Goal: Task Accomplishment & Management: Use online tool/utility

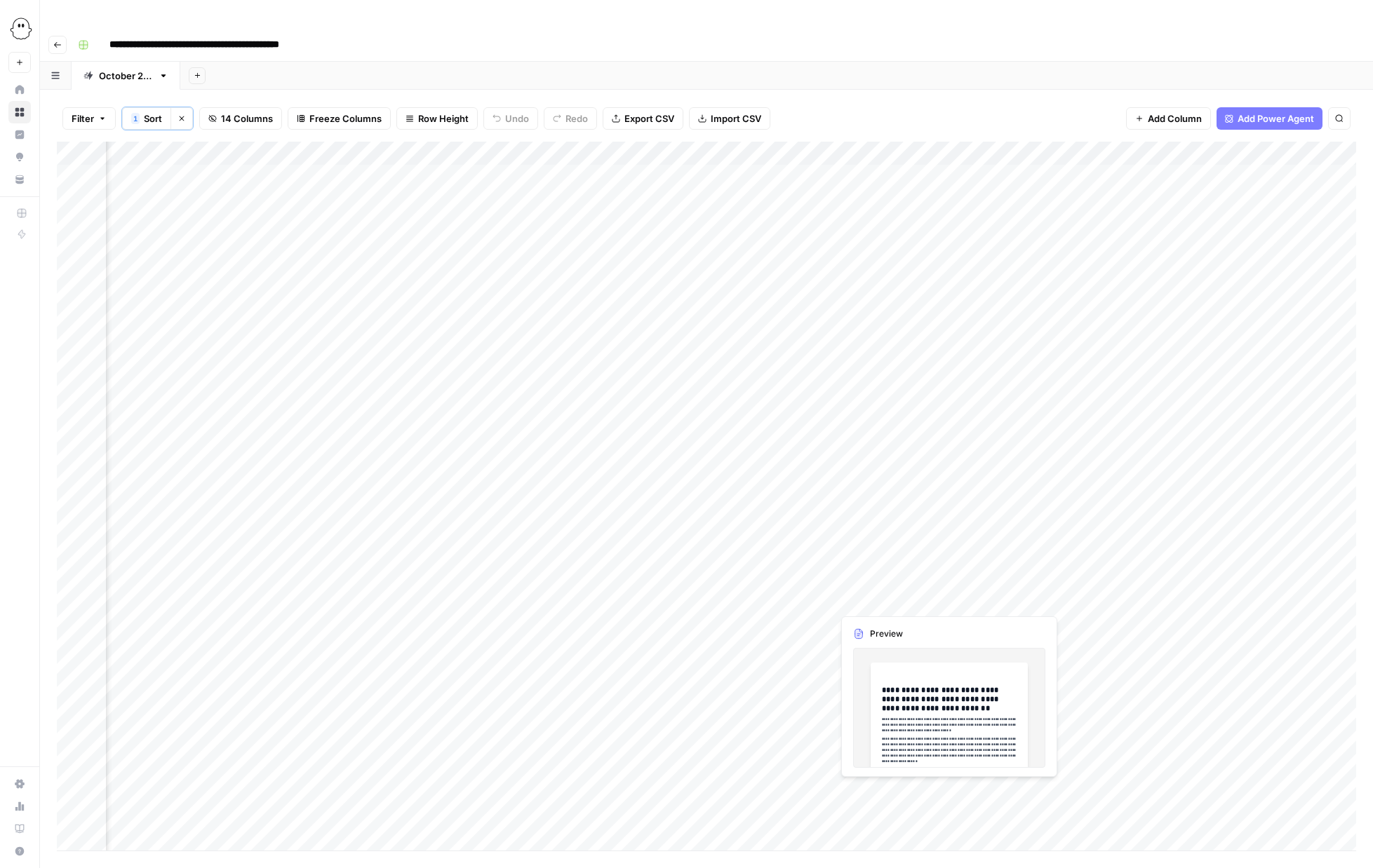
scroll to position [0, 292]
click at [1182, 149] on div "Add Column" at bounding box center [706, 496] width 1299 height 709
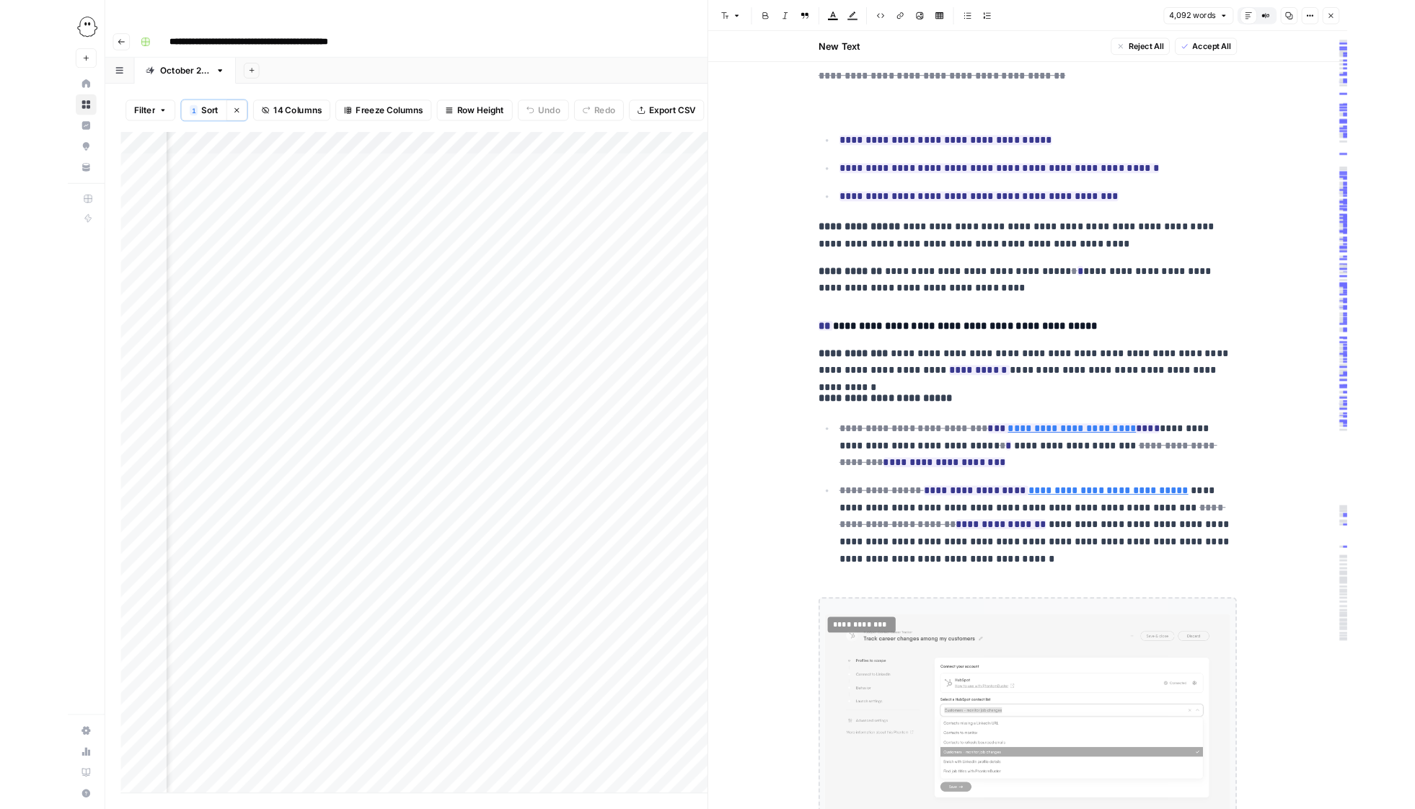
scroll to position [1618, 0]
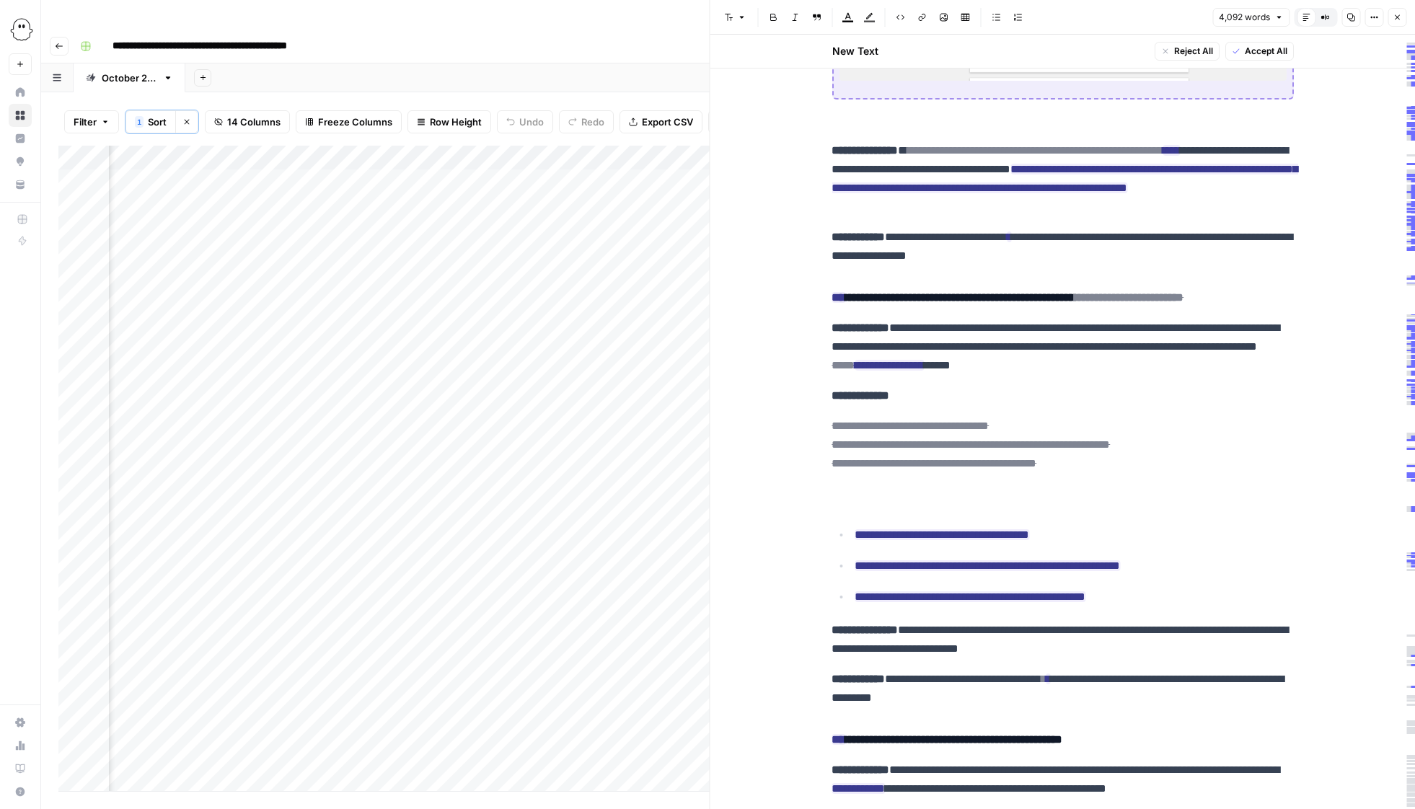
click at [1396, 17] on icon "button" at bounding box center [1397, 17] width 9 height 9
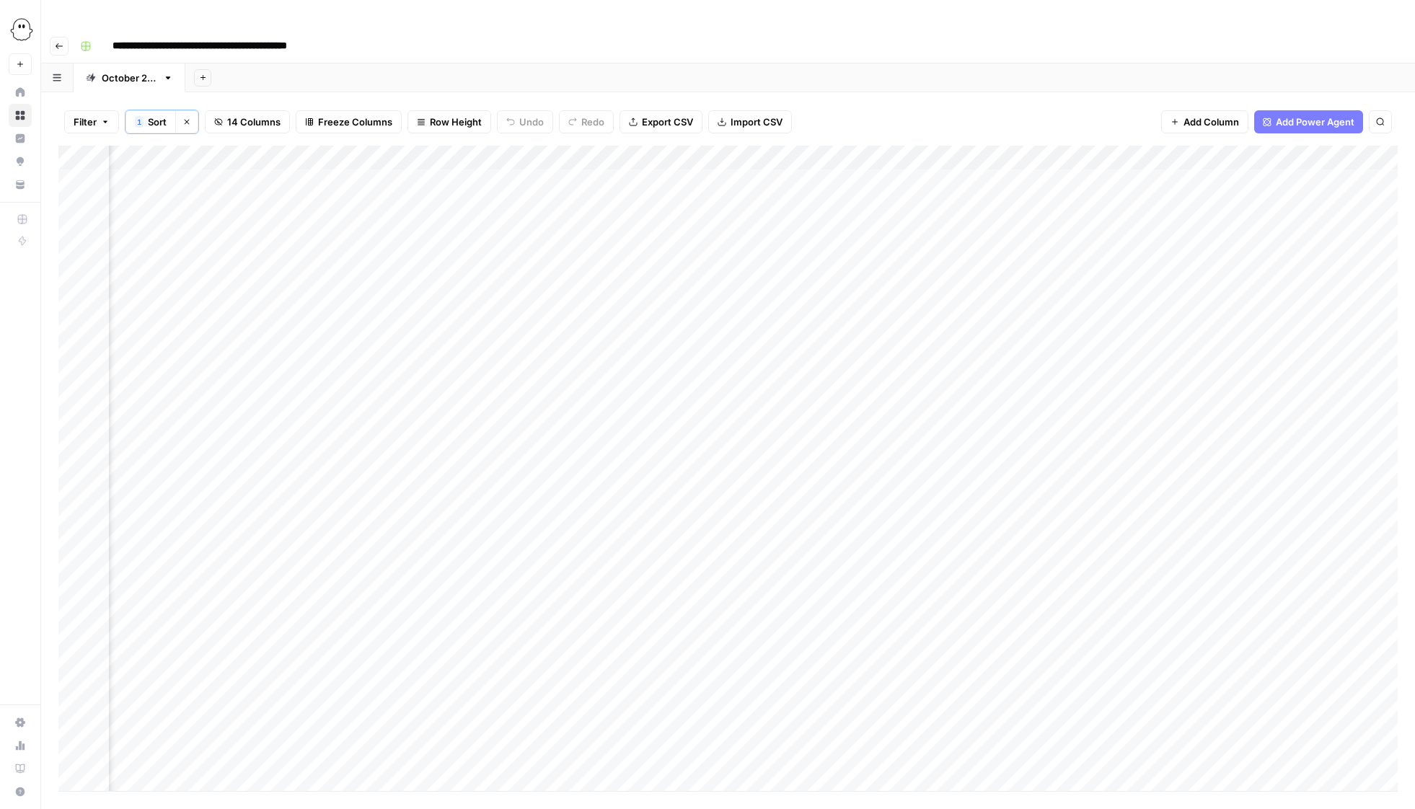
scroll to position [0, 546]
click at [840, 146] on div "Add Column" at bounding box center [728, 469] width 1340 height 646
click at [804, 274] on span "Edit Workflow" at bounding box center [831, 270] width 126 height 14
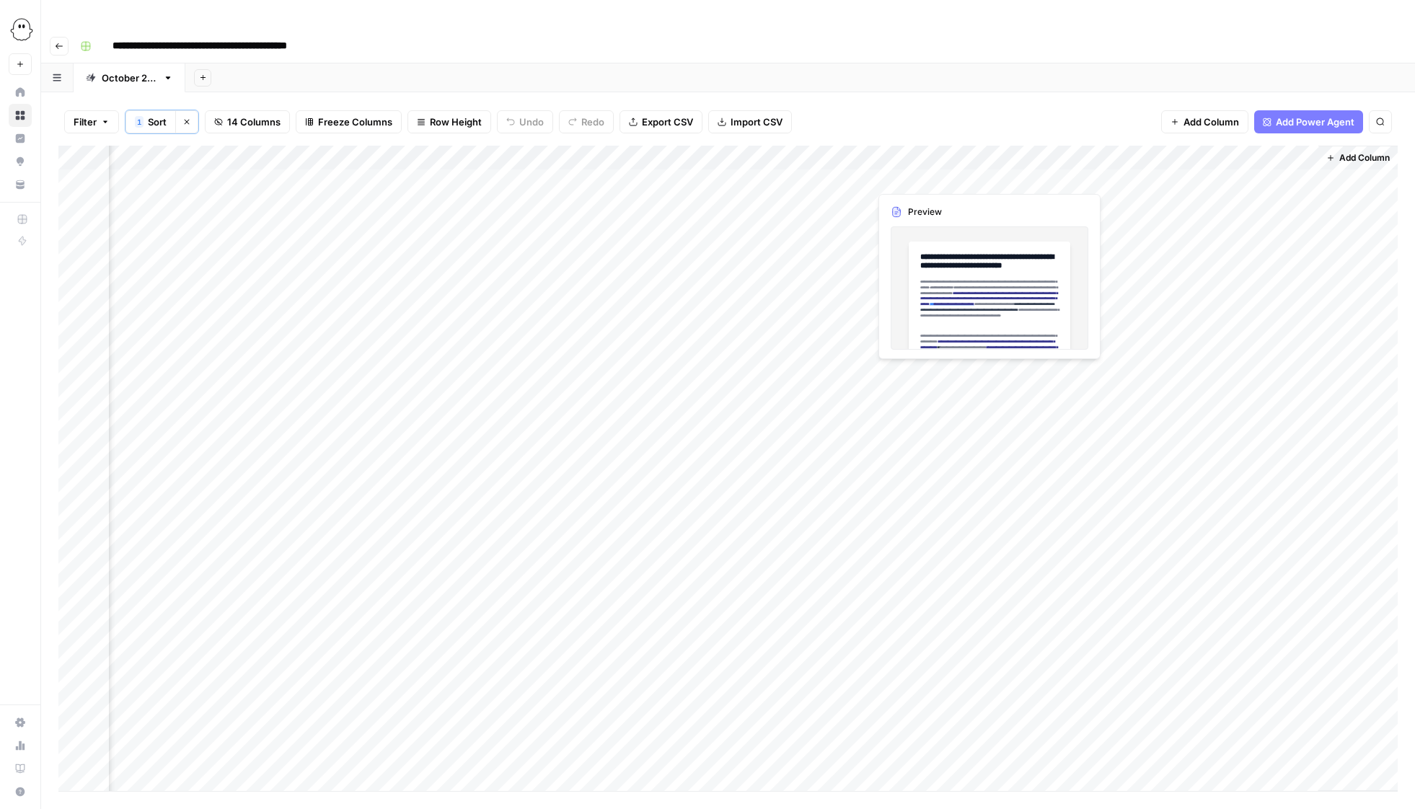
click at [969, 177] on div "Add Column" at bounding box center [728, 469] width 1340 height 646
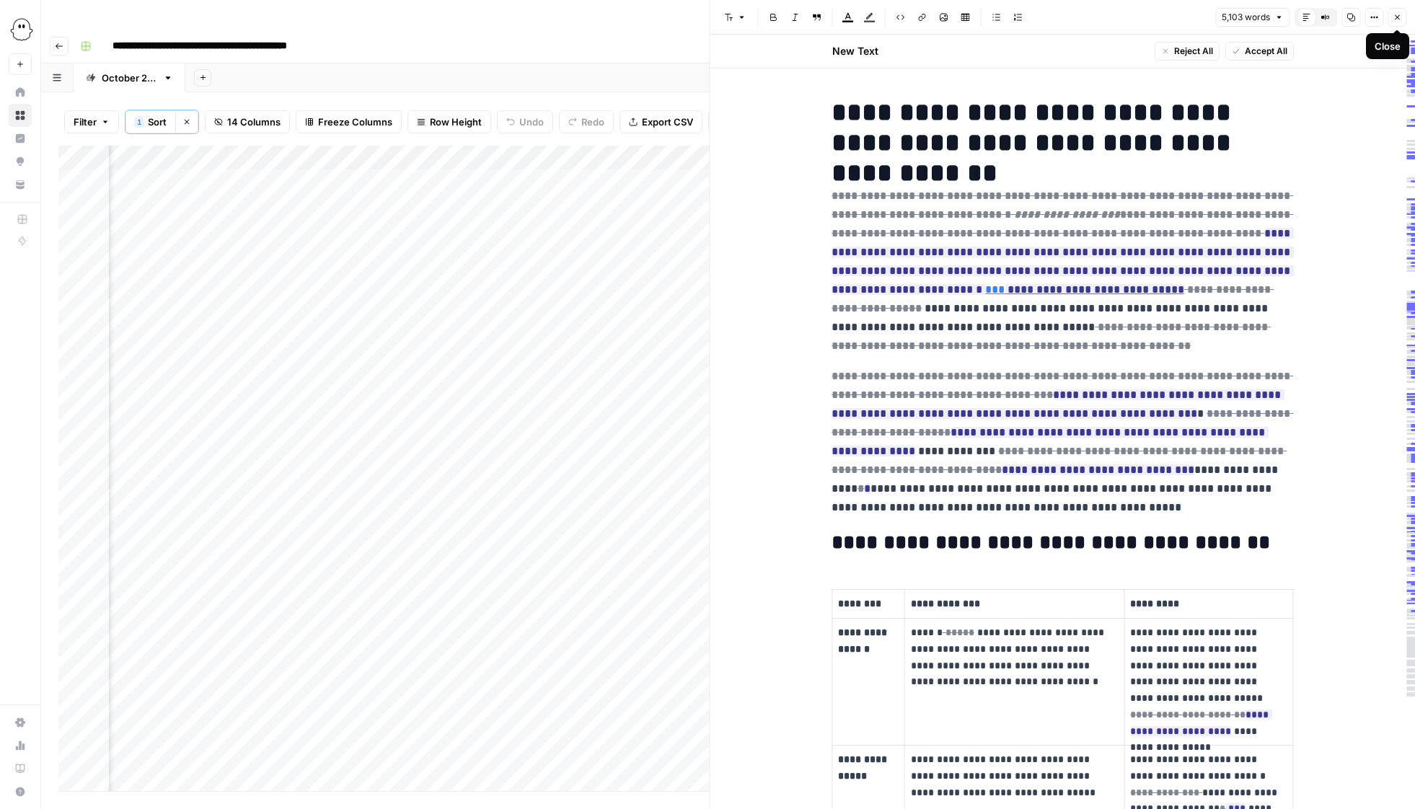
click at [1402, 14] on button "Close" at bounding box center [1397, 17] width 19 height 19
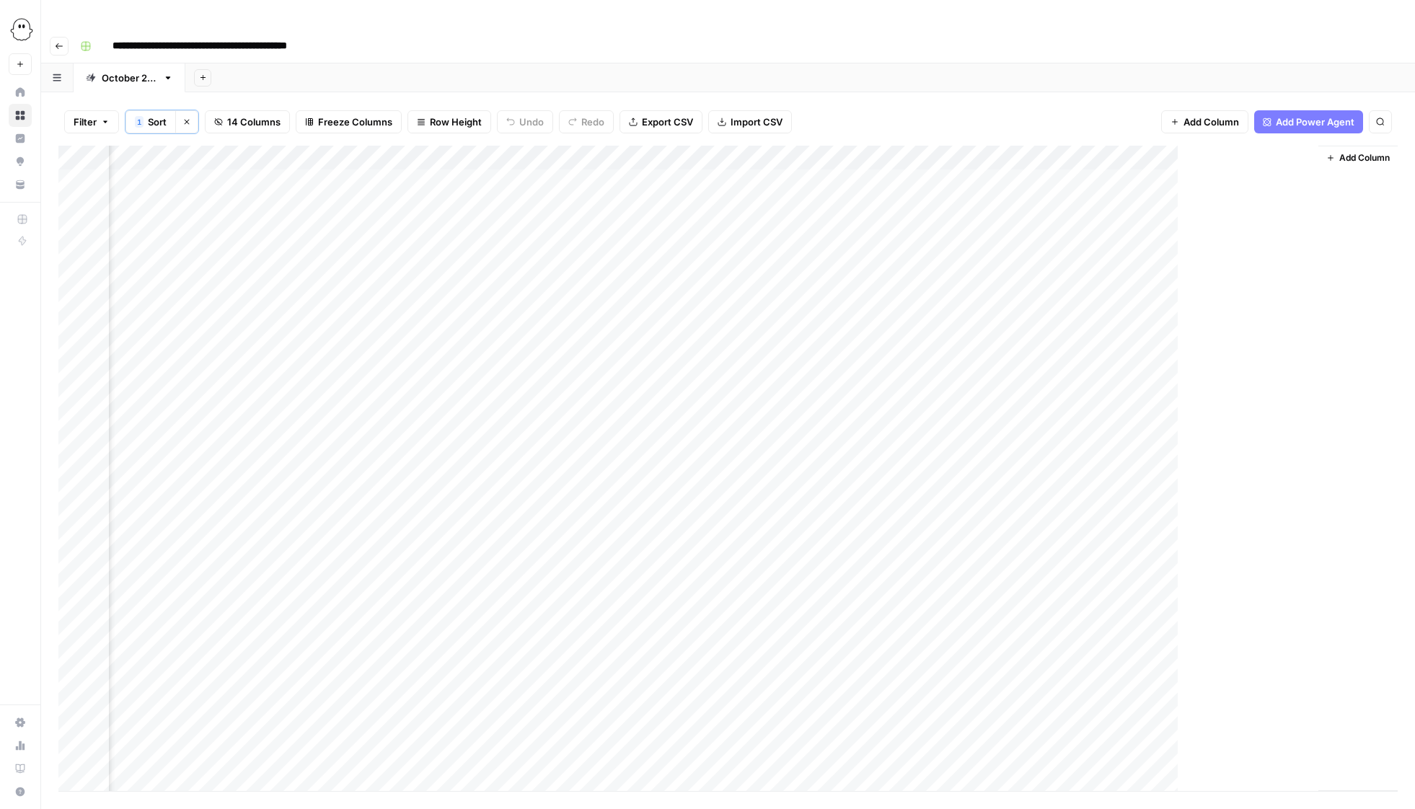
scroll to position [0, 529]
click at [981, 150] on div "Add Column" at bounding box center [728, 469] width 1340 height 646
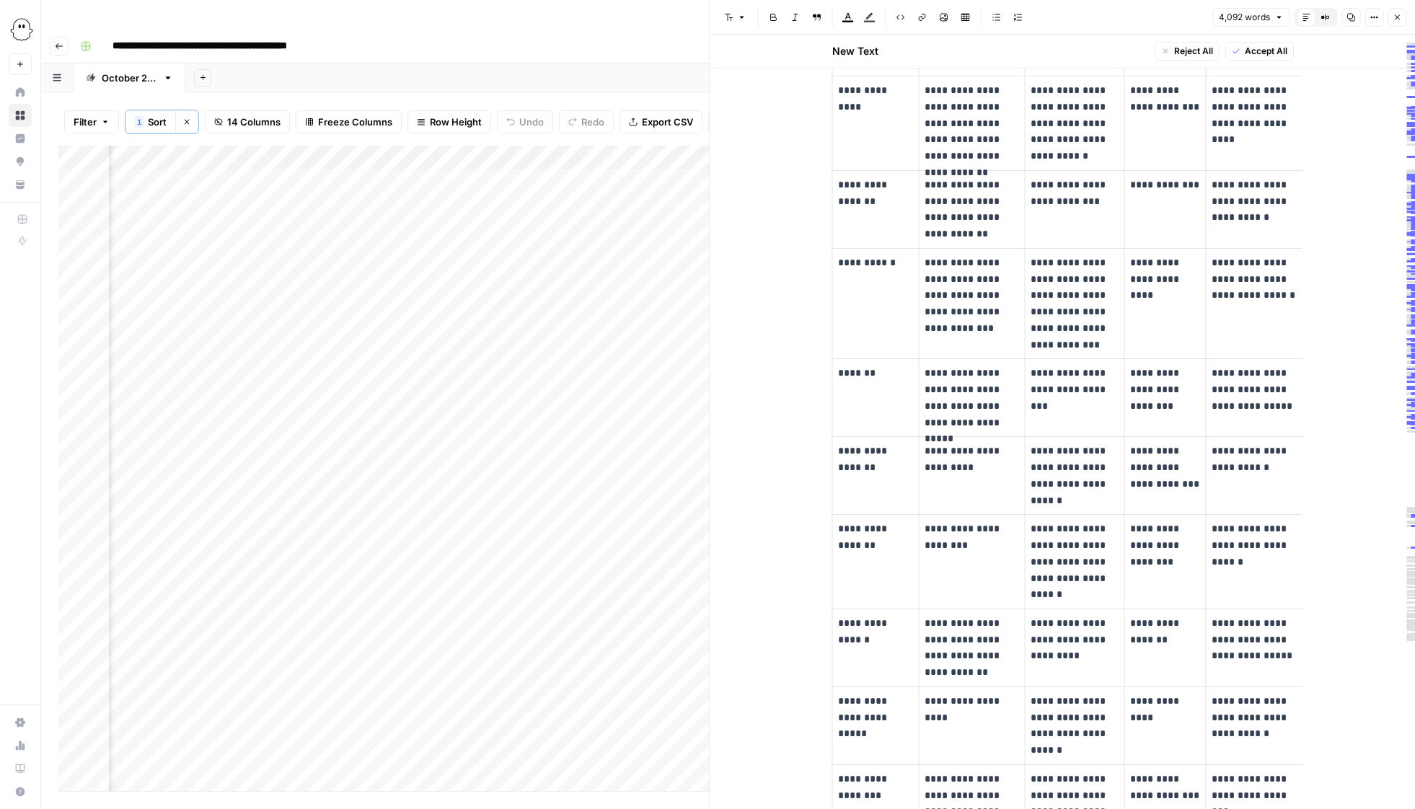
scroll to position [12181, 0]
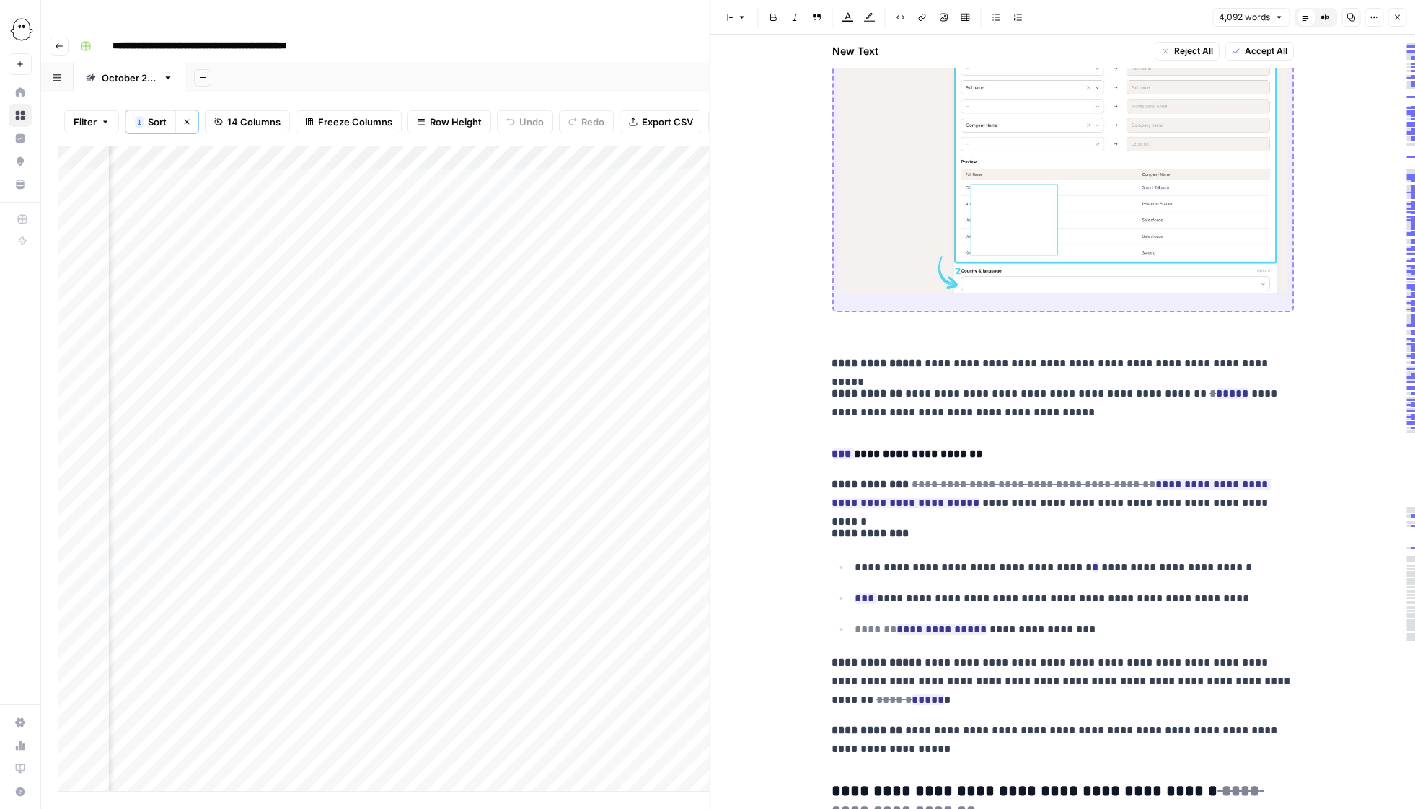
click at [1252, 57] on span "Accept All" at bounding box center [1265, 51] width 43 height 13
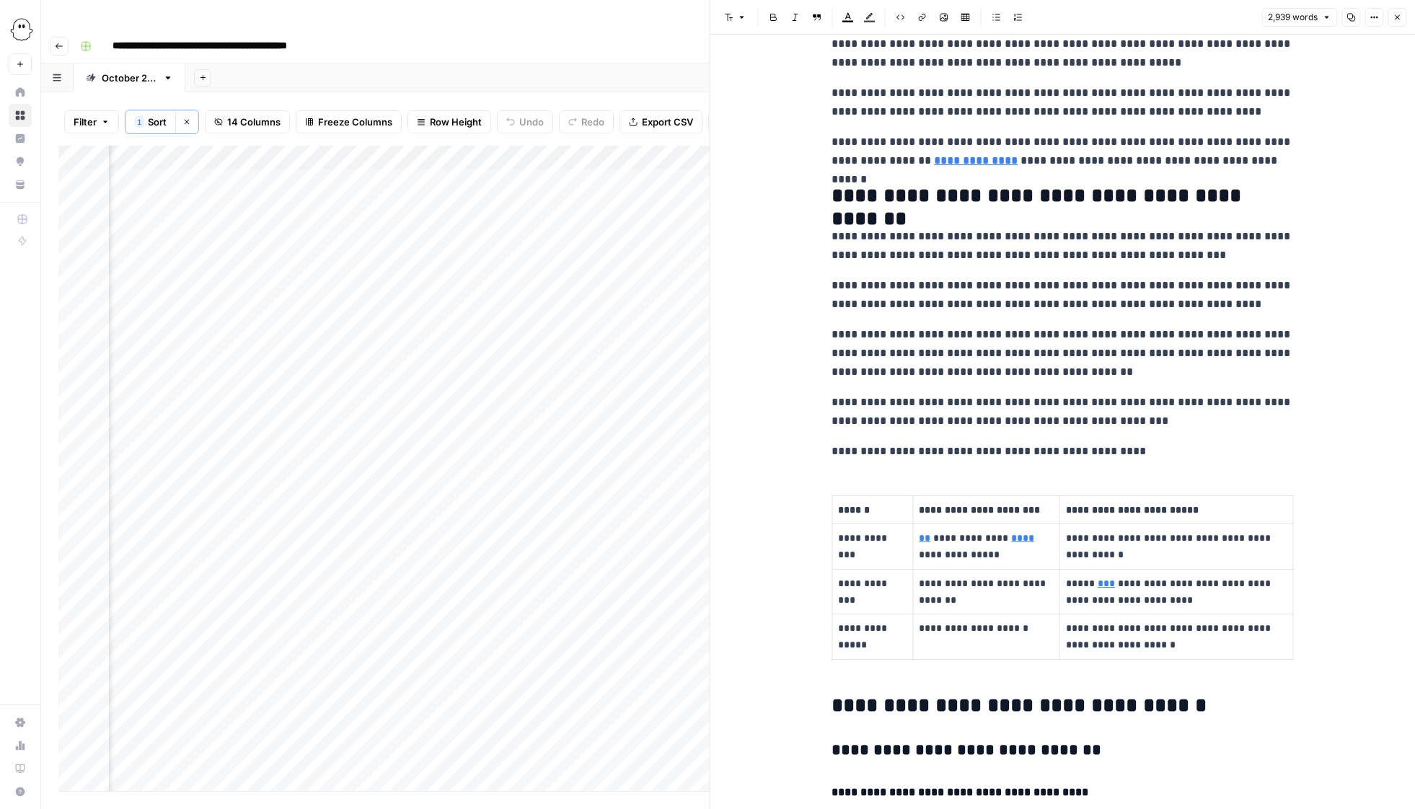
scroll to position [0, 0]
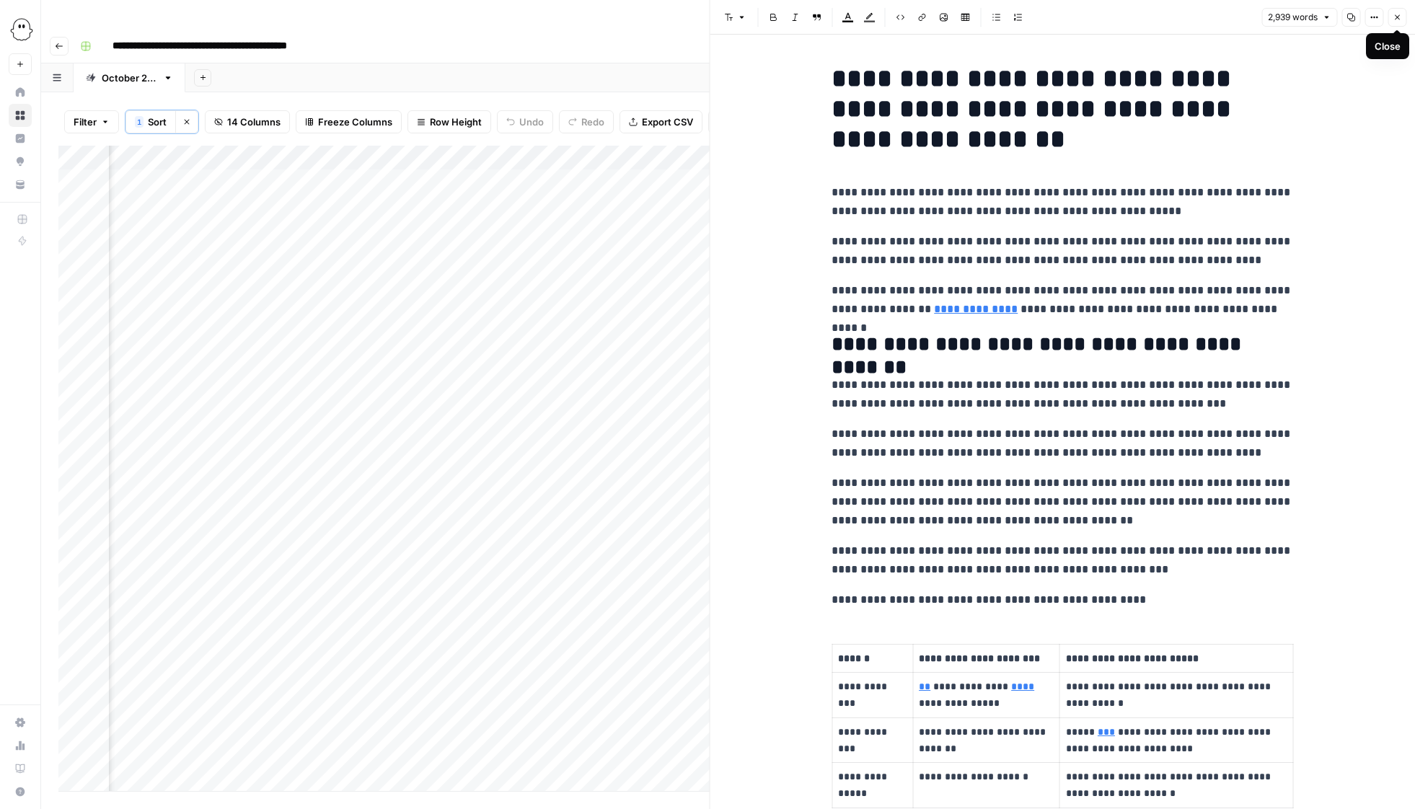
click at [1399, 19] on icon "button" at bounding box center [1397, 17] width 9 height 9
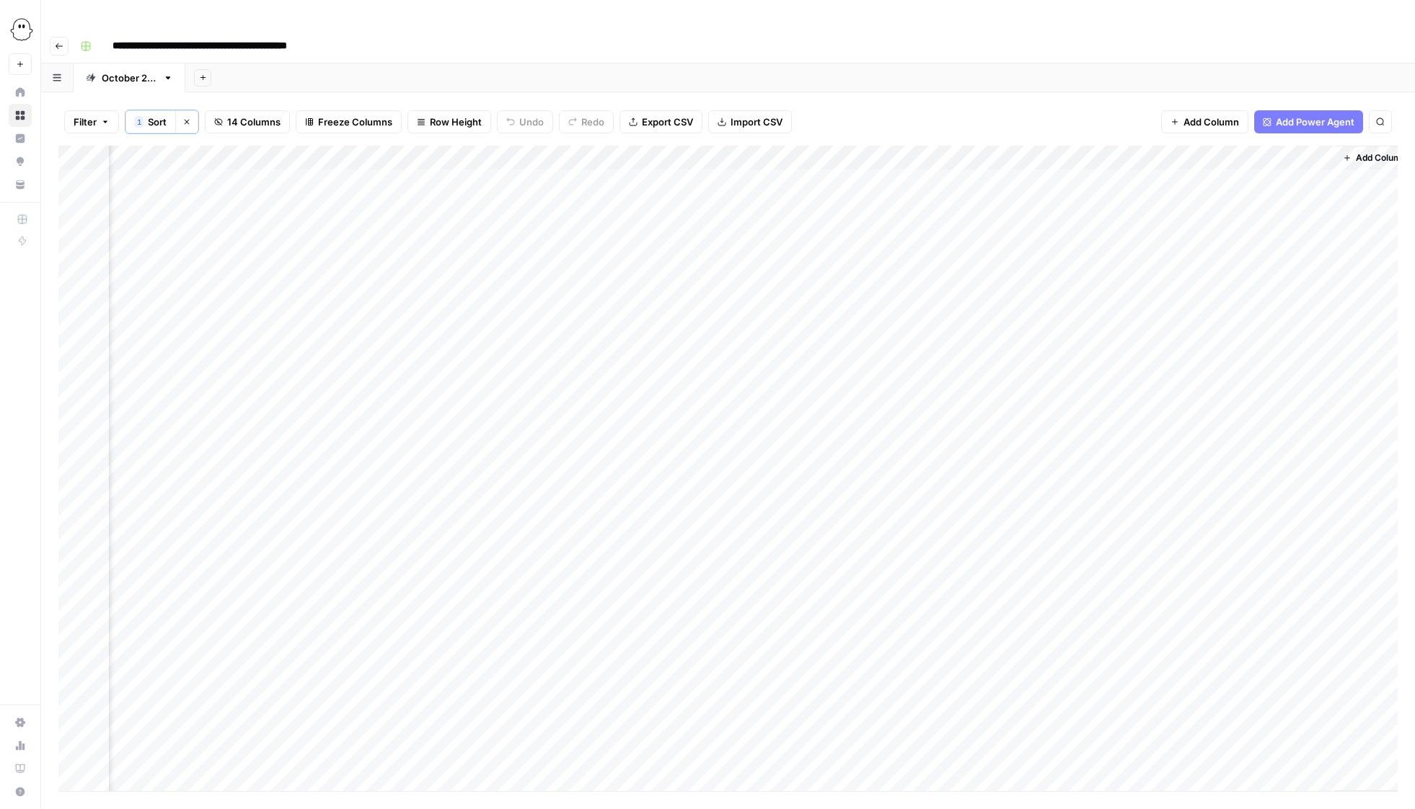
click at [739, 152] on div "Add Column" at bounding box center [728, 469] width 1340 height 646
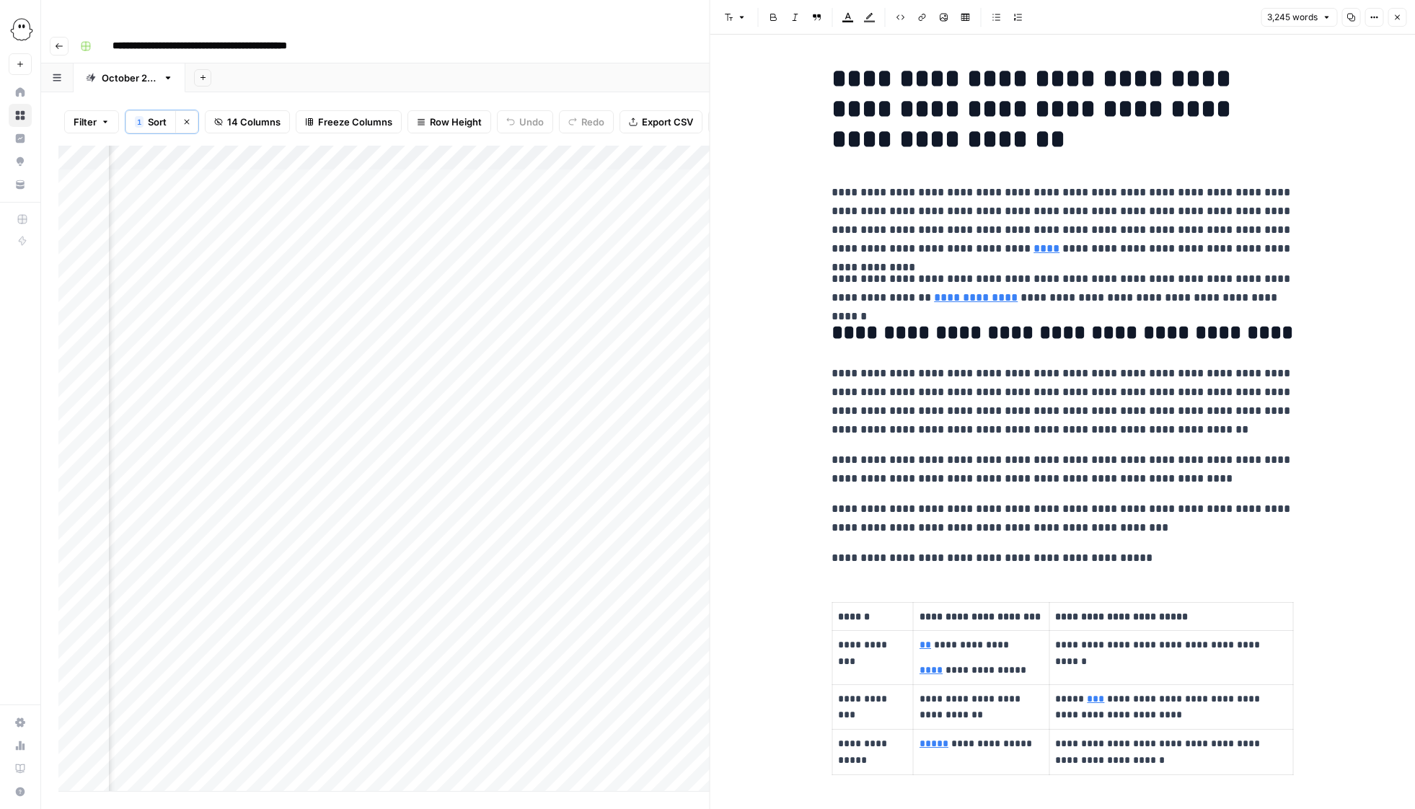
click at [1397, 13] on icon "button" at bounding box center [1397, 17] width 9 height 9
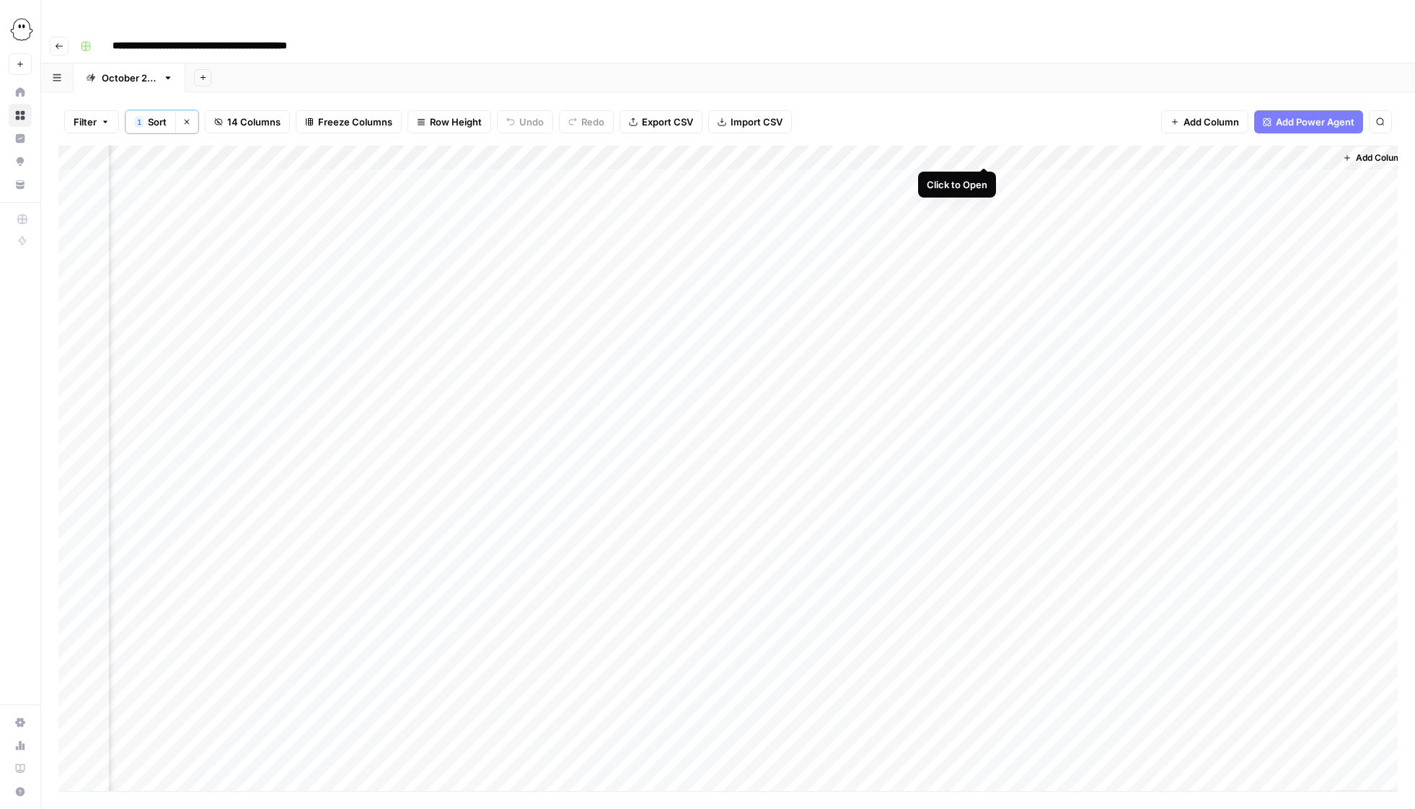
click at [985, 152] on div "Add Column" at bounding box center [728, 469] width 1340 height 646
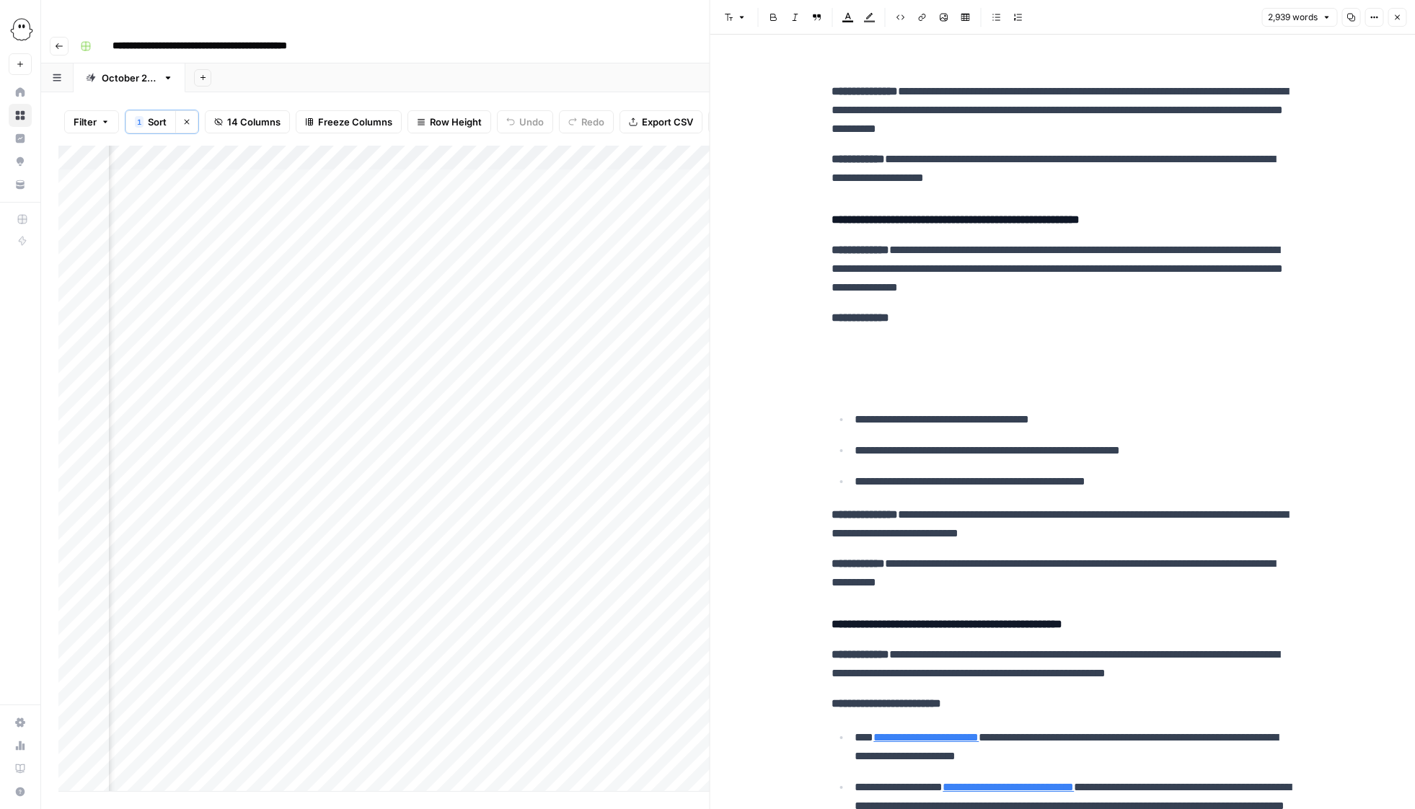
scroll to position [1371, 0]
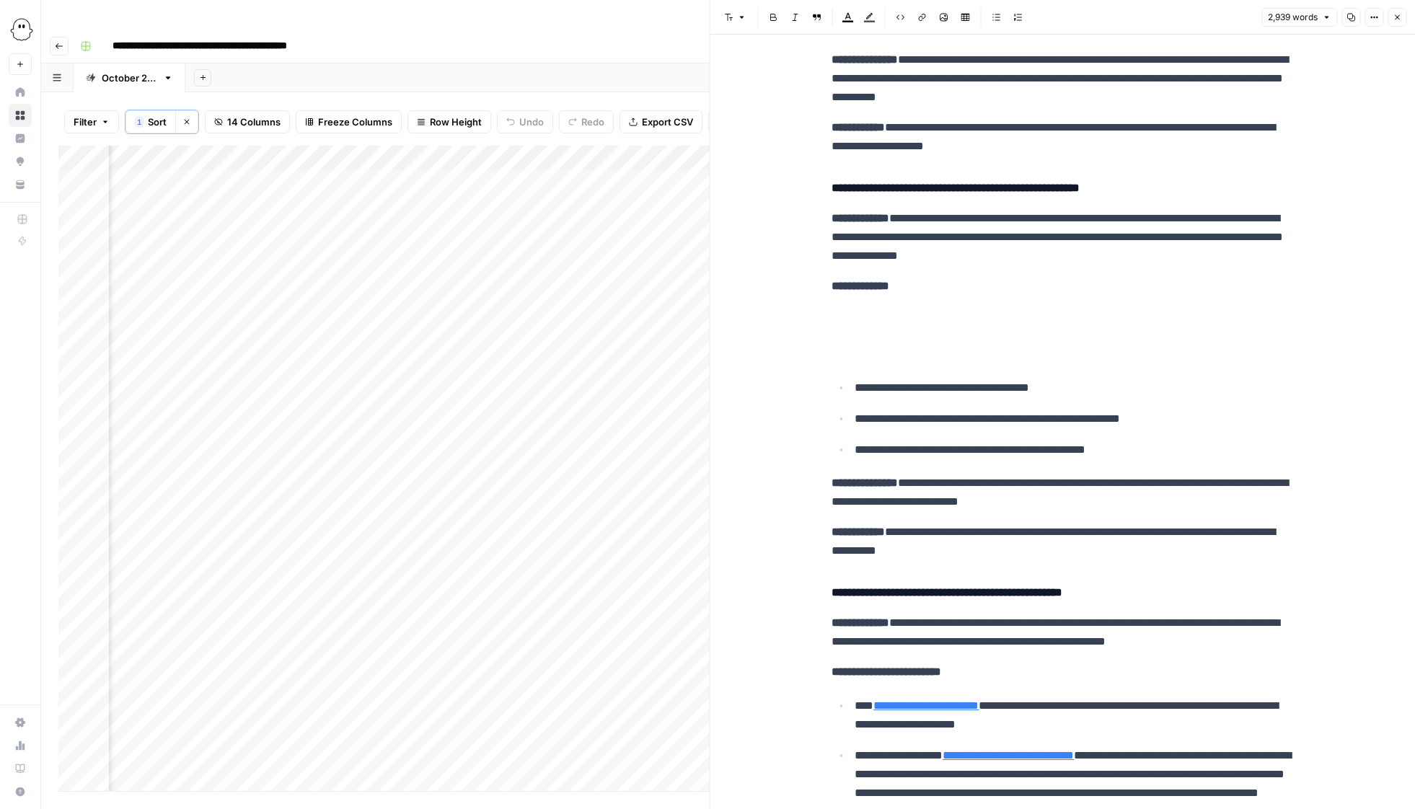
click at [870, 341] on p at bounding box center [1063, 335] width 462 height 56
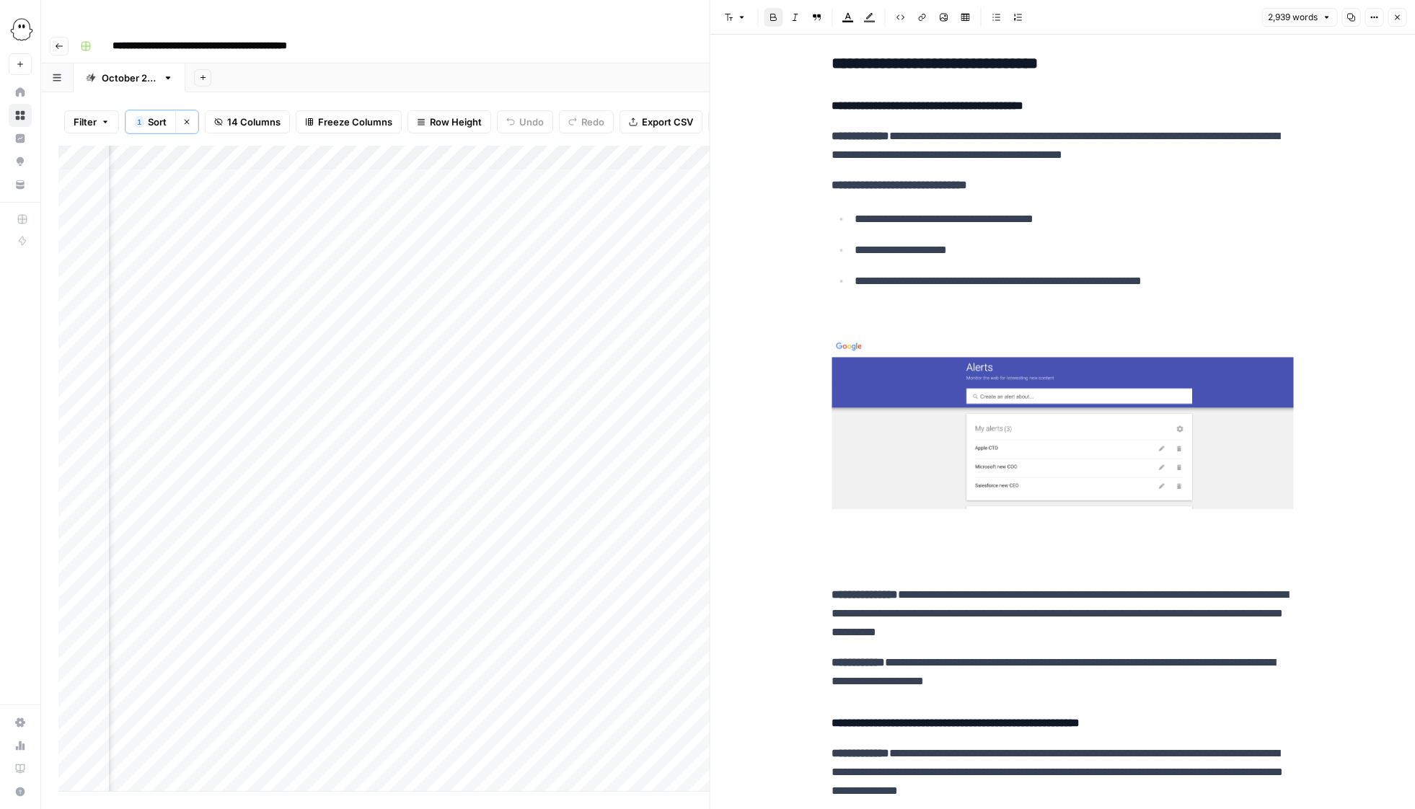
scroll to position [726, 0]
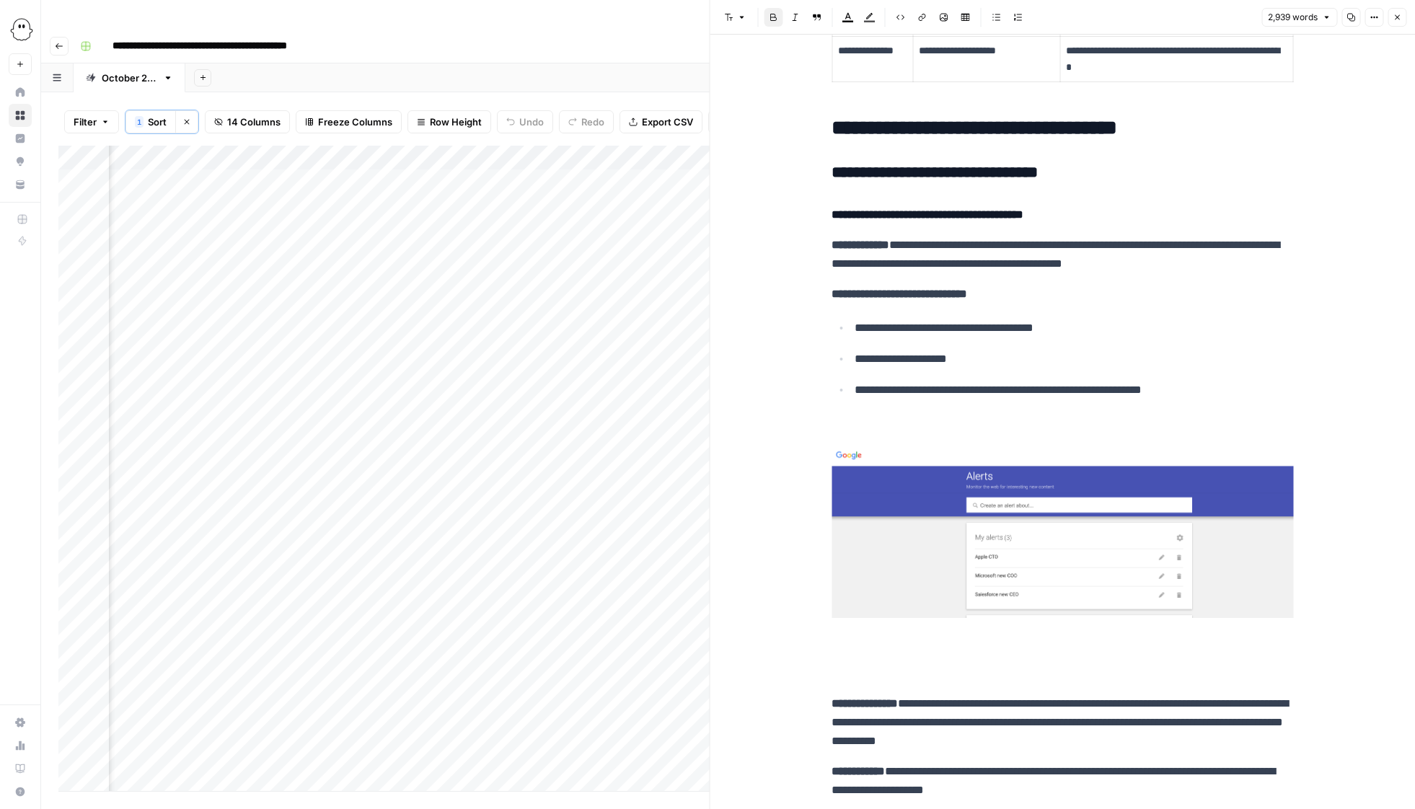
click at [1397, 22] on button "Close" at bounding box center [1397, 17] width 19 height 19
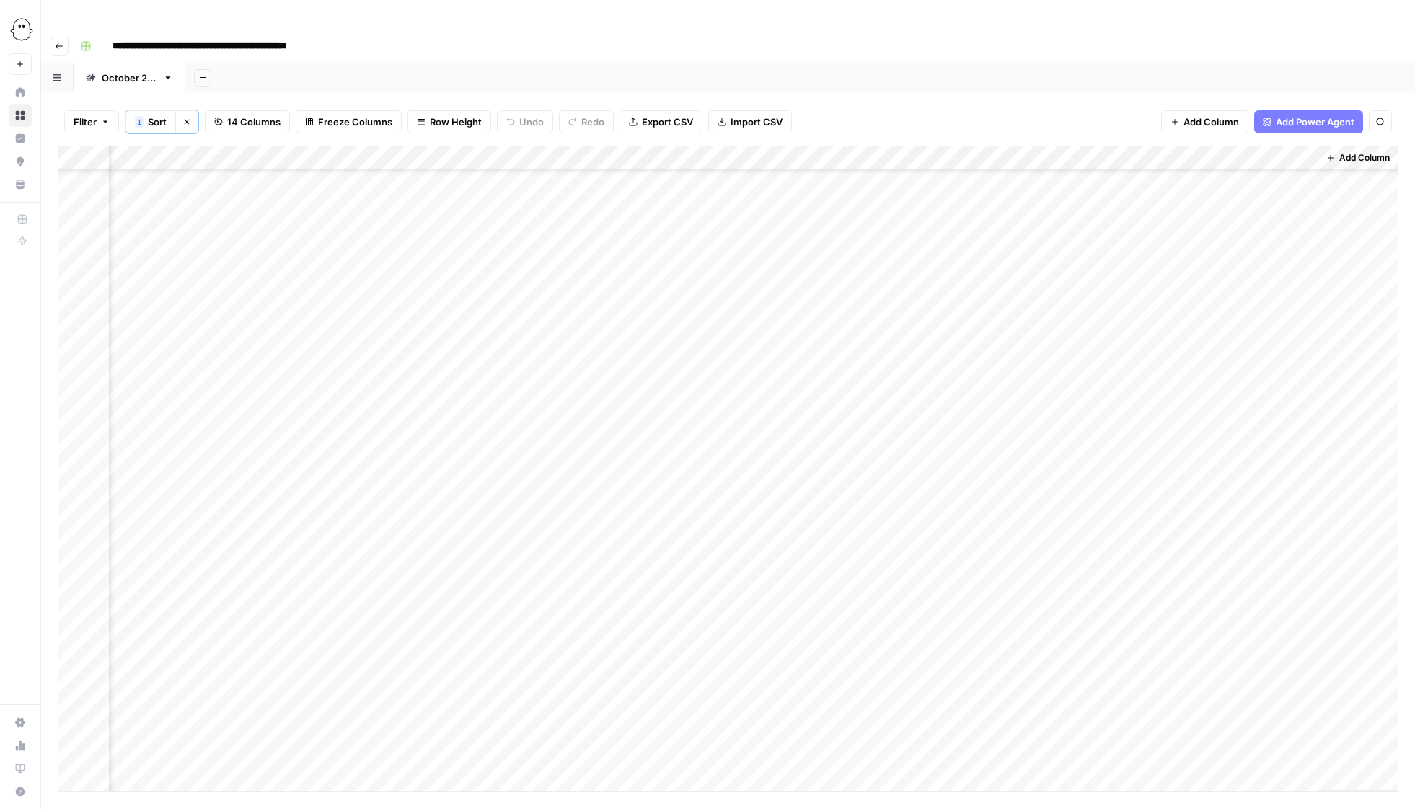
scroll to position [0, 546]
click at [1302, 154] on div "Add Column" at bounding box center [728, 469] width 1340 height 646
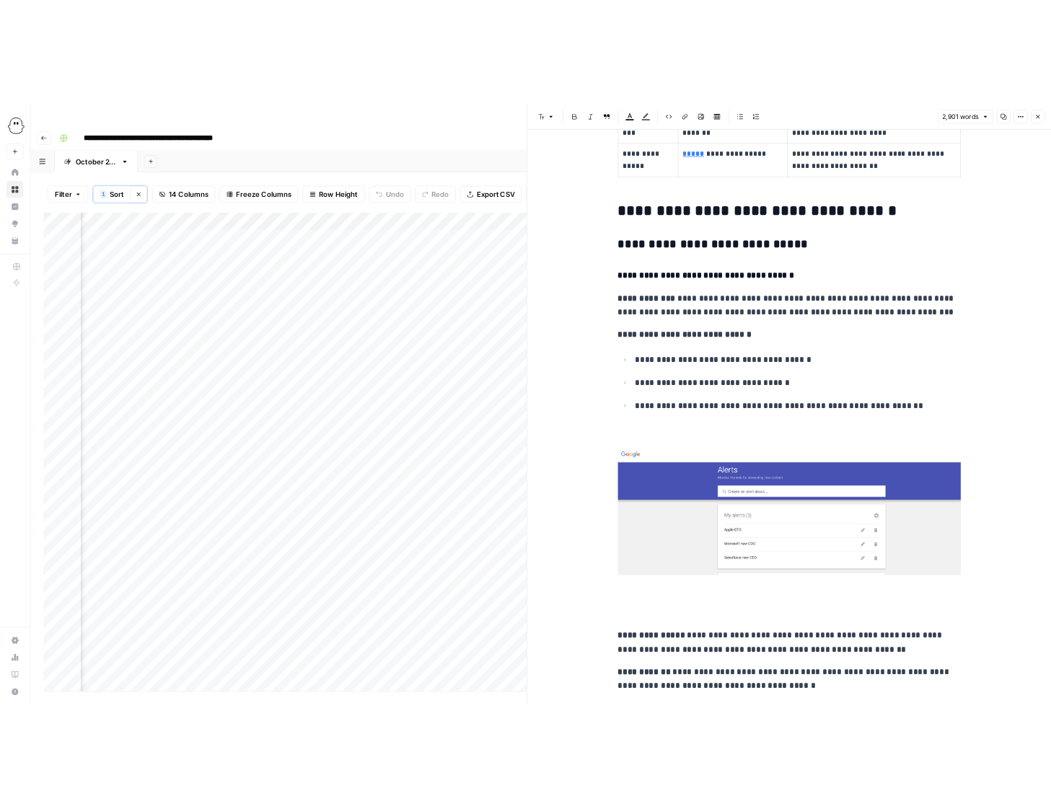
scroll to position [767, 0]
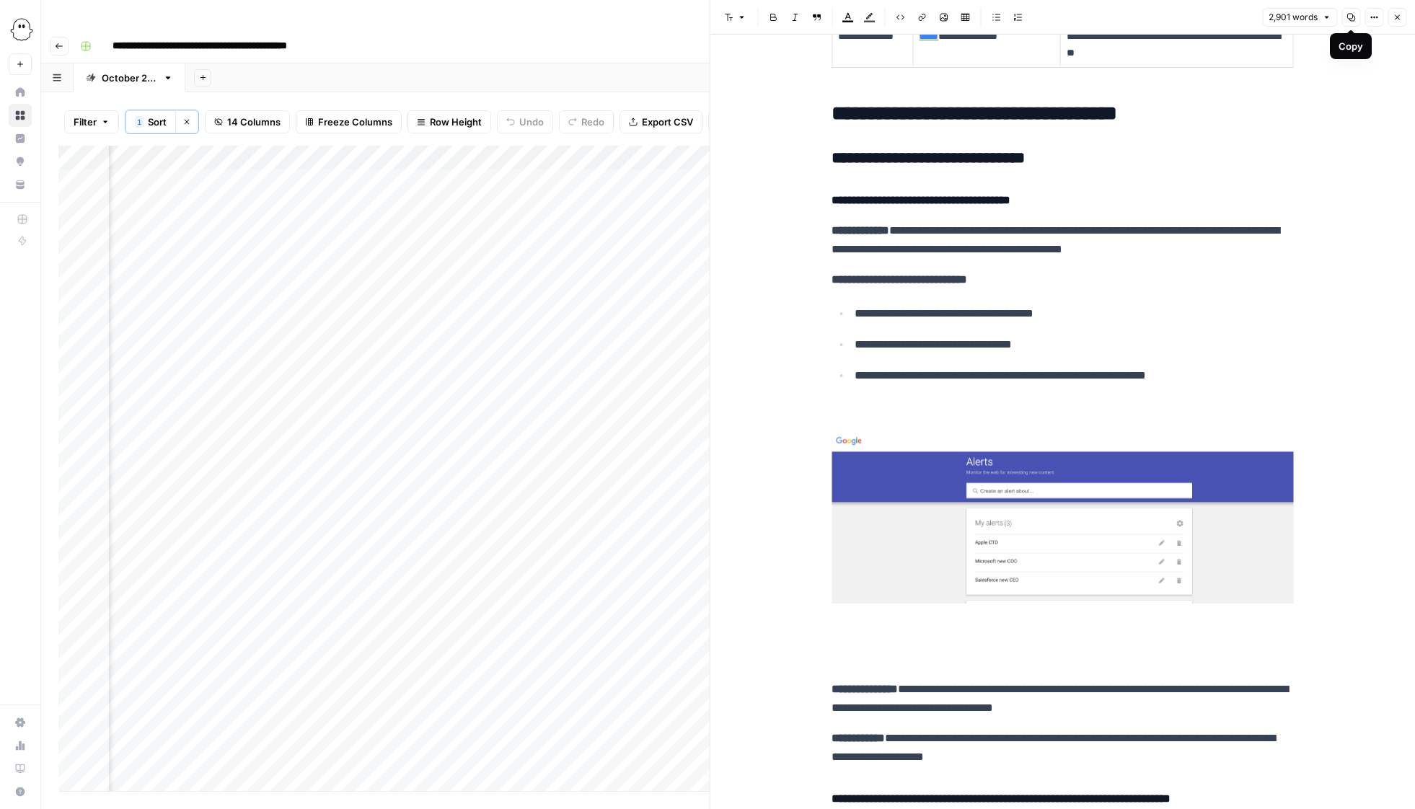
click at [1351, 19] on icon "button" at bounding box center [1351, 17] width 9 height 9
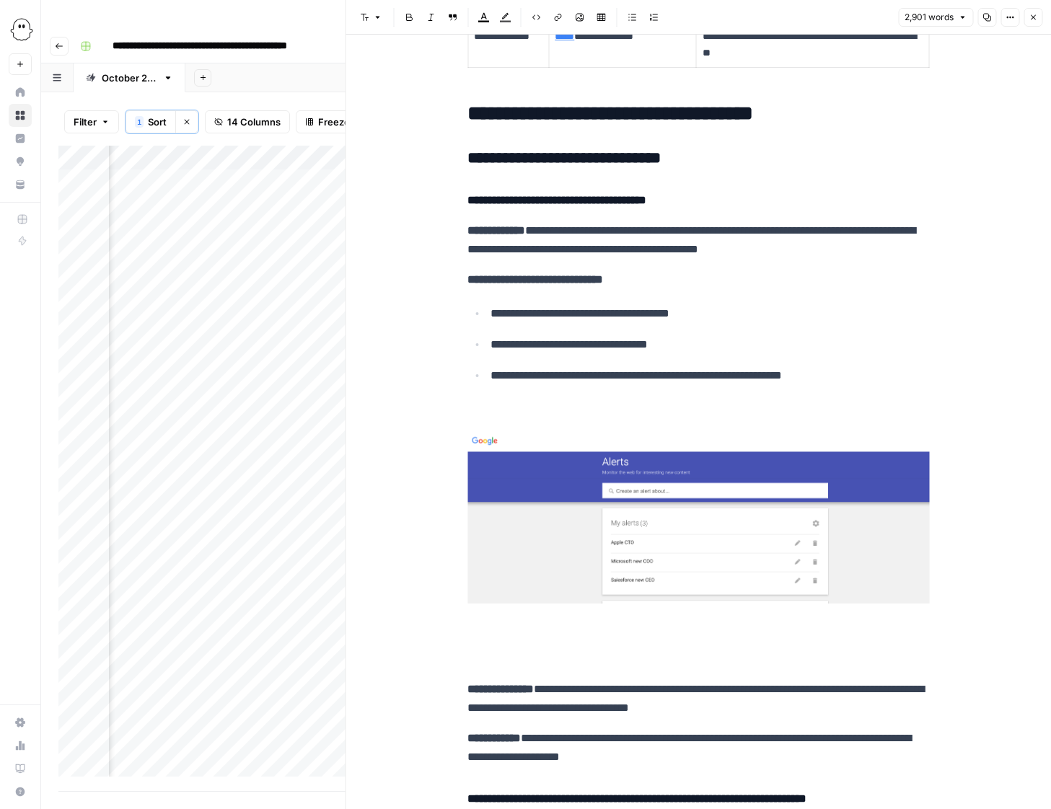
click at [1033, 21] on icon "button" at bounding box center [1033, 17] width 9 height 9
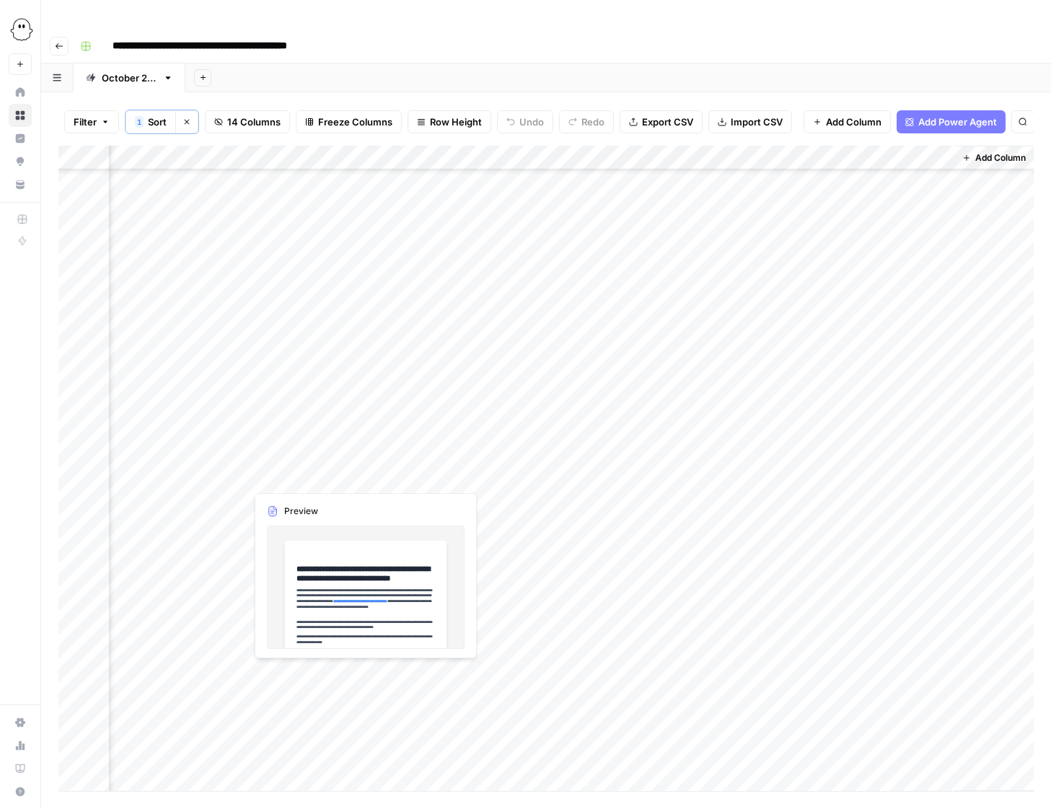
scroll to position [93, 0]
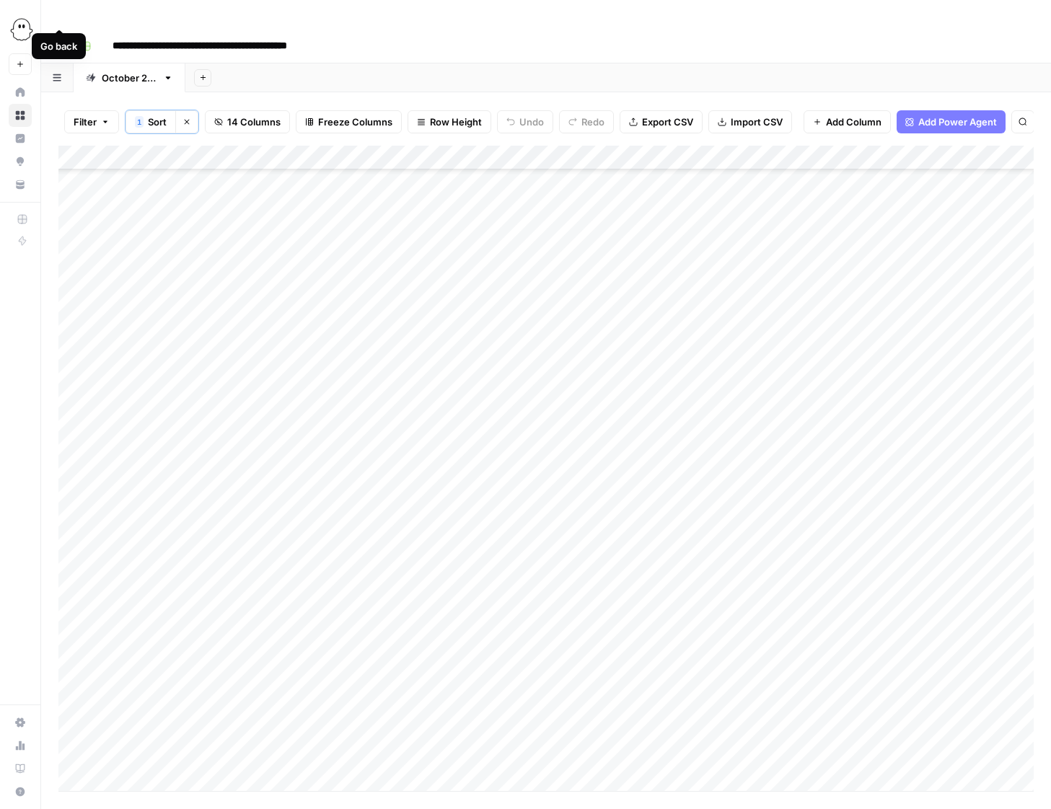
click at [58, 42] on icon "button" at bounding box center [59, 46] width 9 height 9
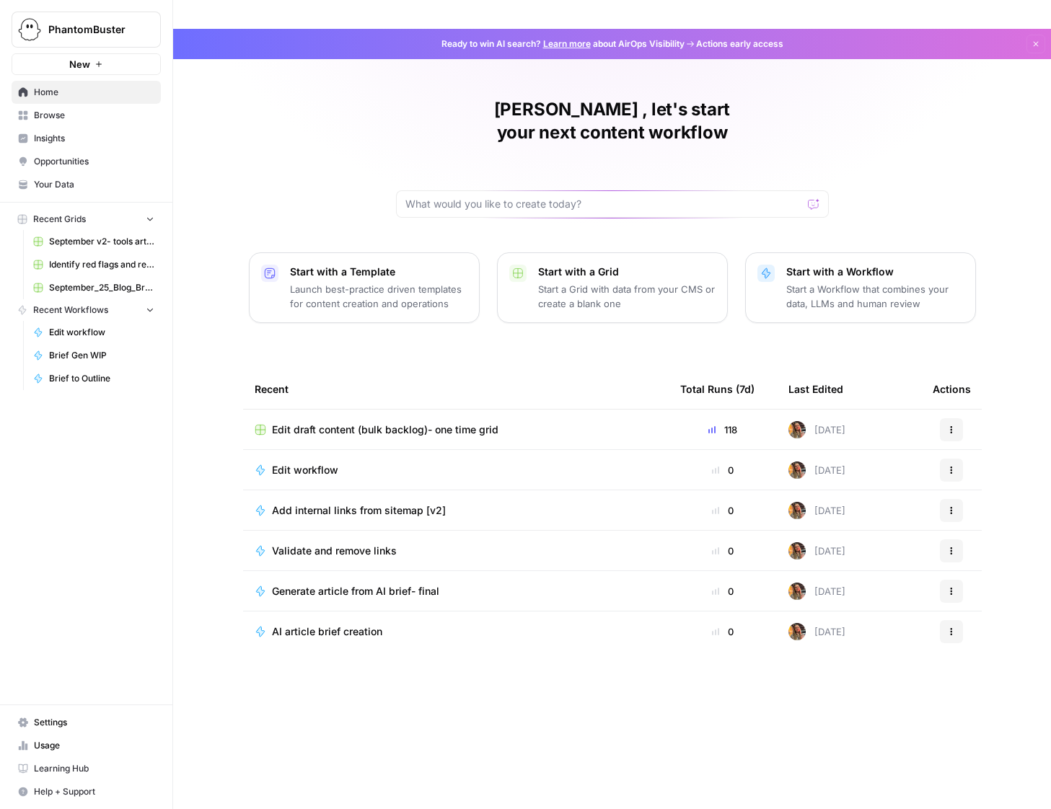
click at [39, 89] on span "Home" at bounding box center [94, 92] width 120 height 13
click at [45, 115] on span "Browse" at bounding box center [94, 115] width 120 height 13
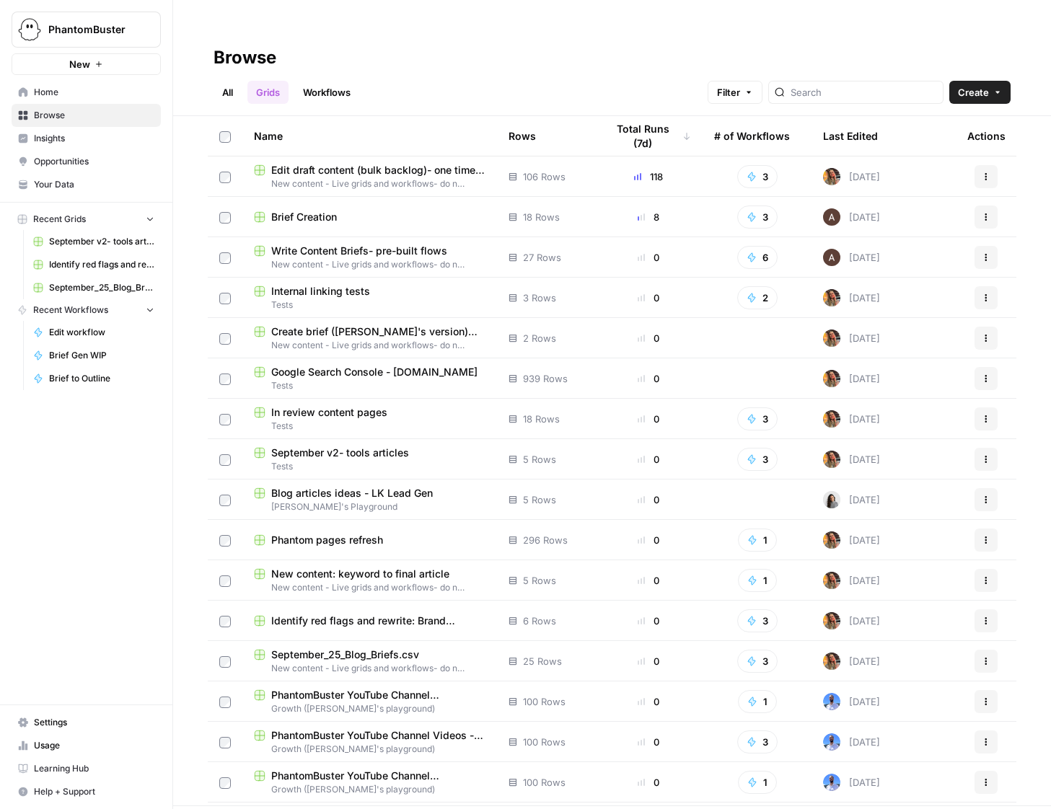
click at [227, 81] on link "All" at bounding box center [228, 92] width 28 height 23
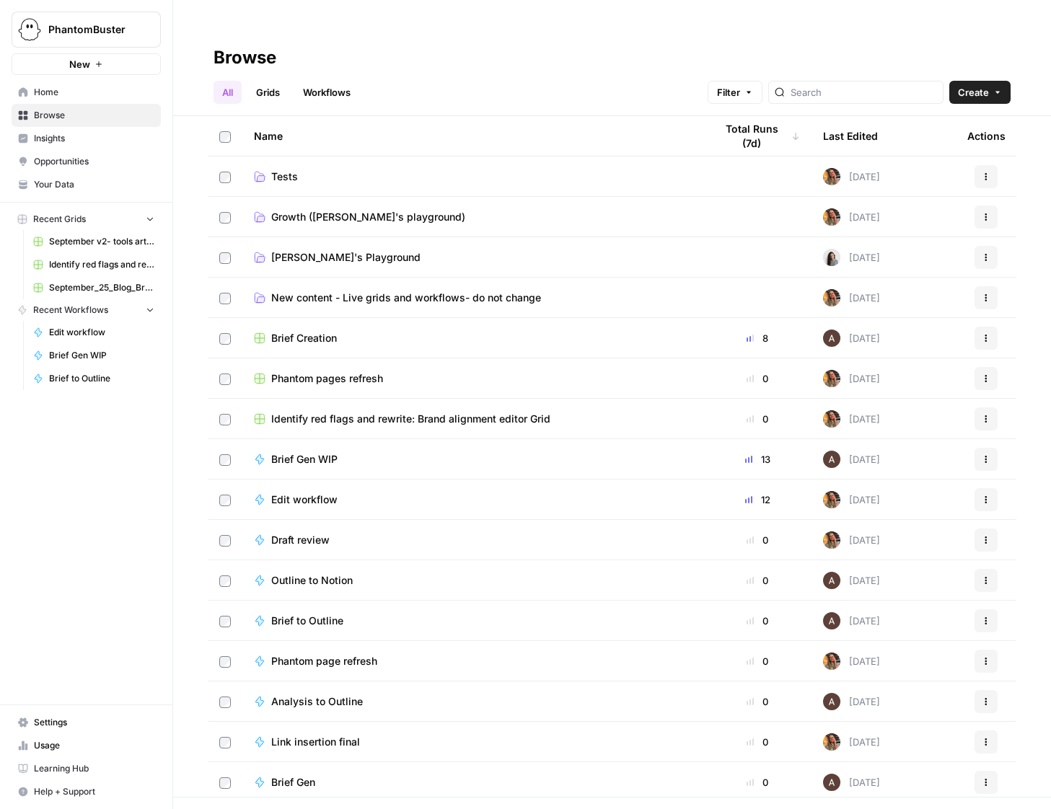
click at [965, 85] on span "Create" at bounding box center [973, 92] width 31 height 14
click at [939, 94] on span "Folder" at bounding box center [952, 97] width 81 height 14
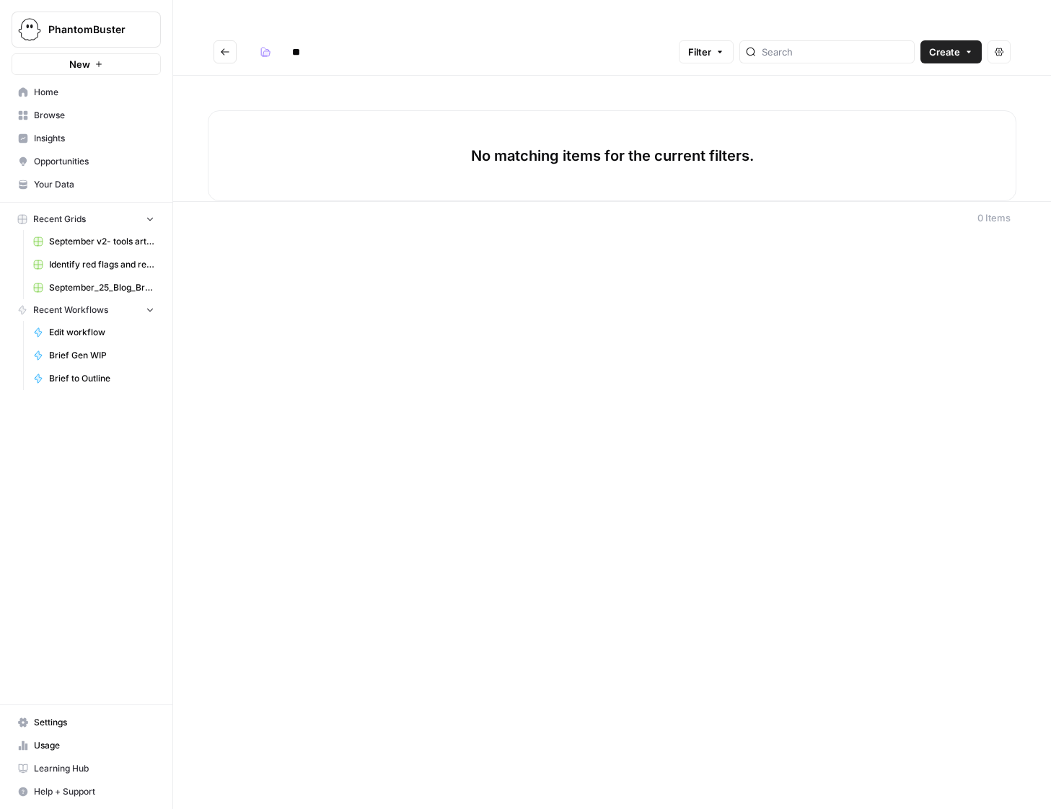
type input "*"
type input "**********"
click at [944, 45] on span "Create" at bounding box center [944, 52] width 31 height 14
click at [904, 55] on span "Grid" at bounding box center [923, 57] width 81 height 14
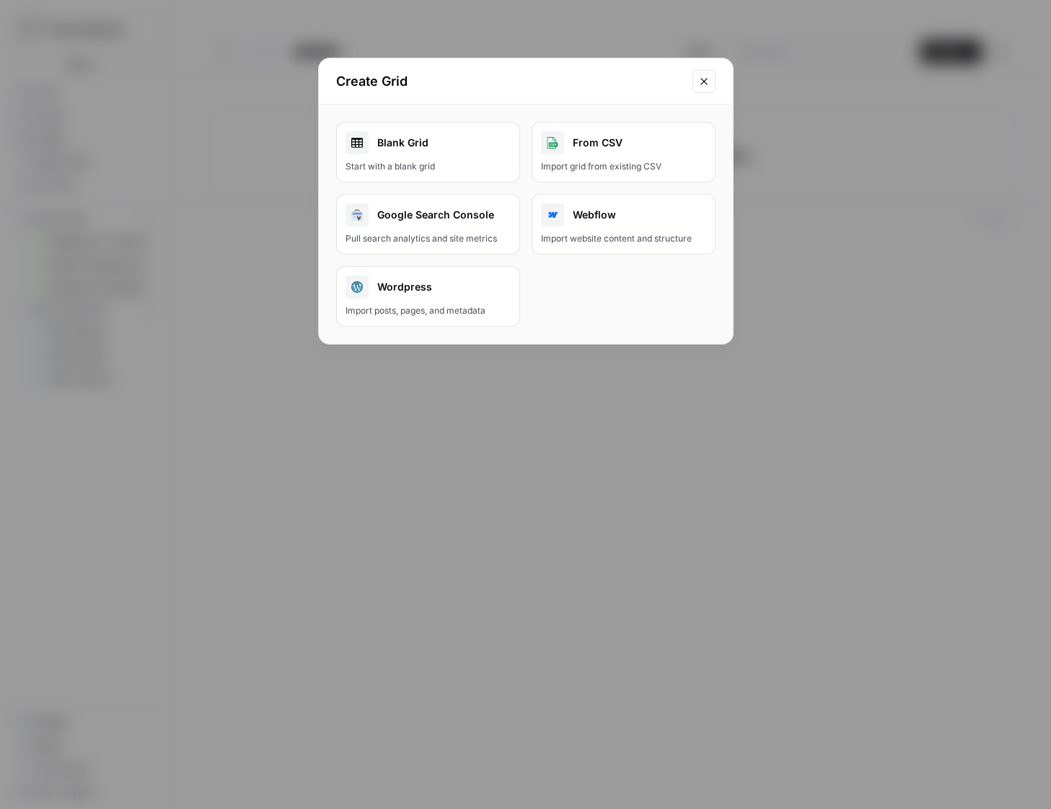
click at [408, 159] on link "Blank Grid Start with a blank grid" at bounding box center [428, 152] width 184 height 61
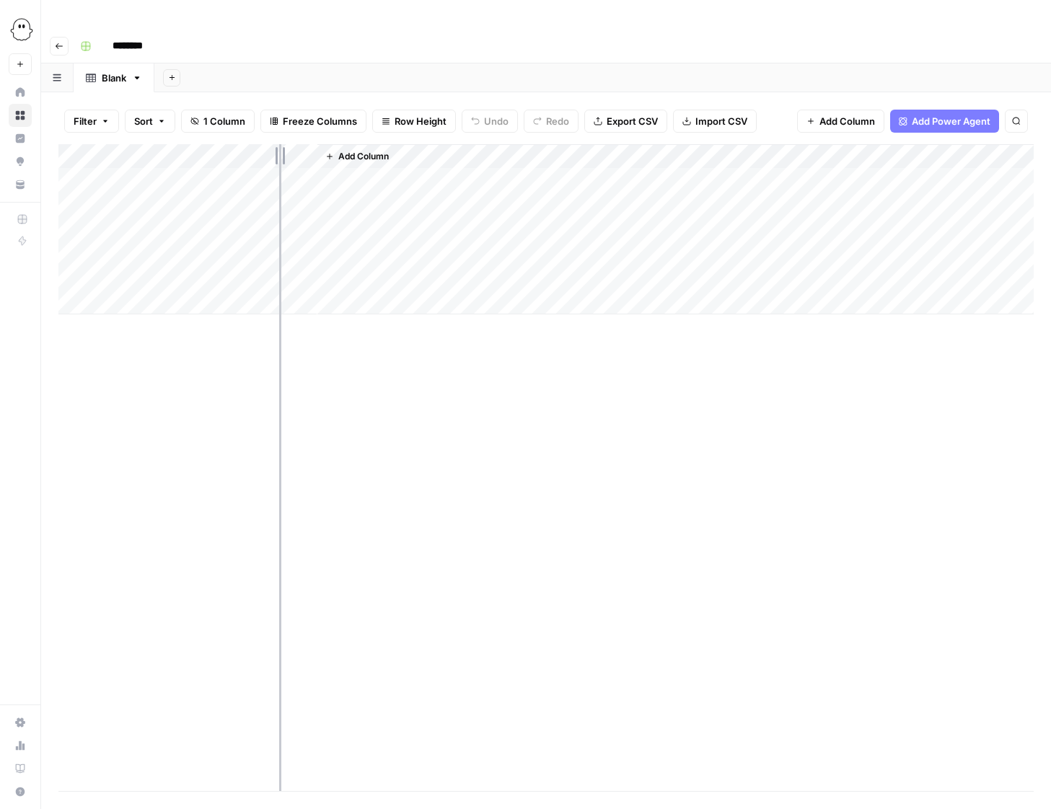
drag, startPoint x: 316, startPoint y: 126, endPoint x: 291, endPoint y: 131, distance: 25.8
click at [291, 144] on div "Add Column" at bounding box center [545, 229] width 975 height 170
click at [333, 150] on span "Add Column" at bounding box center [337, 156] width 51 height 13
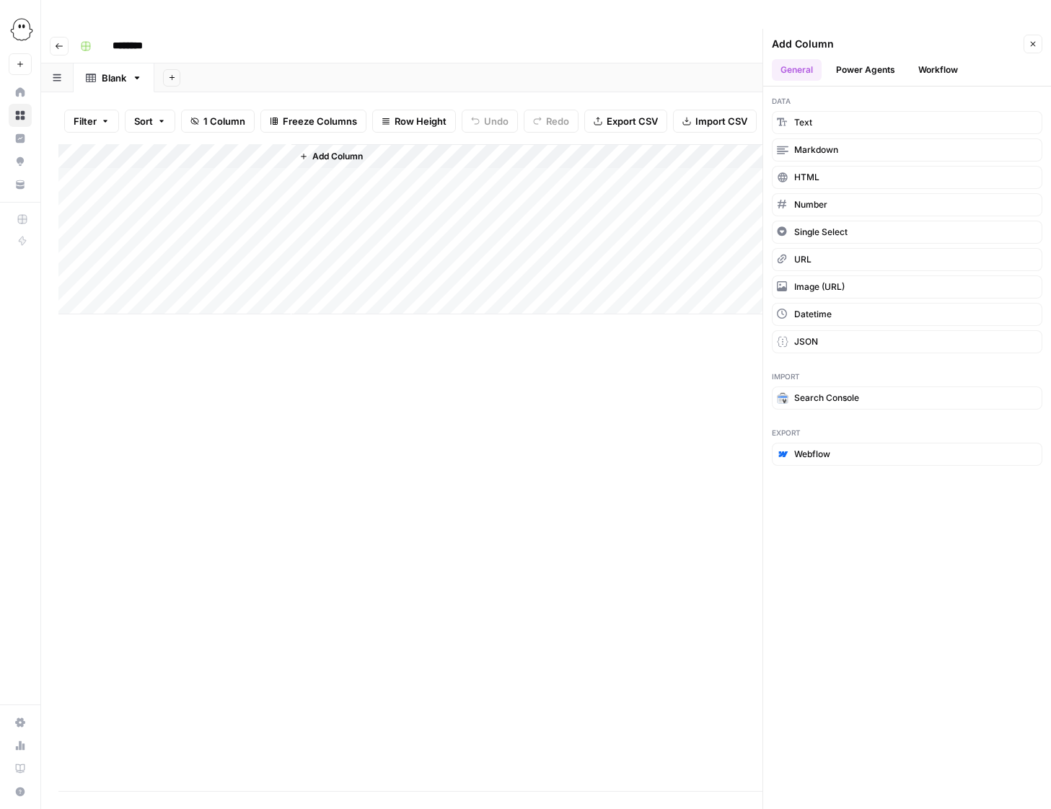
click at [947, 59] on button "Workflow" at bounding box center [938, 70] width 57 height 22
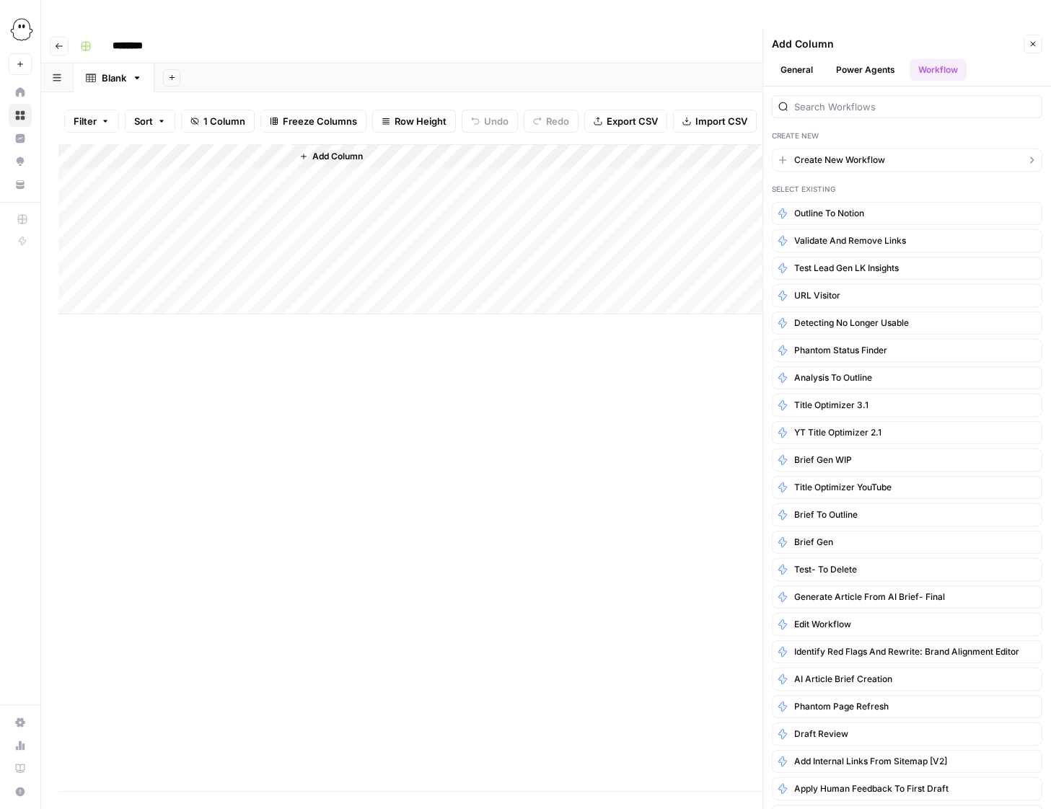
click at [848, 154] on span "Create New Workflow" at bounding box center [839, 160] width 91 height 13
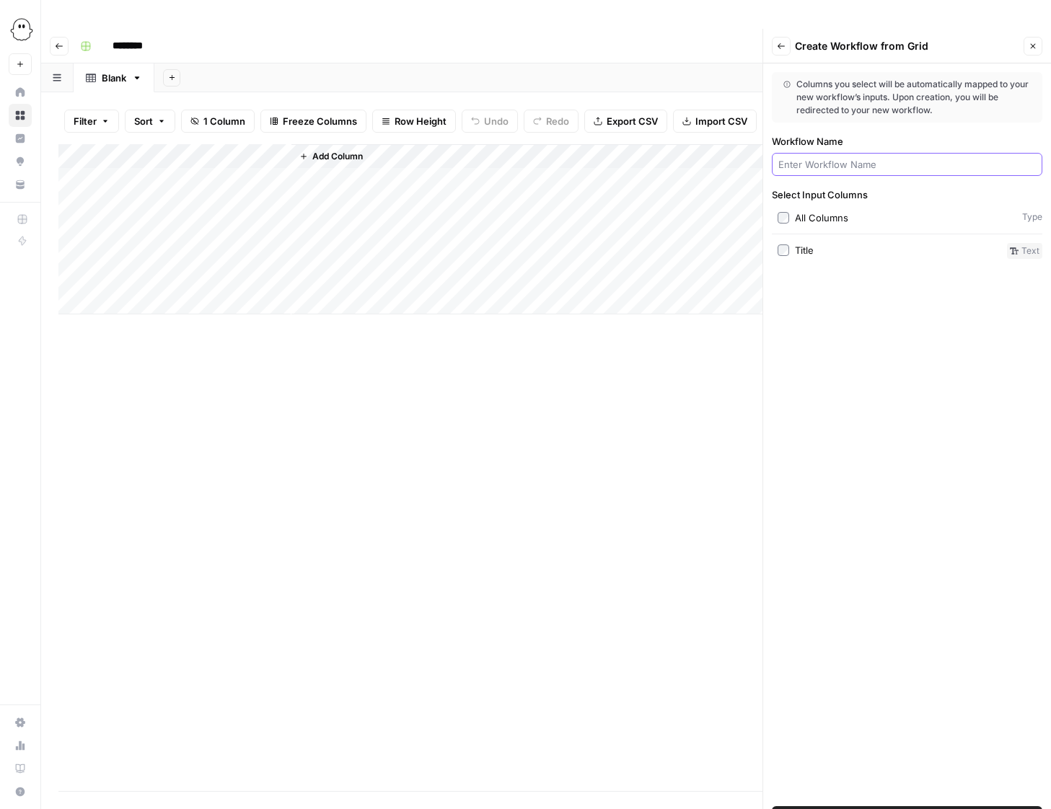
click at [848, 157] on input "Workflow Name" at bounding box center [907, 164] width 258 height 14
type input "Phantom page content update"
click at [906, 811] on span "Create Workflow" at bounding box center [907, 818] width 76 height 14
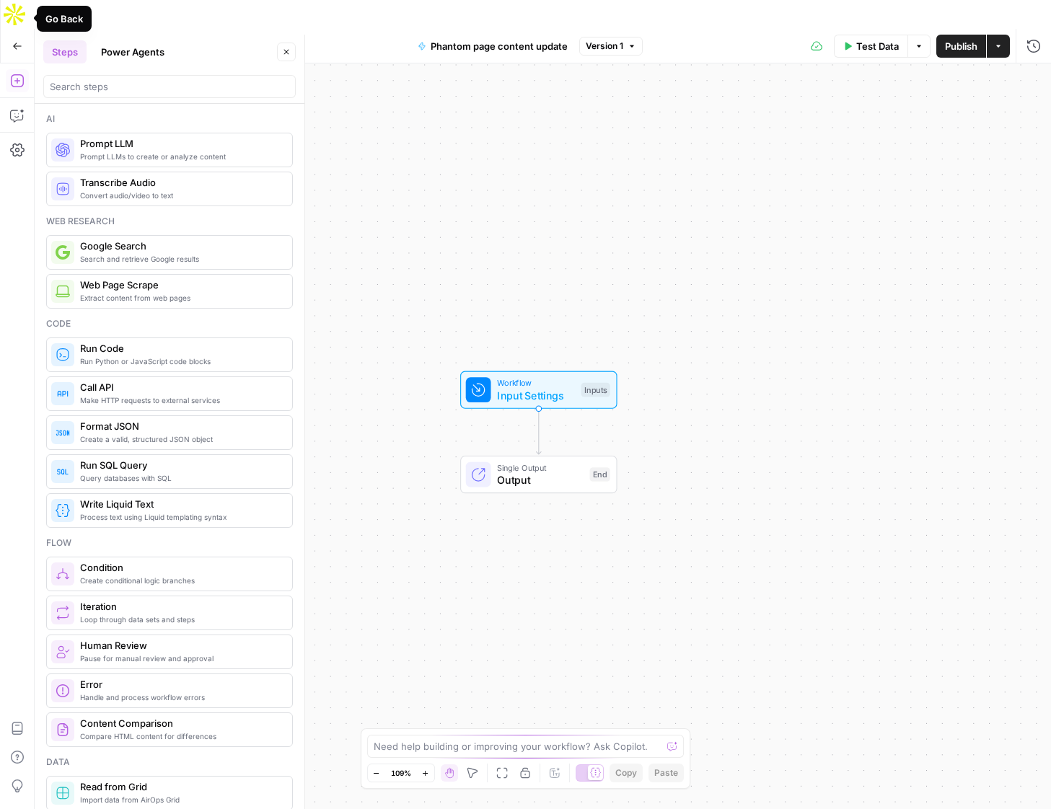
click at [17, 41] on icon "button" at bounding box center [17, 46] width 10 height 10
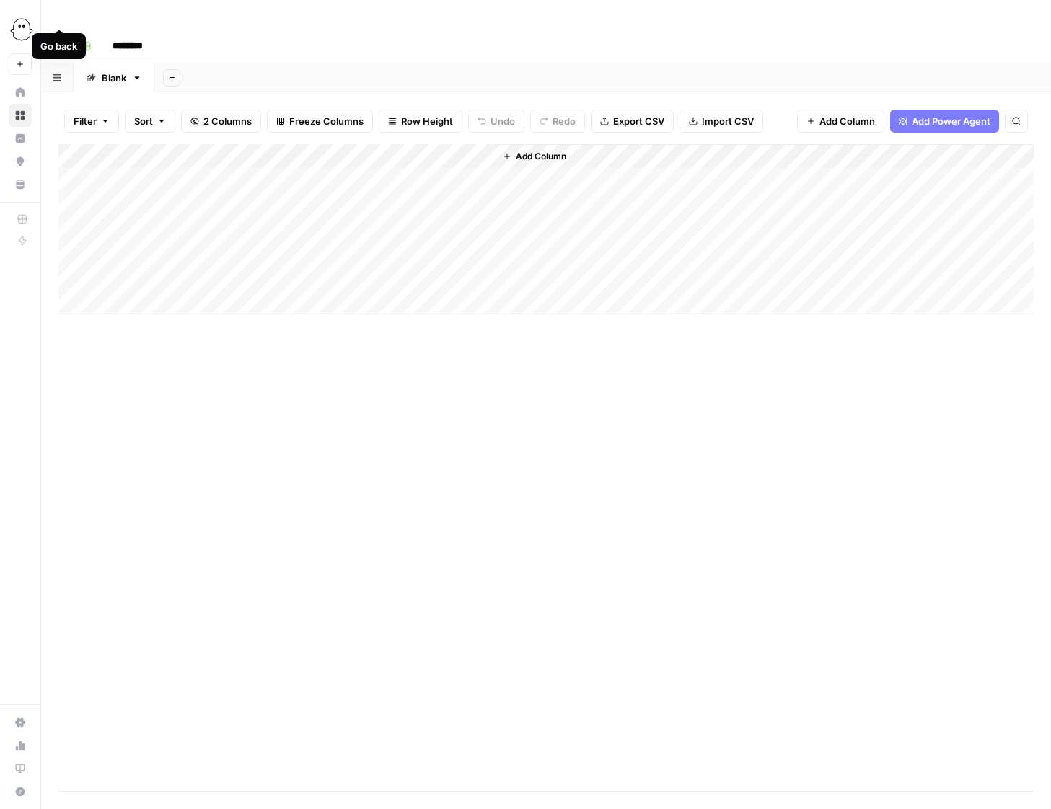
click at [60, 42] on icon "button" at bounding box center [59, 46] width 9 height 9
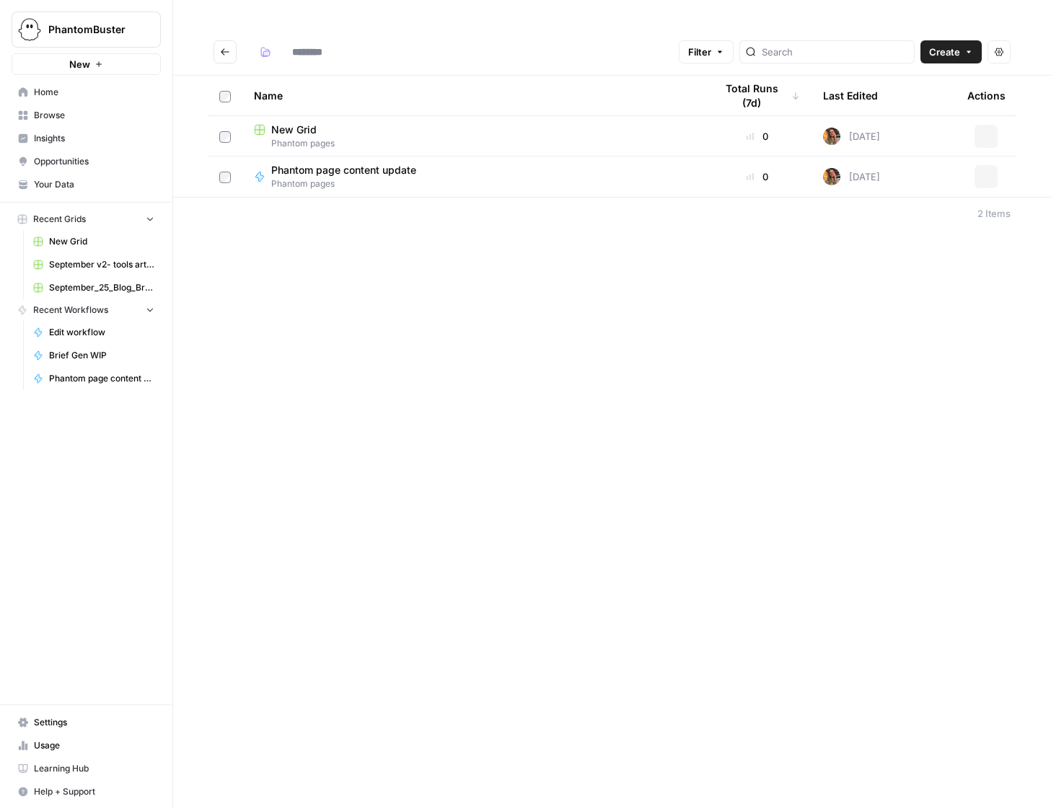
type input "**********"
click at [51, 116] on span "Browse" at bounding box center [94, 115] width 120 height 13
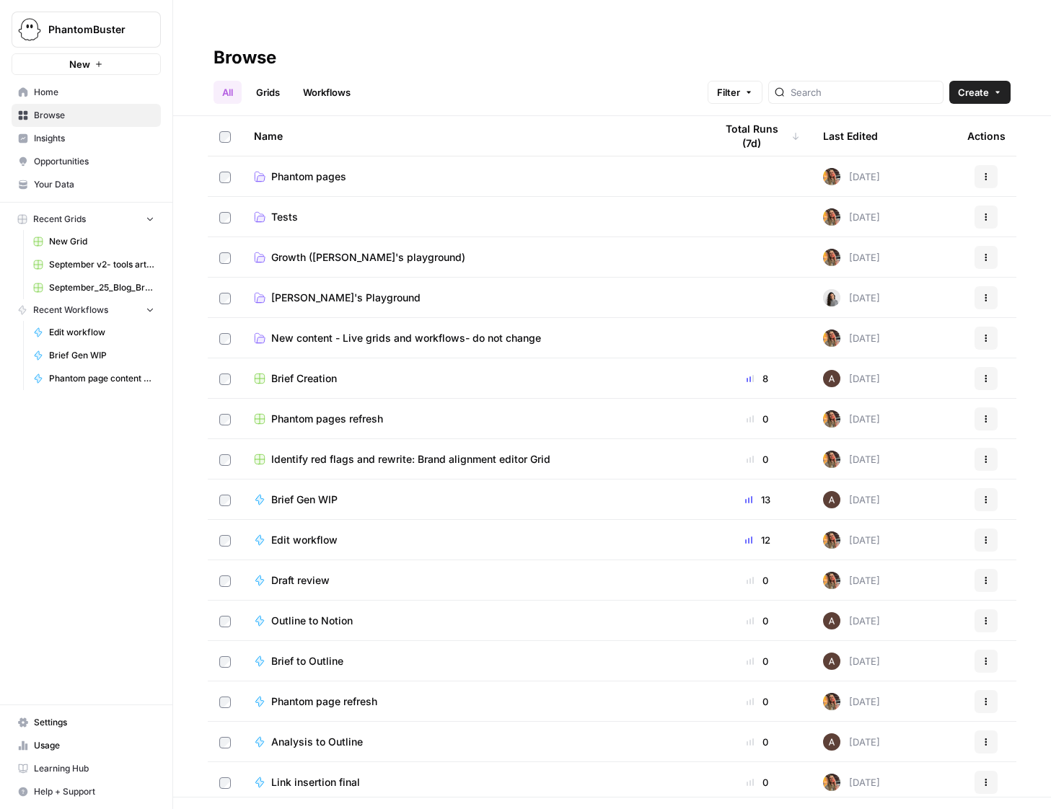
click at [305, 331] on span "New content - Live grids and workflows- do not change" at bounding box center [406, 338] width 270 height 14
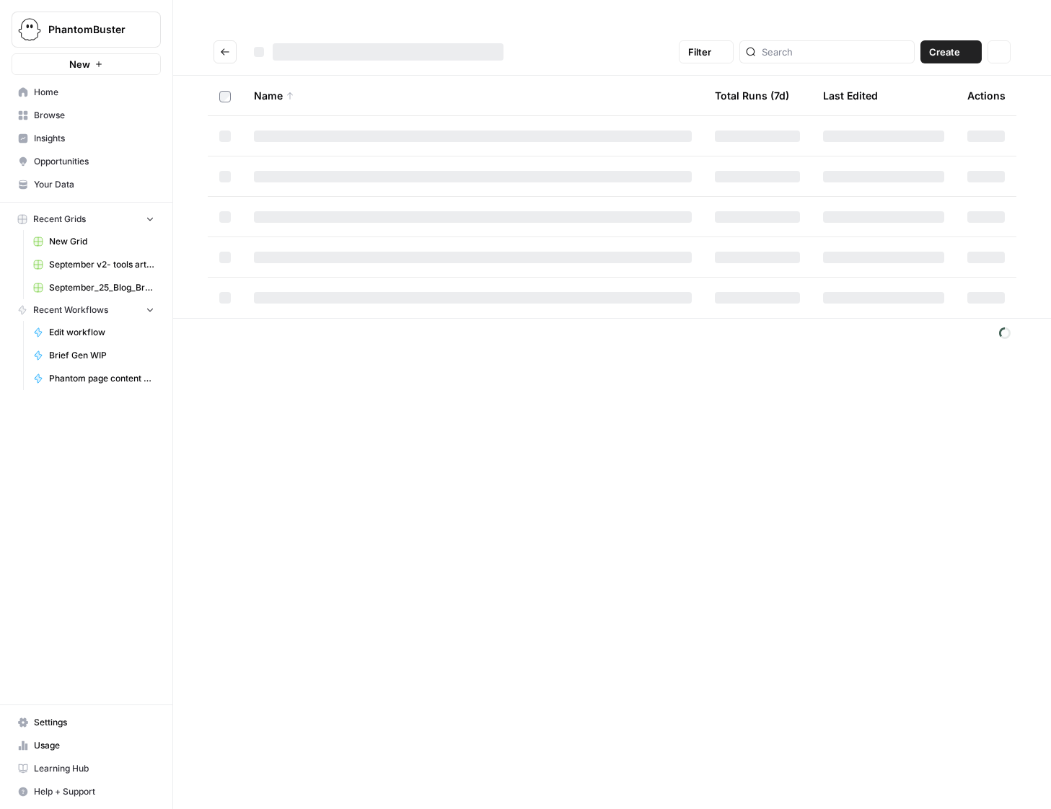
click at [305, 318] on footer at bounding box center [612, 333] width 878 height 30
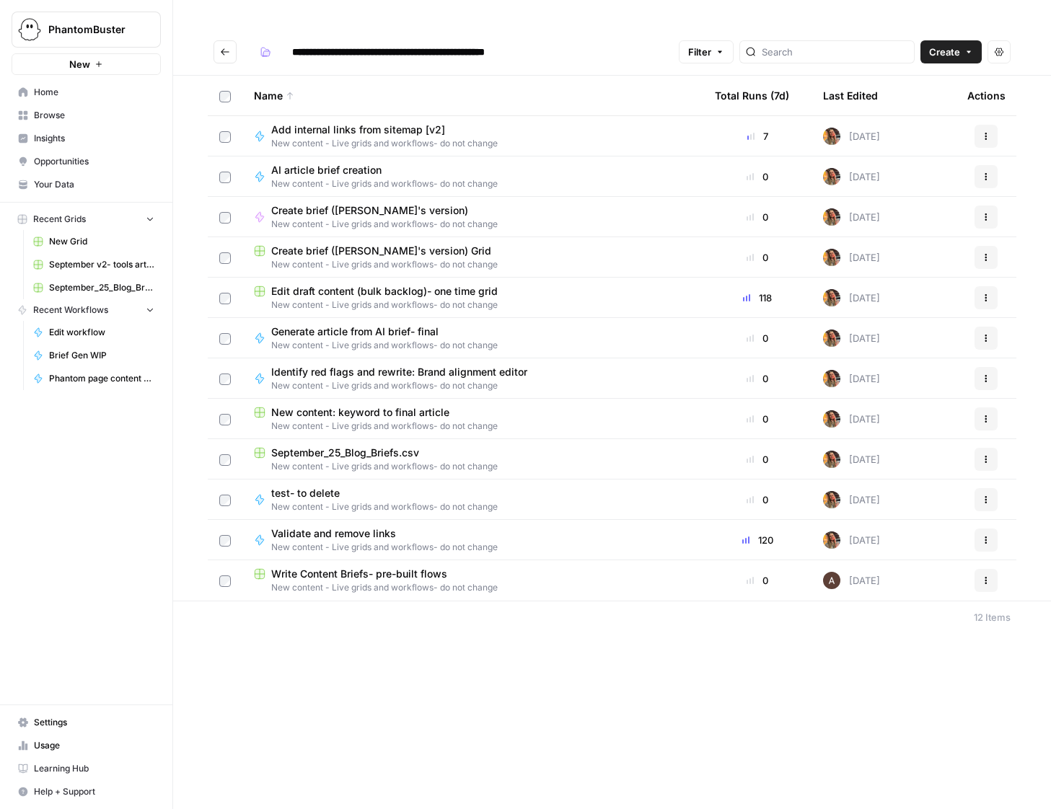
click at [320, 284] on span "Edit draft content (bulk backlog)- one time grid" at bounding box center [384, 291] width 227 height 14
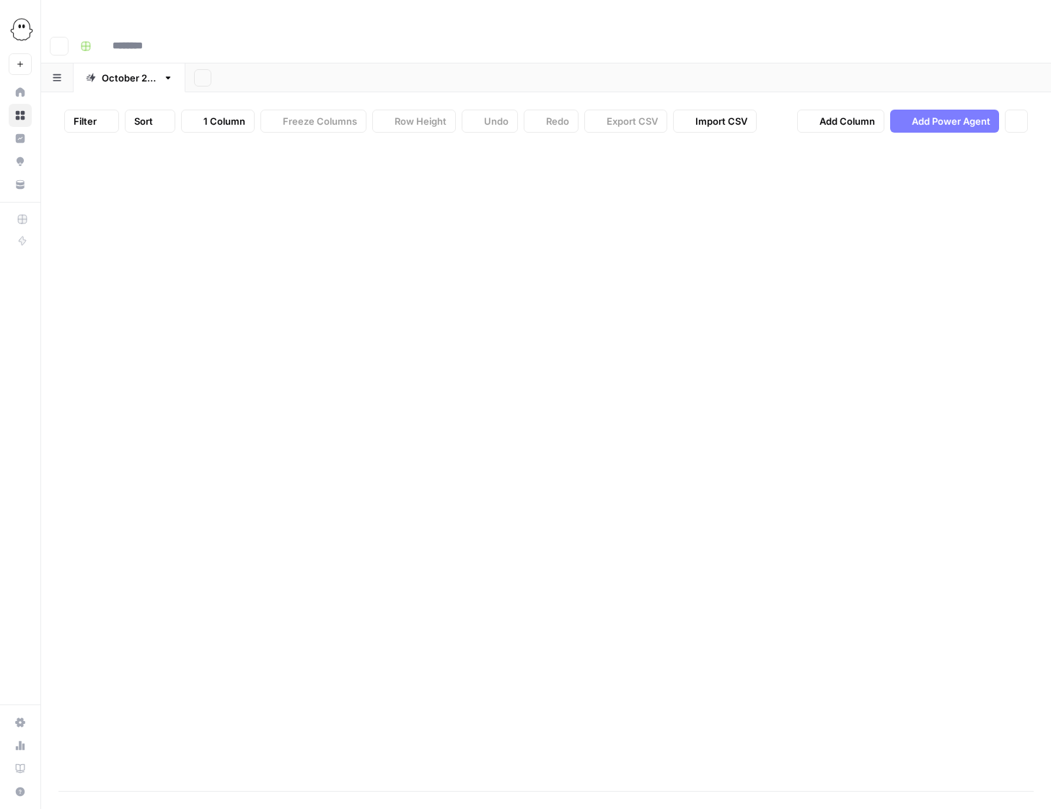
type input "**********"
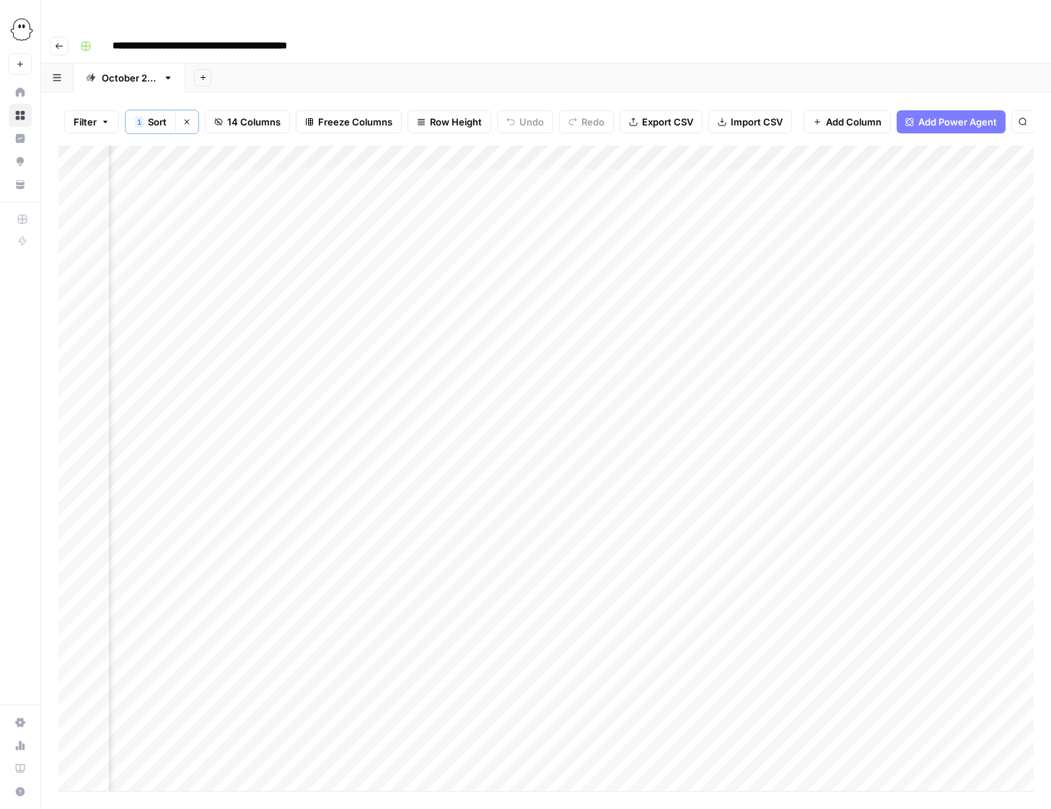
scroll to position [0, 175]
click at [684, 152] on div "Add Column" at bounding box center [545, 469] width 975 height 646
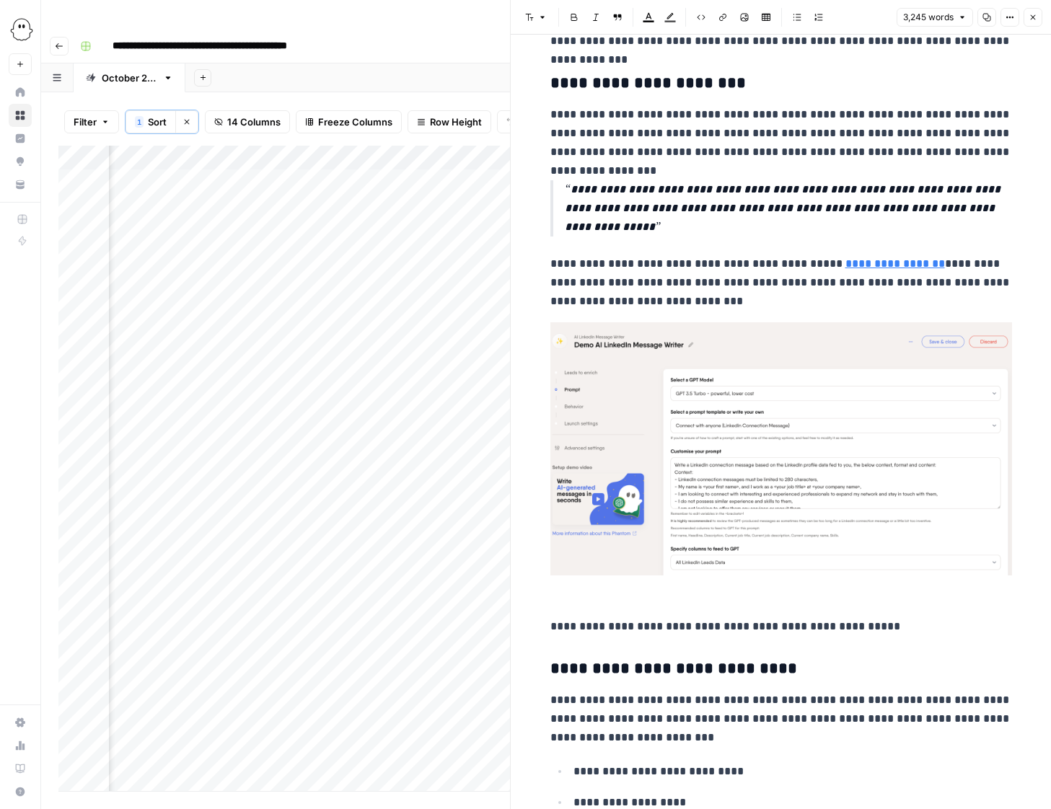
scroll to position [11511, 0]
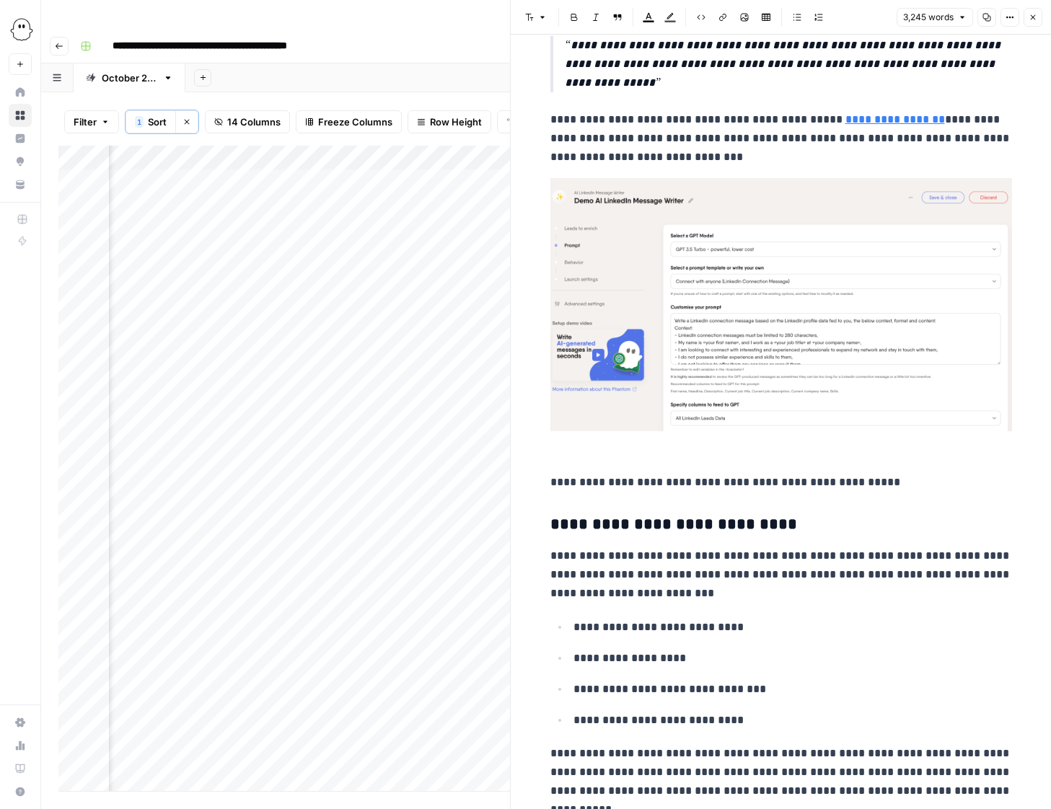
click at [1037, 20] on icon "button" at bounding box center [1033, 17] width 9 height 9
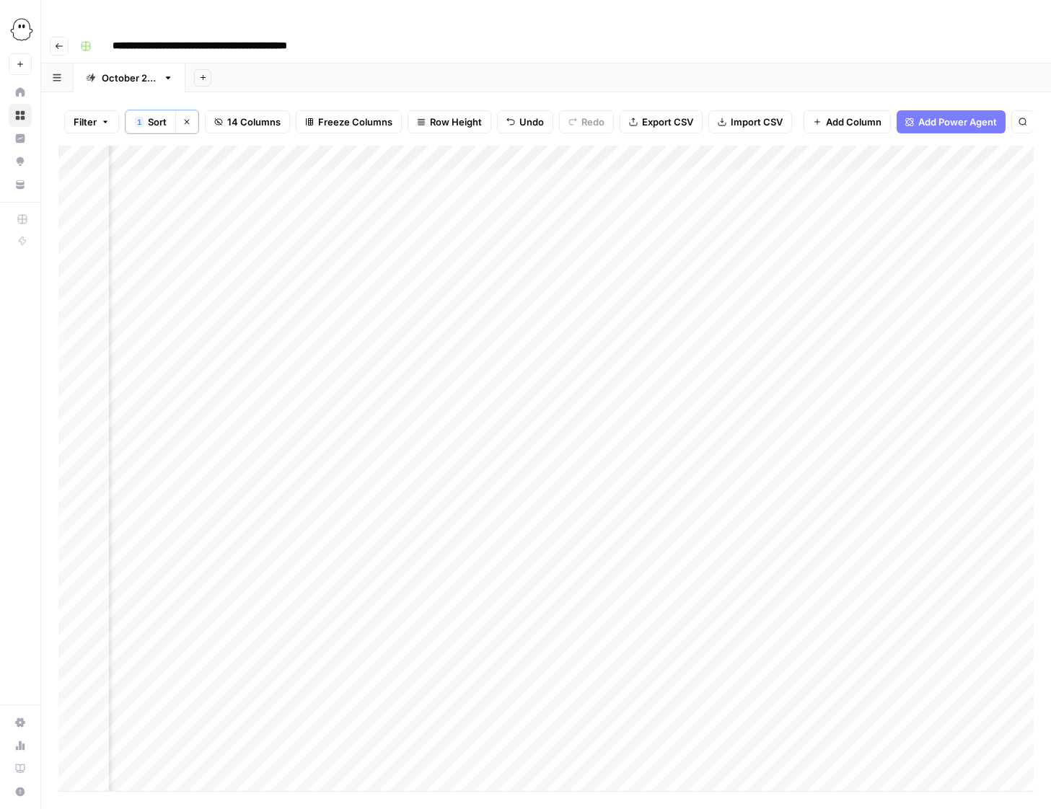
click at [786, 146] on div "Add Column" at bounding box center [545, 469] width 975 height 646
click at [763, 130] on div at bounding box center [769, 131] width 140 height 29
click at [802, 112] on div "Filter 1 Sort Clear sorts 14 Columns Freeze Columns Row Height Undo Redo Export…" at bounding box center [545, 122] width 975 height 48
click at [824, 152] on div "Add Column" at bounding box center [545, 469] width 975 height 646
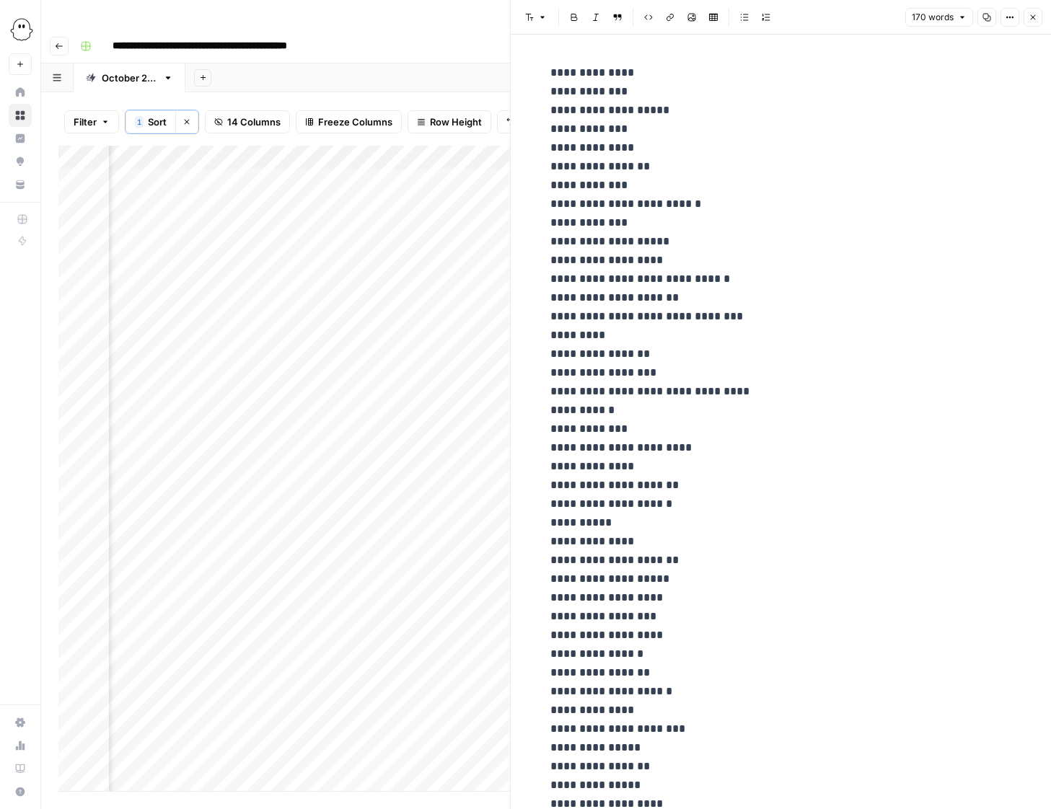
click at [1037, 17] on span "Close" at bounding box center [1037, 17] width 1 height 1
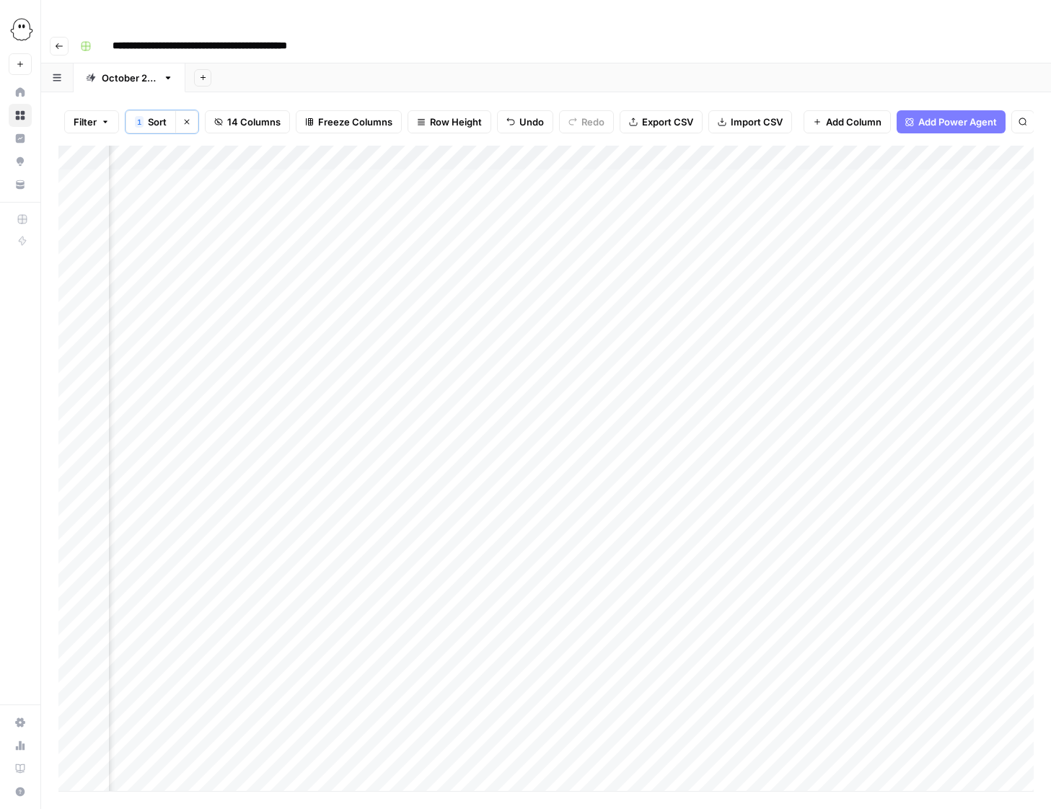
scroll to position [0, 403]
click at [535, 146] on div "Add Column" at bounding box center [545, 469] width 975 height 646
click at [507, 128] on div at bounding box center [542, 131] width 140 height 29
click at [615, 63] on div "Add Sheet" at bounding box center [618, 77] width 866 height 29
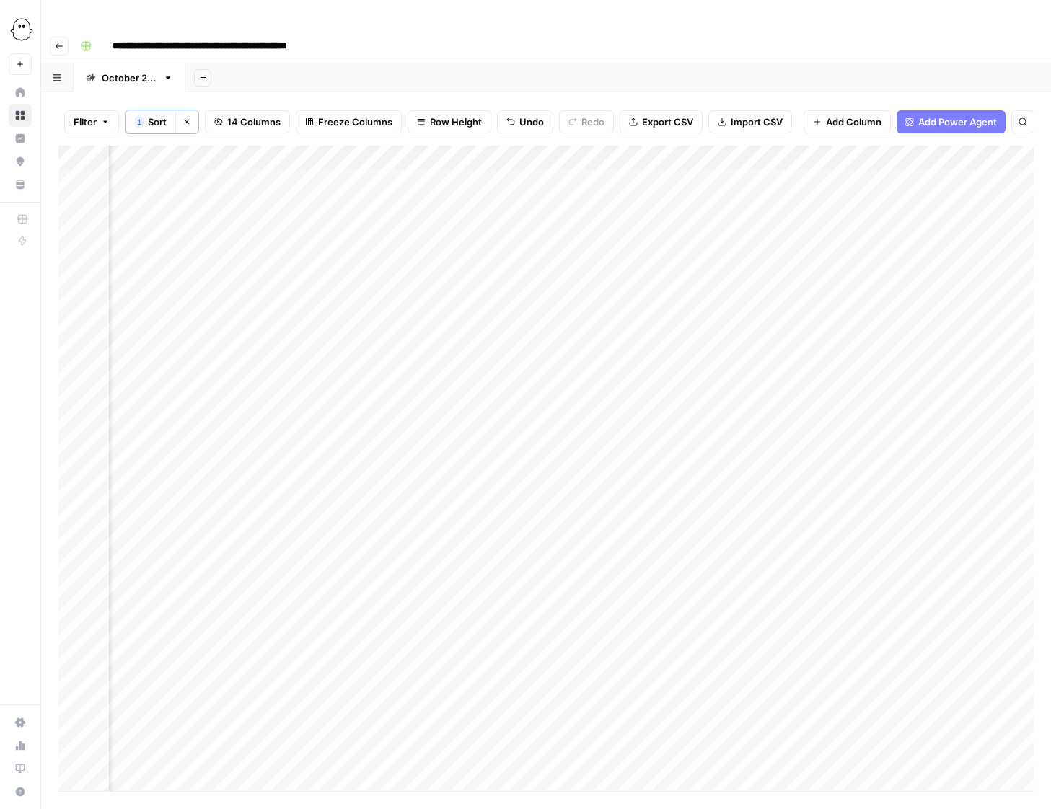
click at [885, 146] on div "Add Column" at bounding box center [545, 469] width 975 height 646
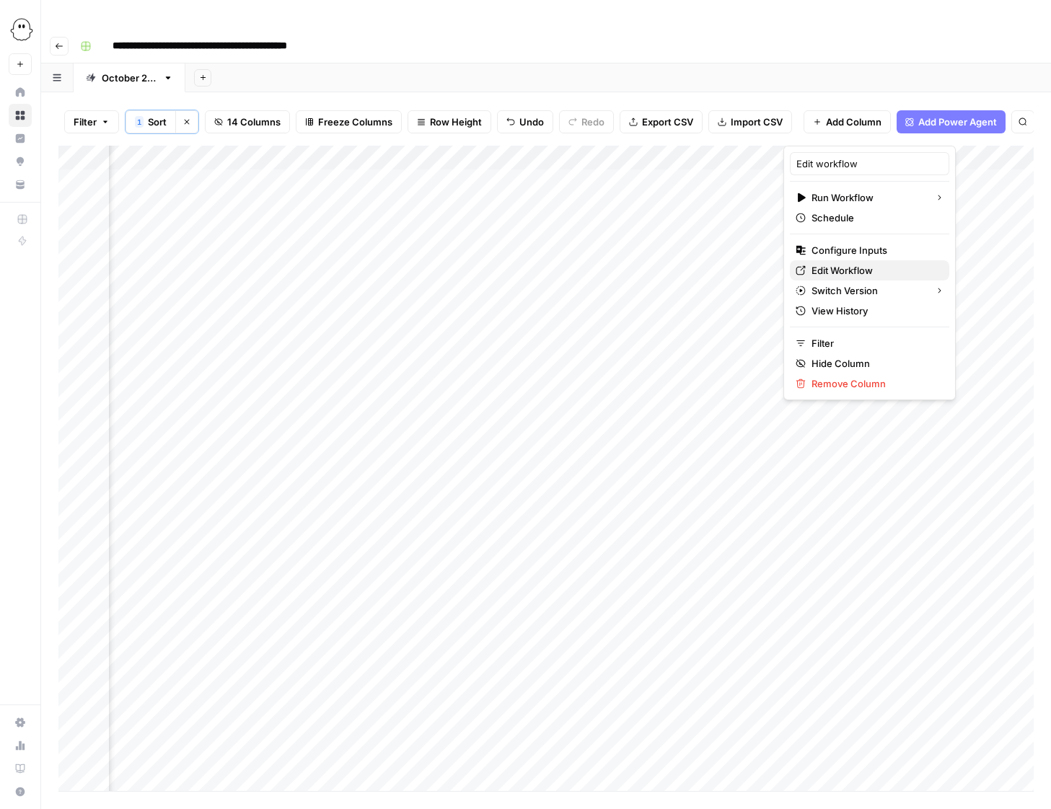
click at [841, 267] on span "Edit Workflow" at bounding box center [875, 270] width 126 height 14
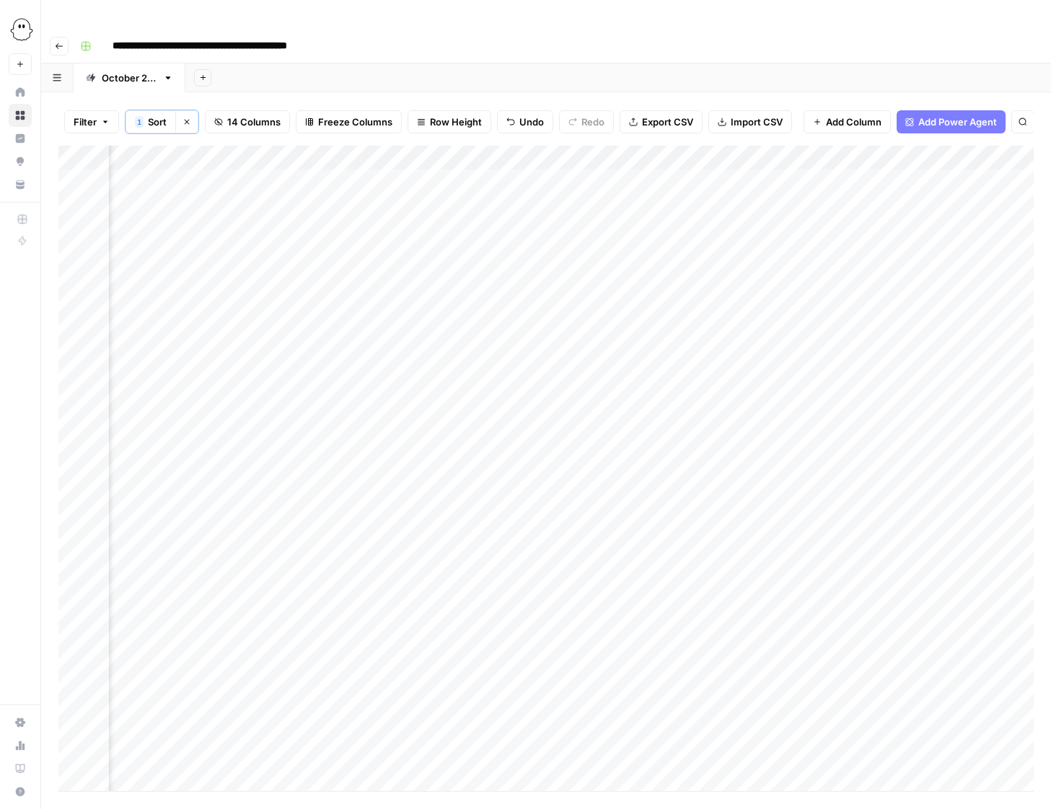
scroll to position [0, 910]
click at [216, 146] on div "Add Column" at bounding box center [545, 469] width 975 height 646
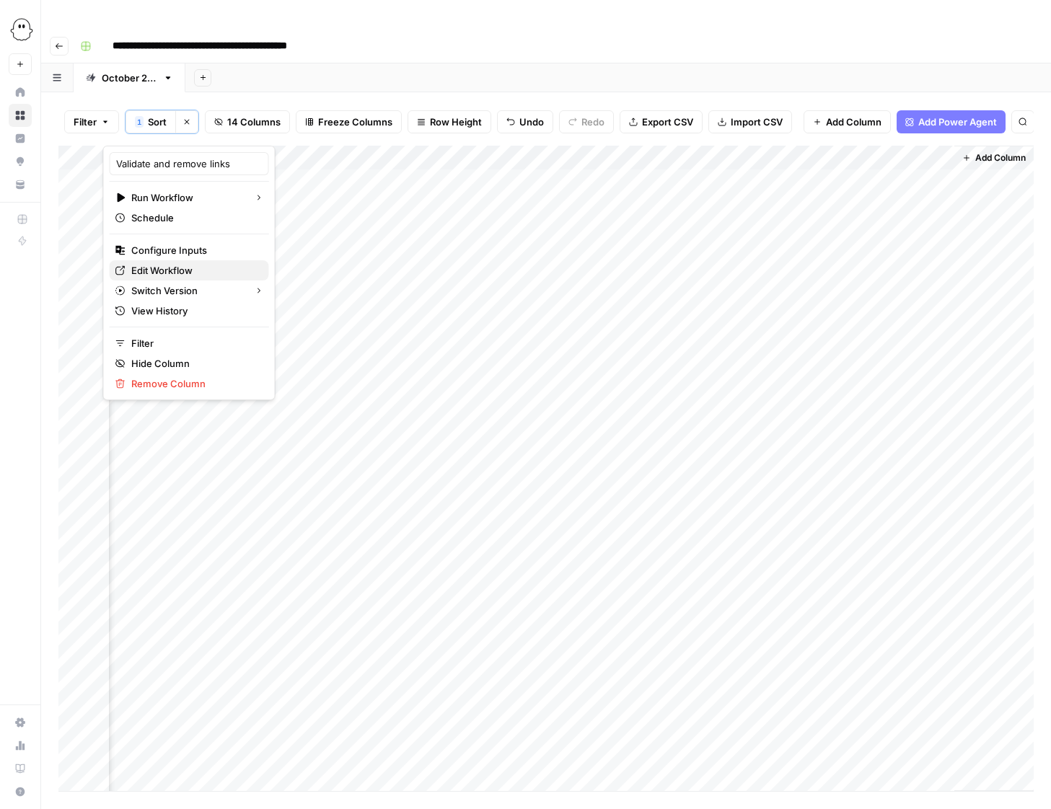
click at [182, 270] on span "Edit Workflow" at bounding box center [194, 270] width 126 height 14
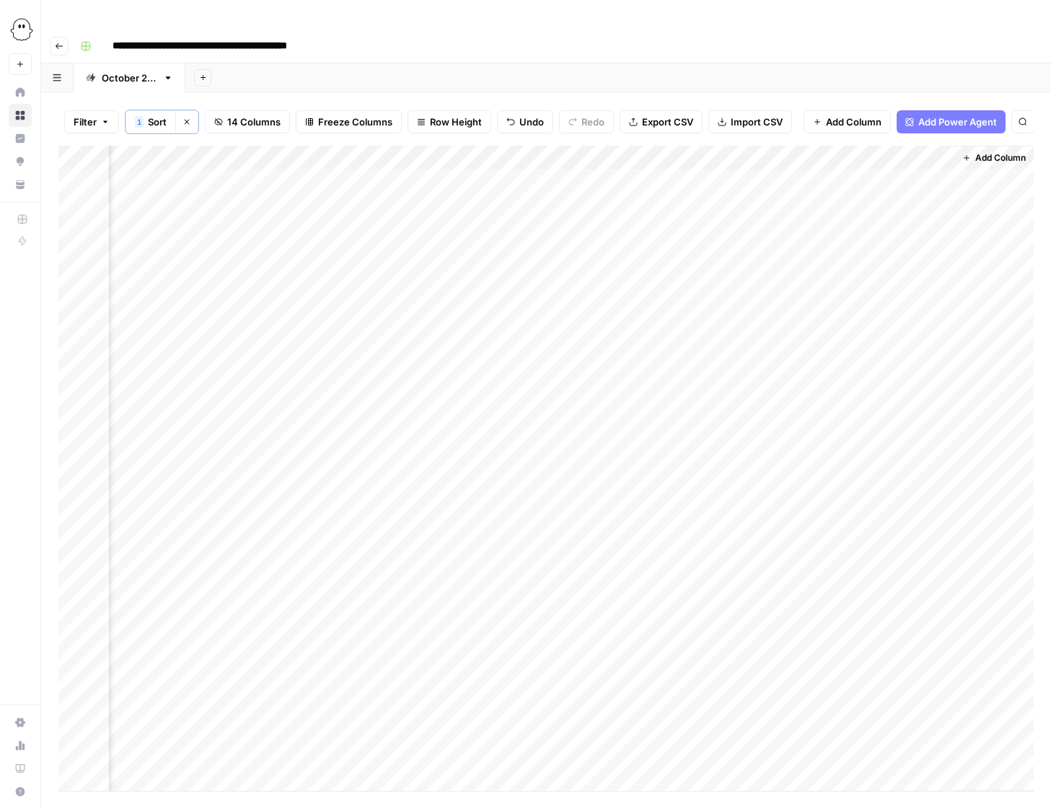
click at [791, 146] on div "Add Column" at bounding box center [545, 469] width 975 height 646
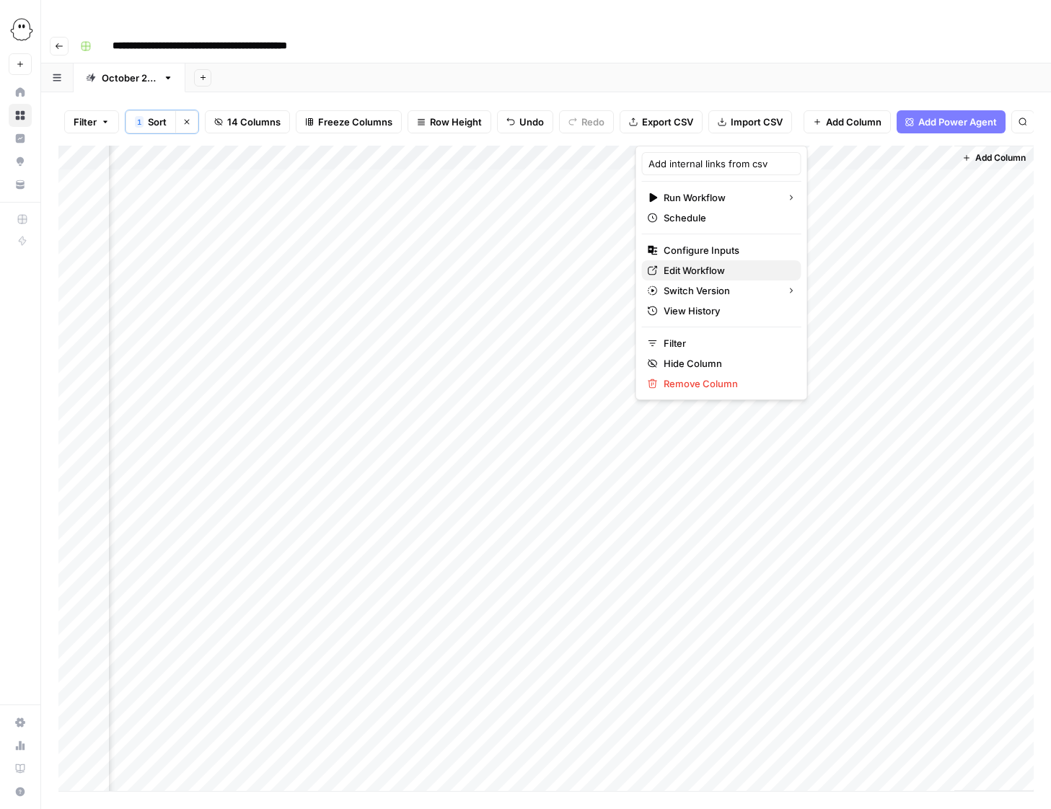
click at [704, 270] on span "Edit Workflow" at bounding box center [727, 270] width 126 height 14
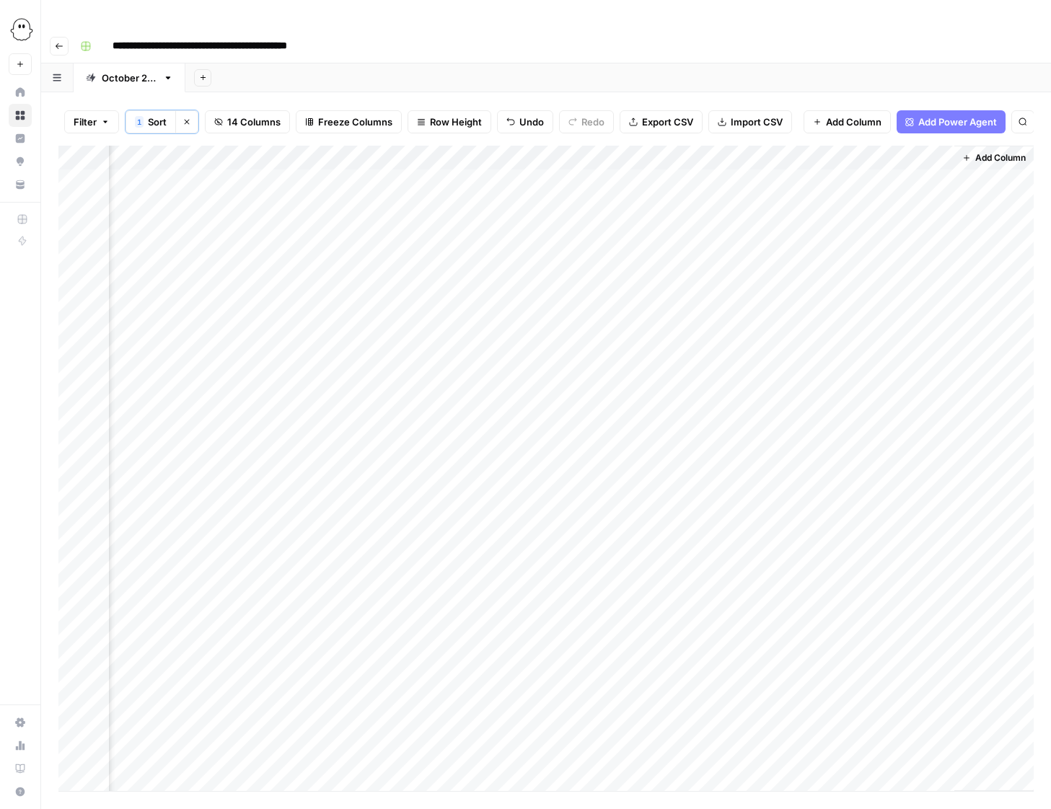
click at [51, 37] on button "Go back" at bounding box center [59, 46] width 19 height 19
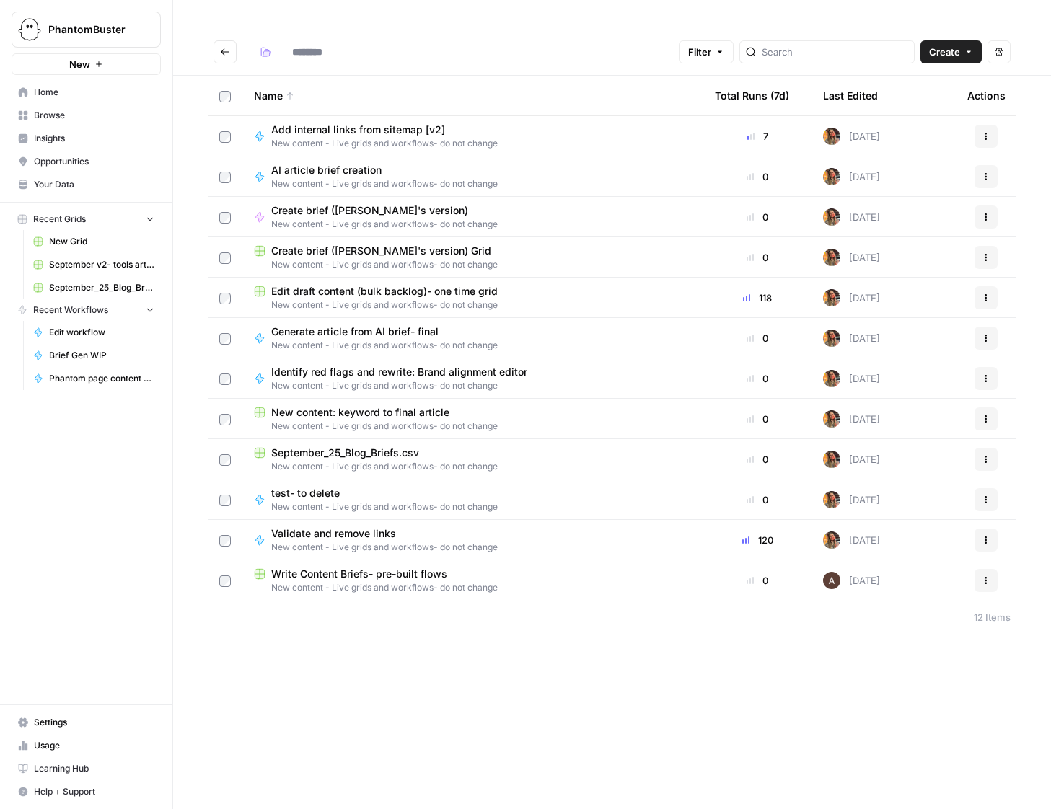
type input "**********"
click at [224, 47] on icon "Go back" at bounding box center [225, 52] width 10 height 10
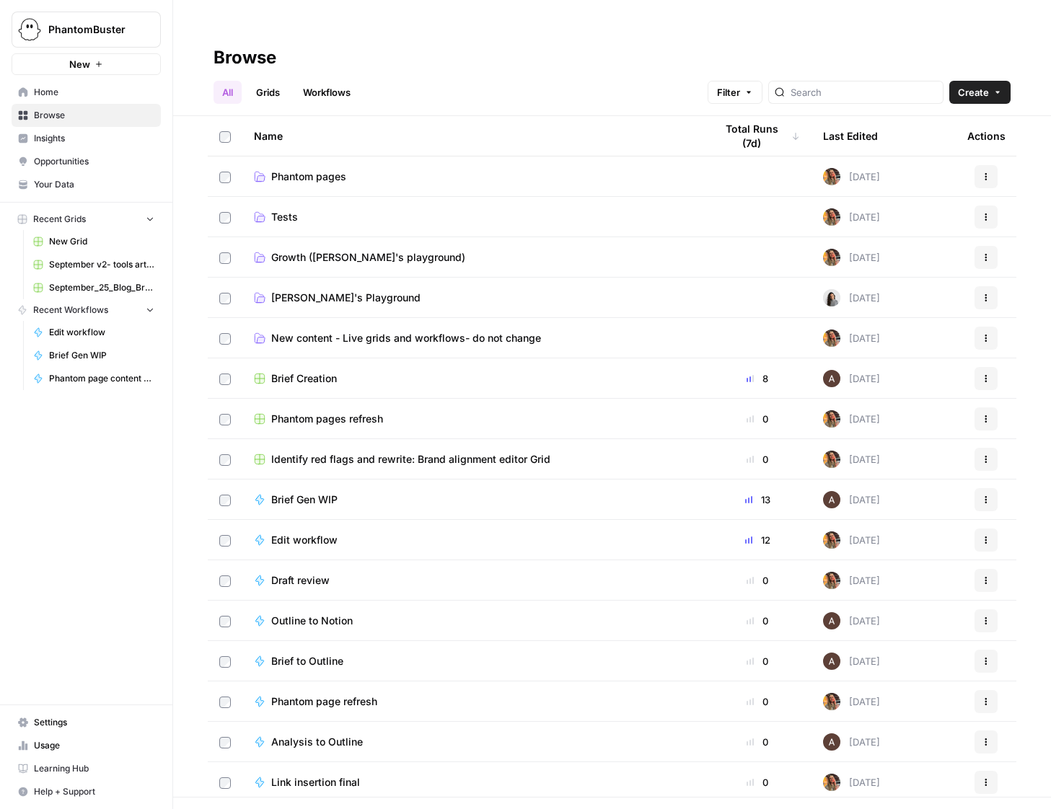
click at [290, 170] on span "Phantom pages" at bounding box center [308, 177] width 75 height 14
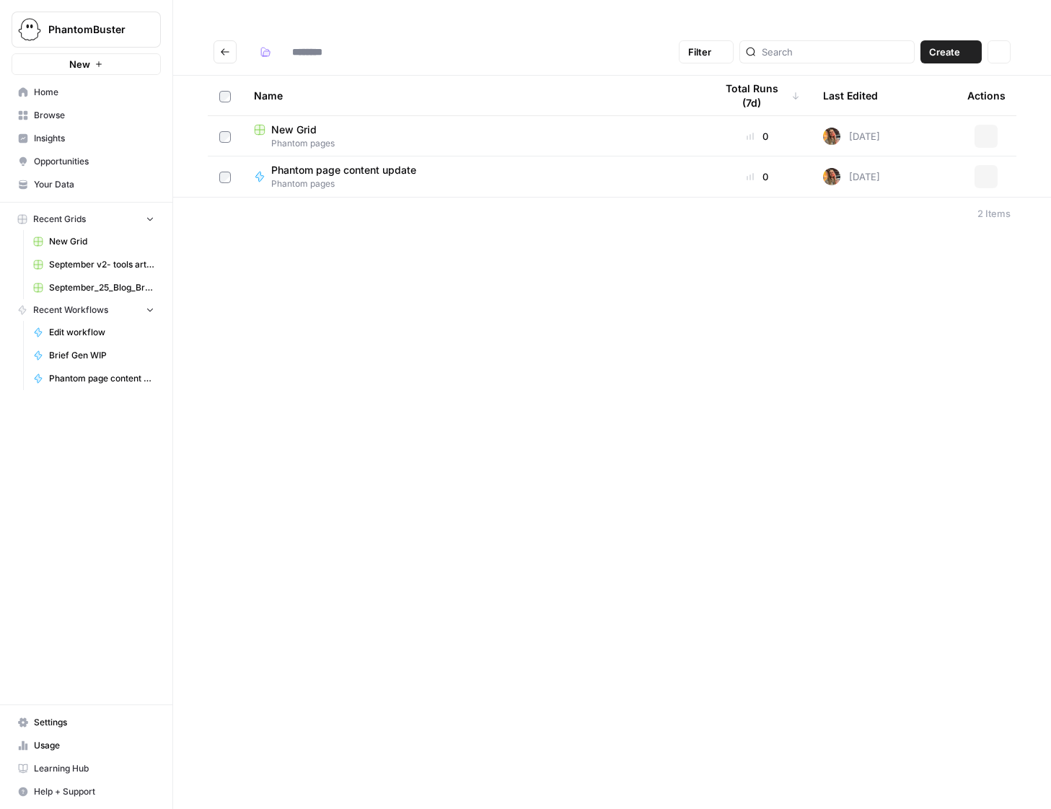
click at [290, 163] on span "Phantom page content update" at bounding box center [343, 170] width 145 height 14
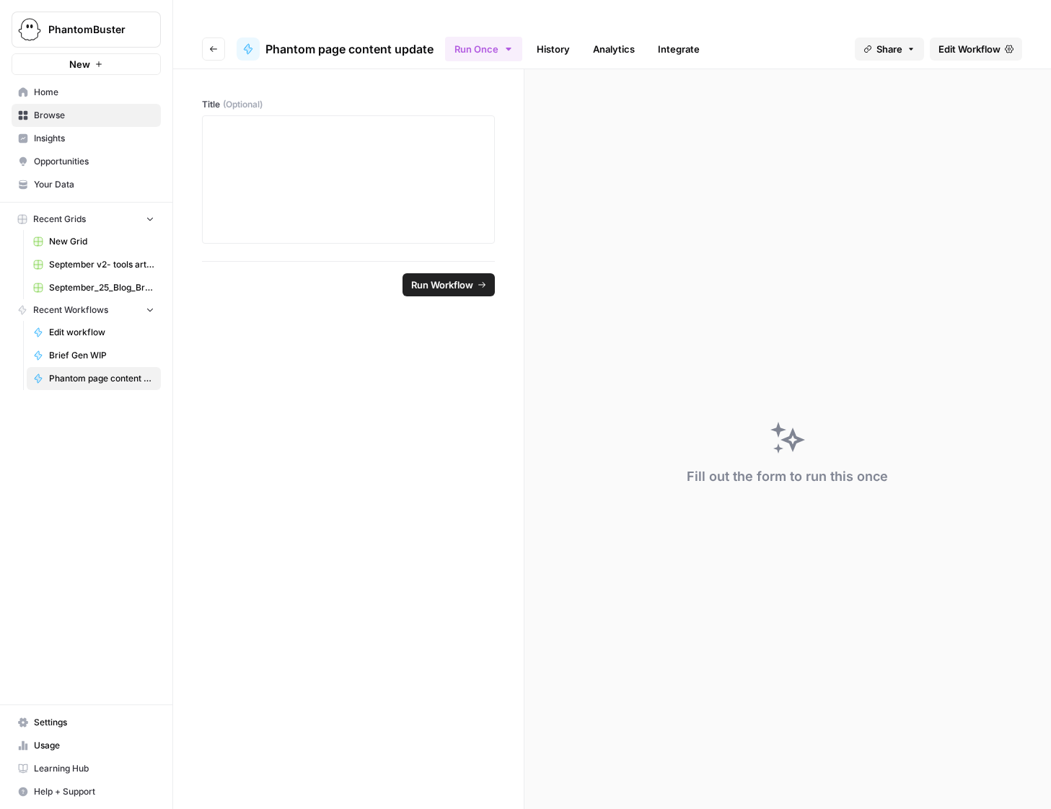
click at [214, 45] on icon "button" at bounding box center [213, 49] width 9 height 9
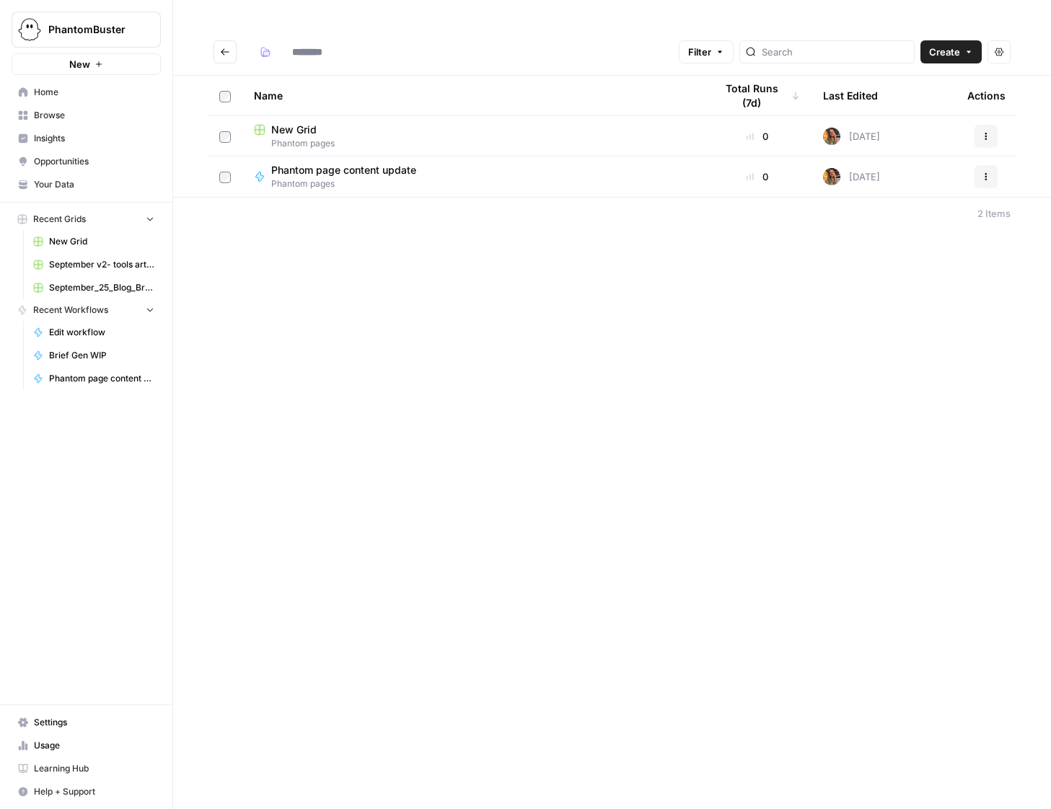
type input "**********"
click at [291, 123] on span "New Grid" at bounding box center [293, 130] width 45 height 14
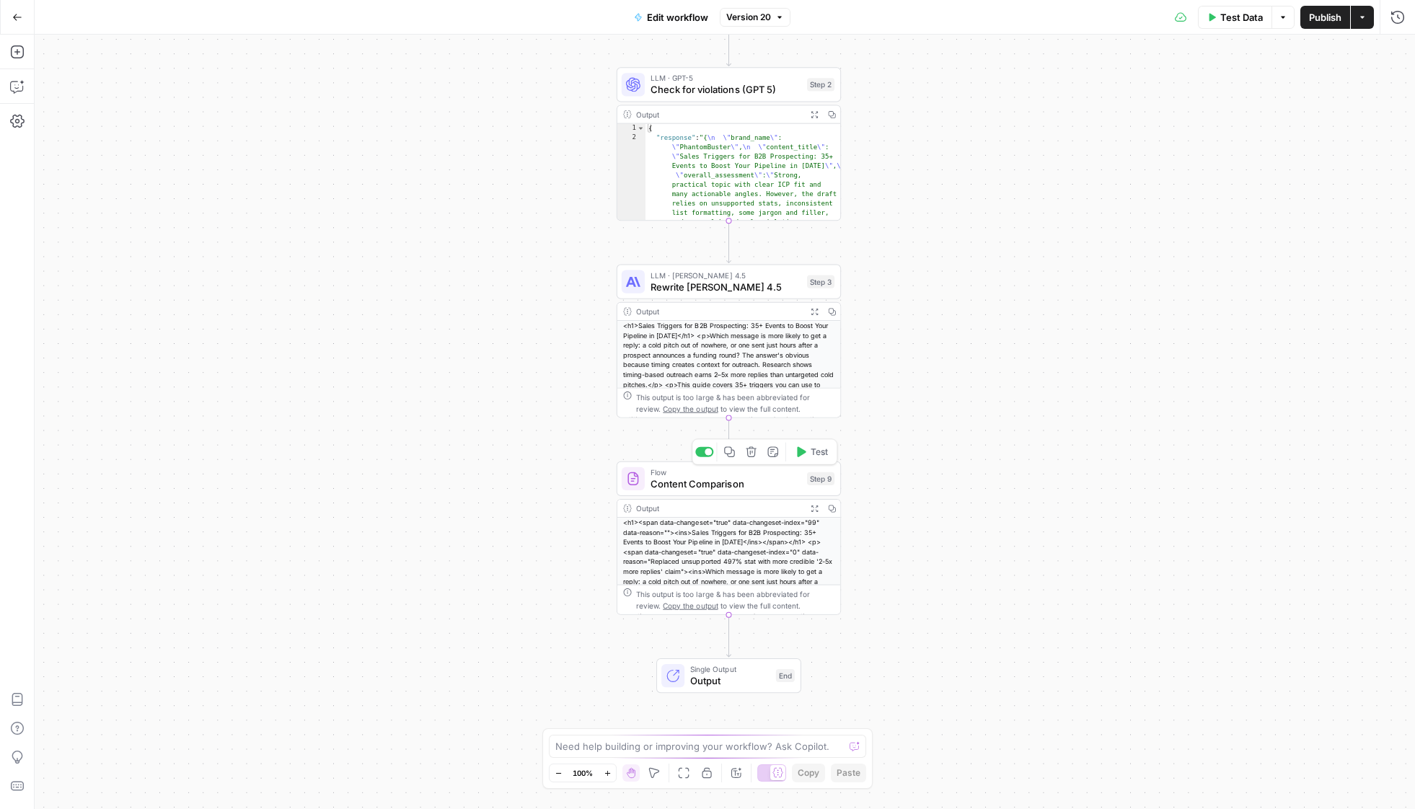
click at [688, 481] on span "Content Comparison" at bounding box center [726, 484] width 151 height 14
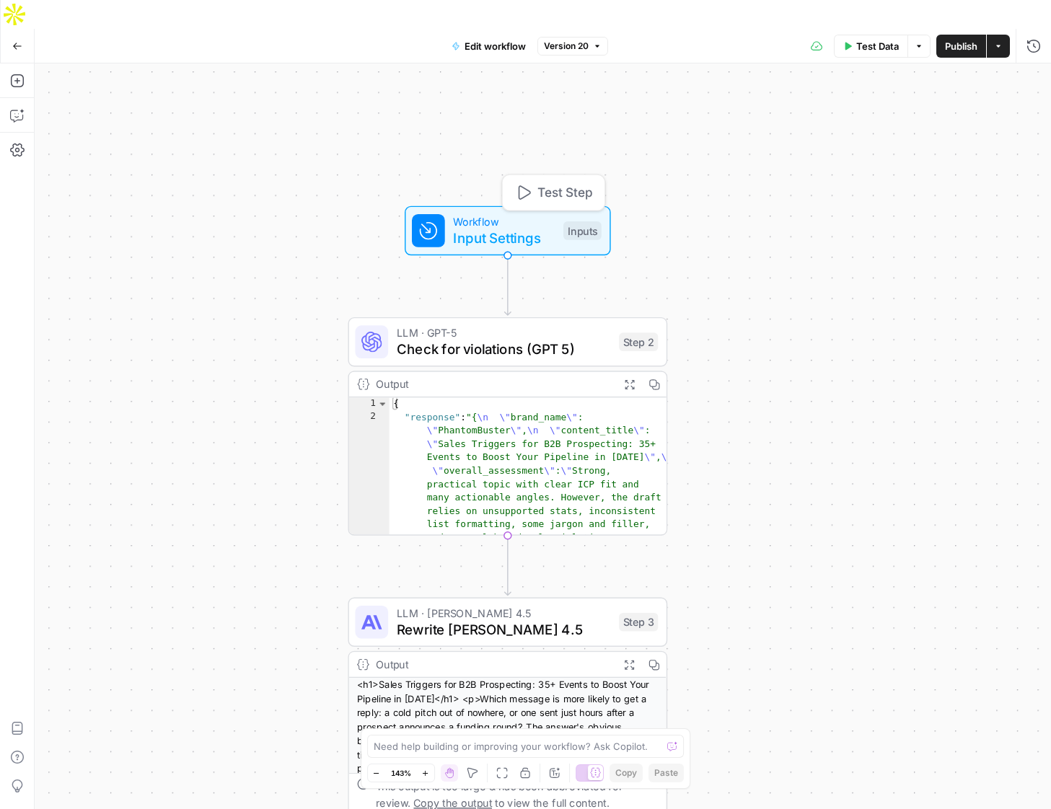
click at [505, 228] on span "Input Settings" at bounding box center [504, 238] width 102 height 21
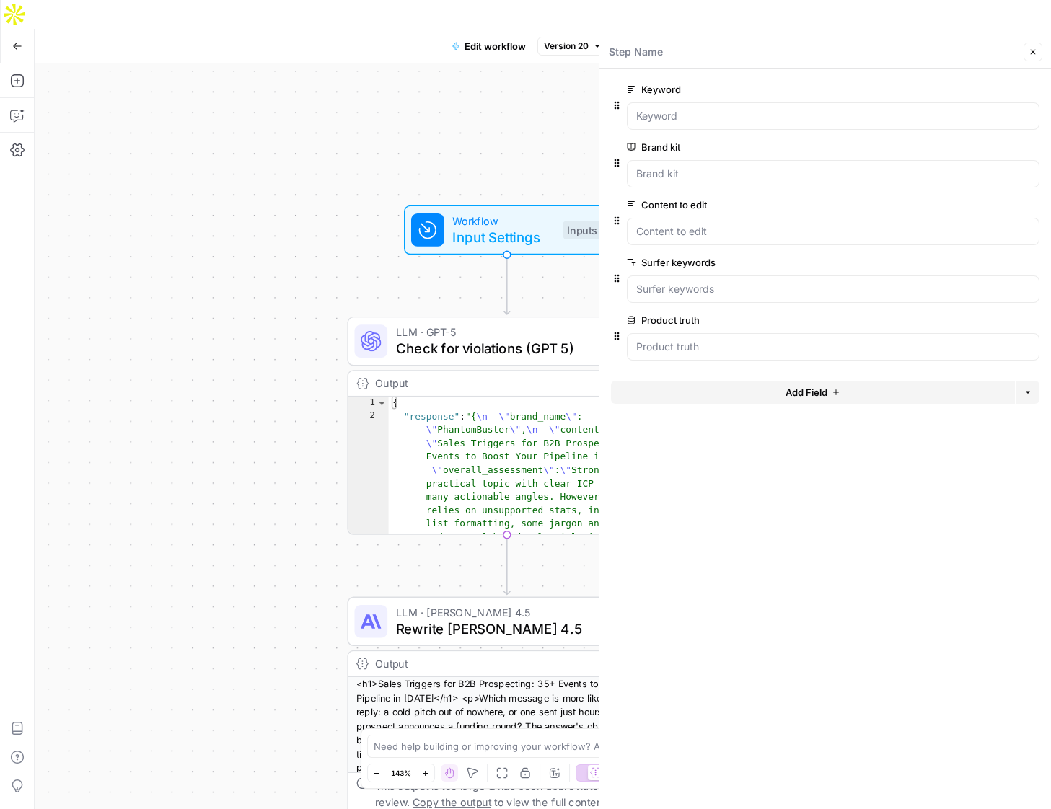
click at [278, 255] on div "Workflow Input Settings Inputs LLM · GPT-5 Check for violations (GPT 5) Step 2 …" at bounding box center [543, 450] width 1017 height 775
click at [483, 338] on span "Check for violations (GPT 5)" at bounding box center [503, 348] width 214 height 21
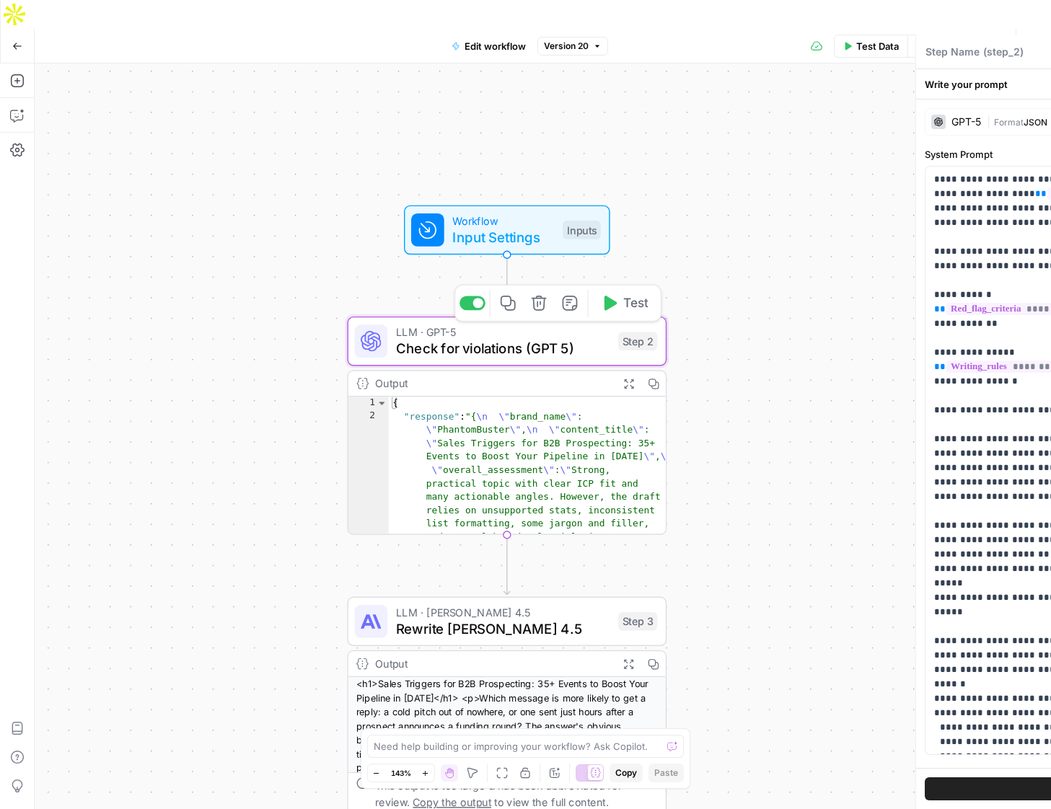
type textarea "Check for violations (GPT 5)"
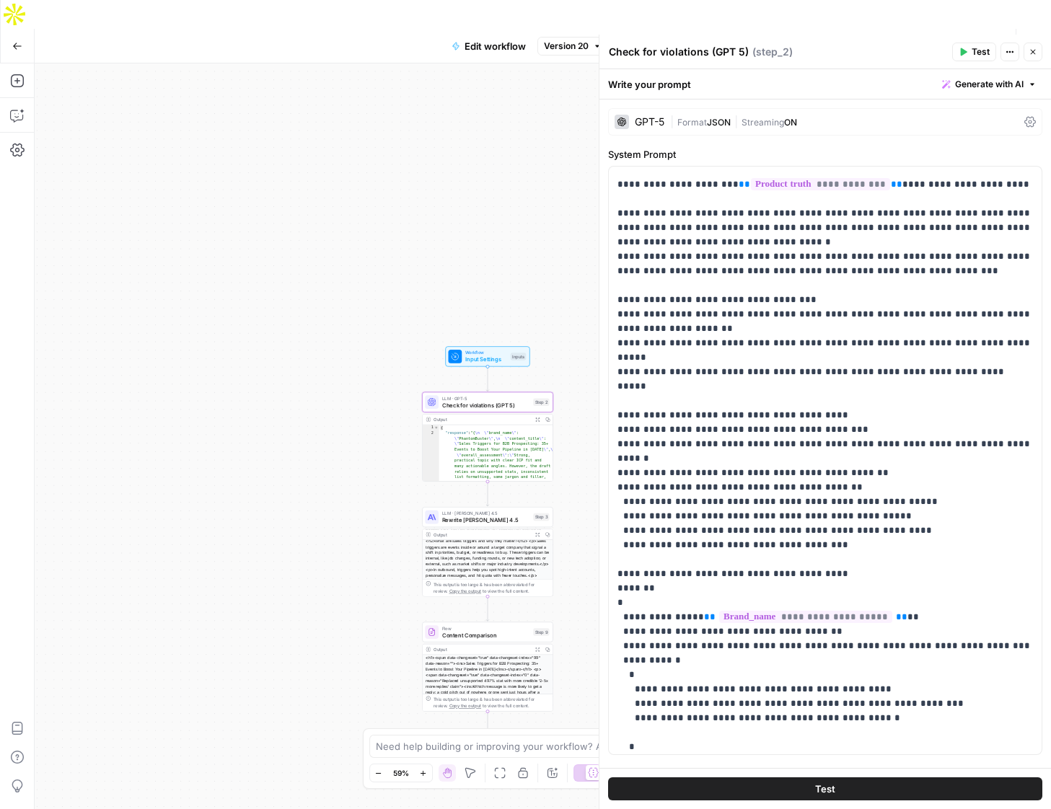
scroll to position [88, 0]
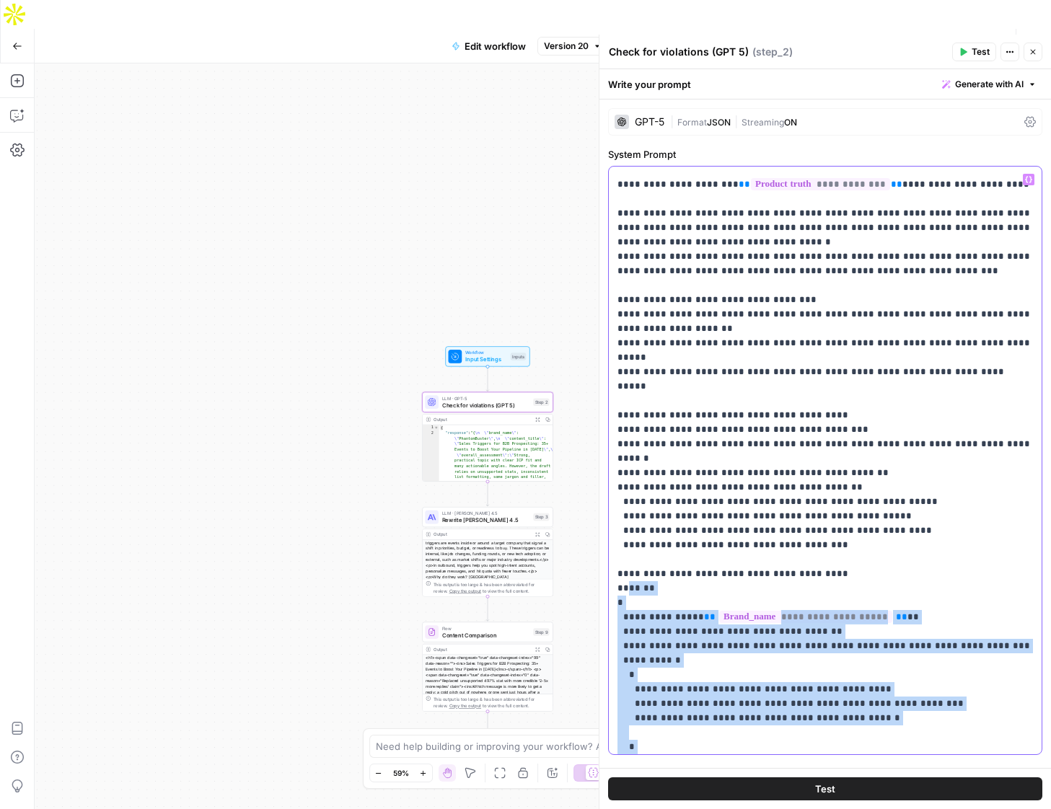
drag, startPoint x: 625, startPoint y: 548, endPoint x: 728, endPoint y: 718, distance: 199.1
click at [728, 718] on p "**********" at bounding box center [826, 358] width 416 height 822
click at [661, 619] on p "**********" at bounding box center [826, 358] width 416 height 822
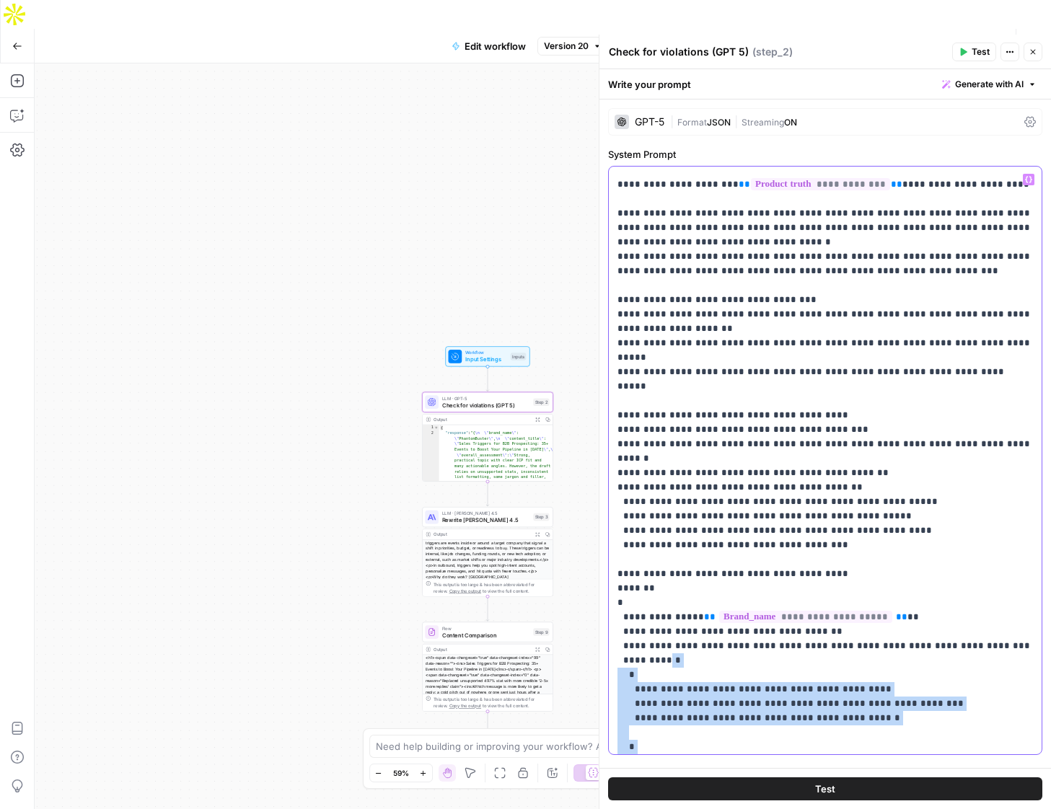
drag, startPoint x: 663, startPoint y: 619, endPoint x: 692, endPoint y: 715, distance: 100.2
click at [692, 716] on p "**********" at bounding box center [826, 358] width 416 height 822
click at [1036, 51] on icon "button" at bounding box center [1033, 52] width 9 height 9
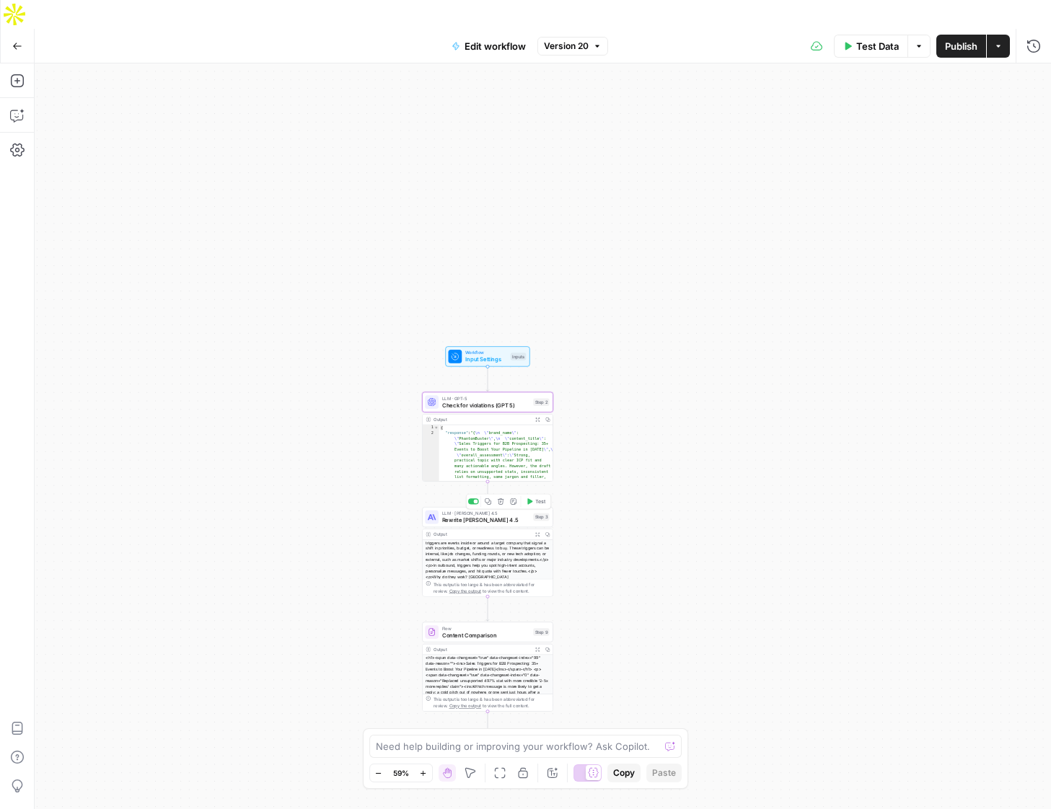
click at [512, 516] on span "Rewrite Claude Sonet 4.5" at bounding box center [486, 520] width 88 height 9
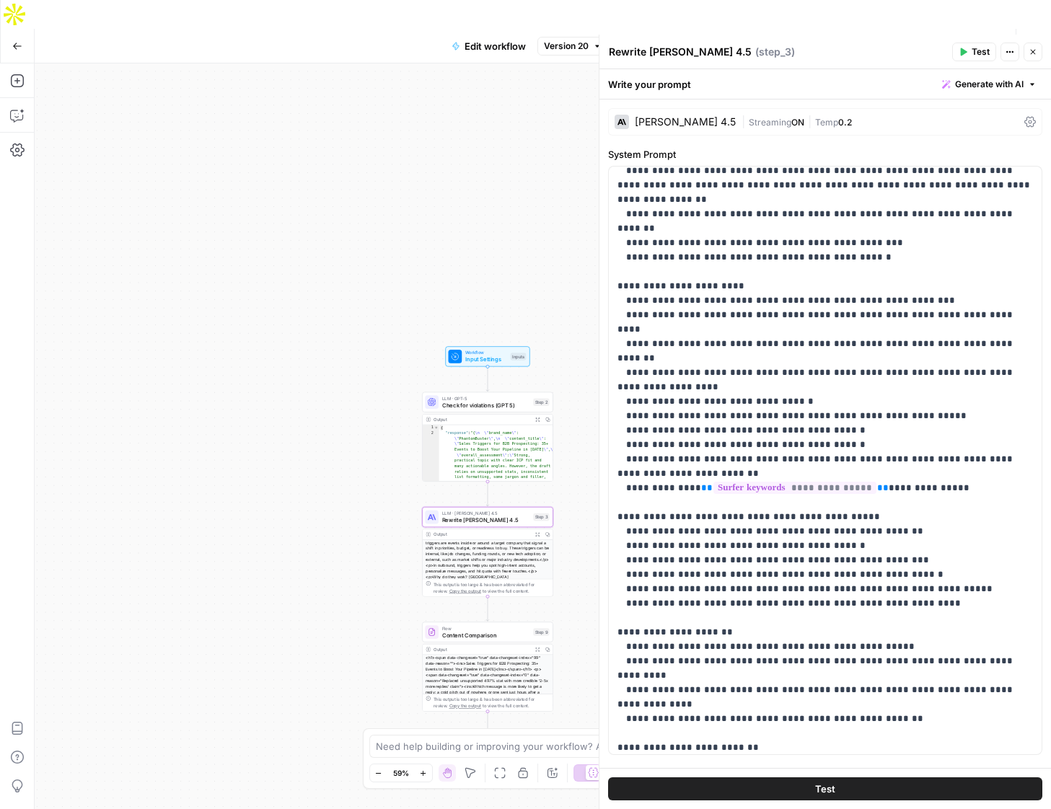
scroll to position [823, 0]
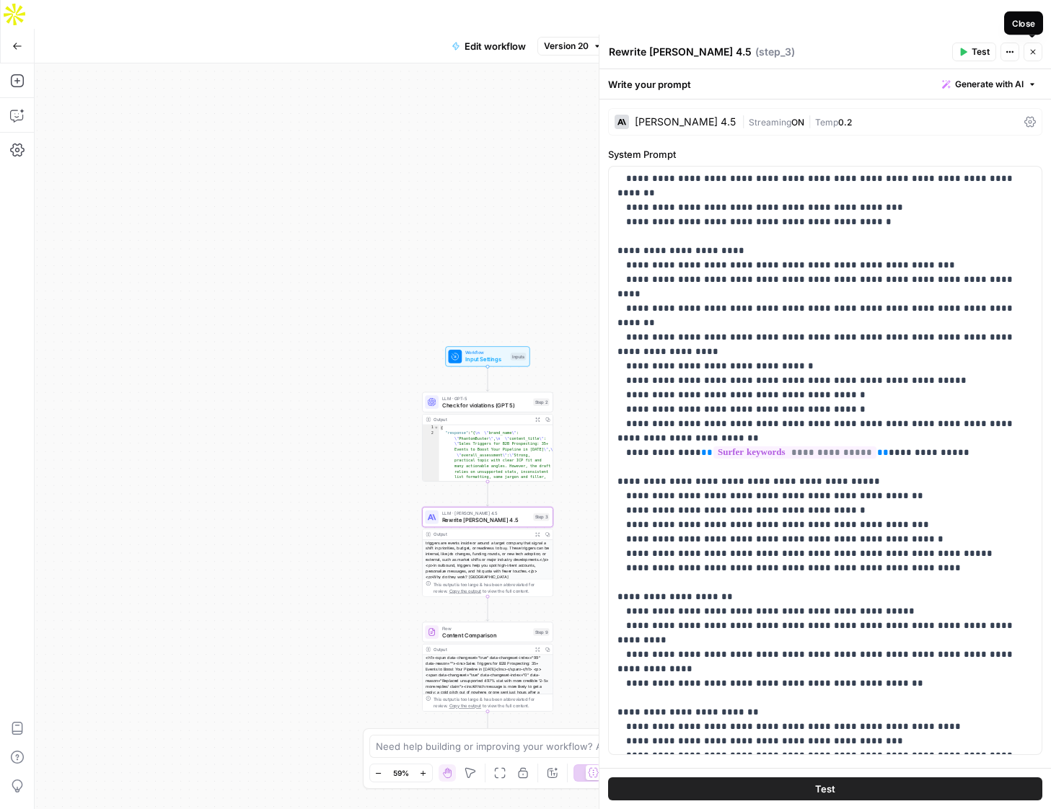
click at [1035, 53] on icon "button" at bounding box center [1033, 52] width 9 height 9
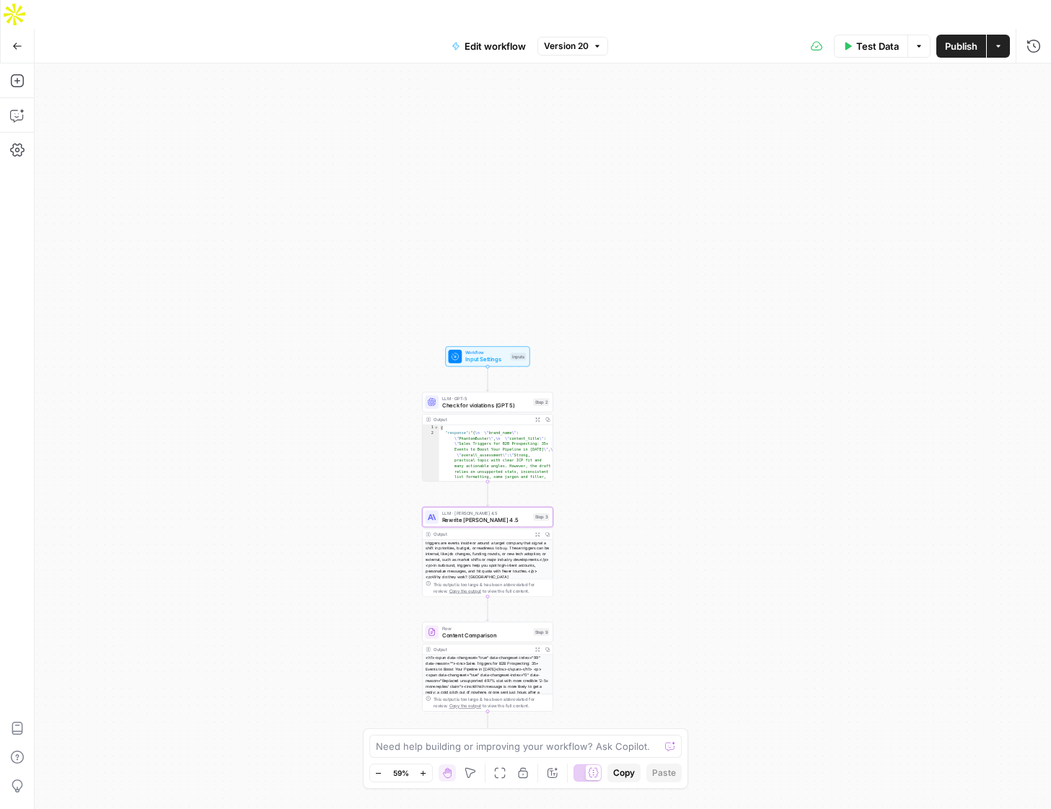
click at [12, 41] on icon "button" at bounding box center [17, 46] width 10 height 10
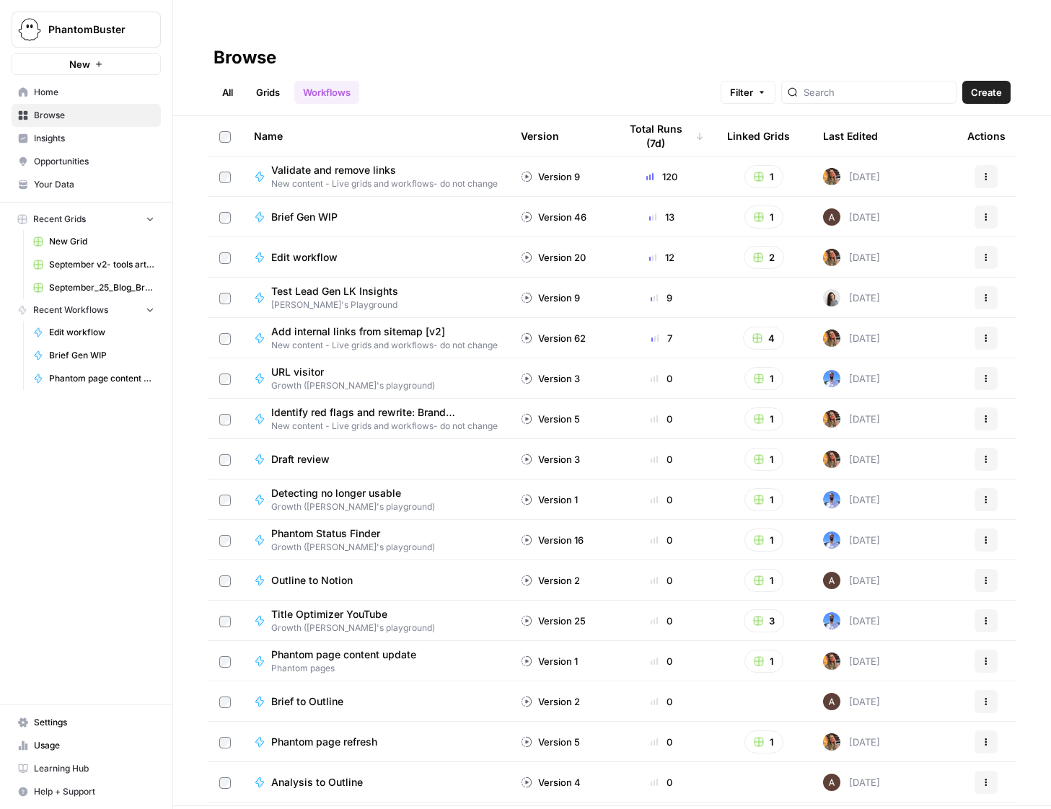
scroll to position [8, 0]
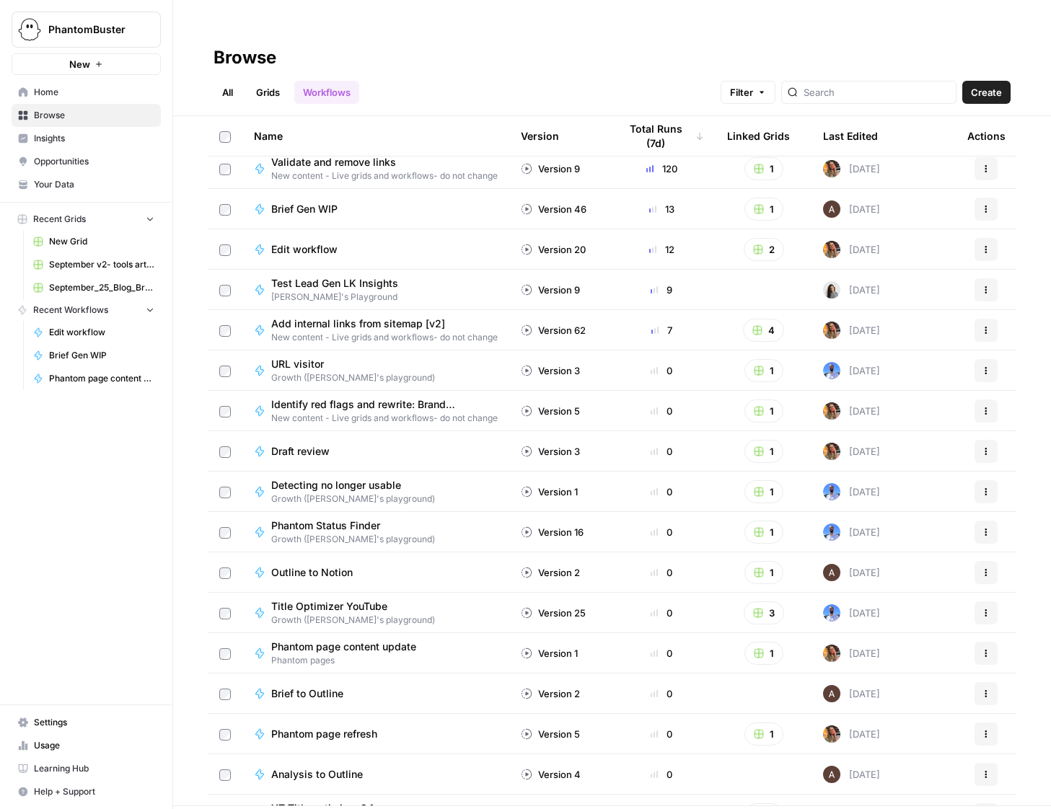
click at [223, 81] on link "All" at bounding box center [228, 92] width 28 height 23
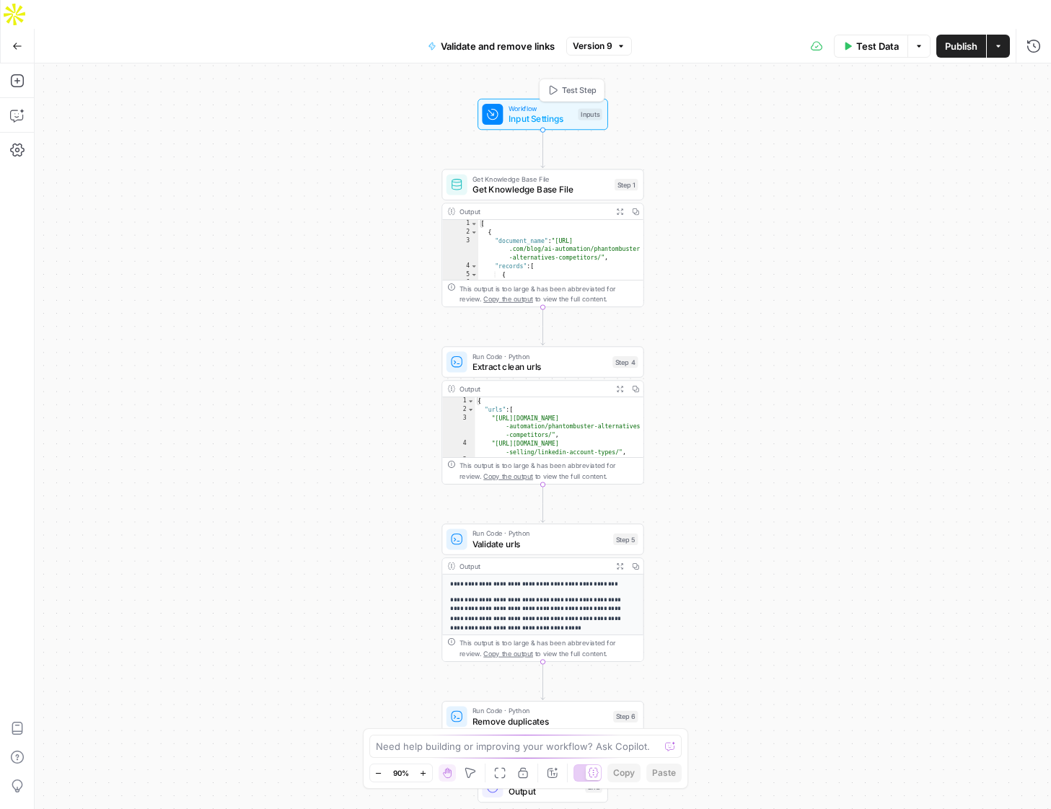
click at [532, 103] on span "Workflow" at bounding box center [541, 108] width 64 height 10
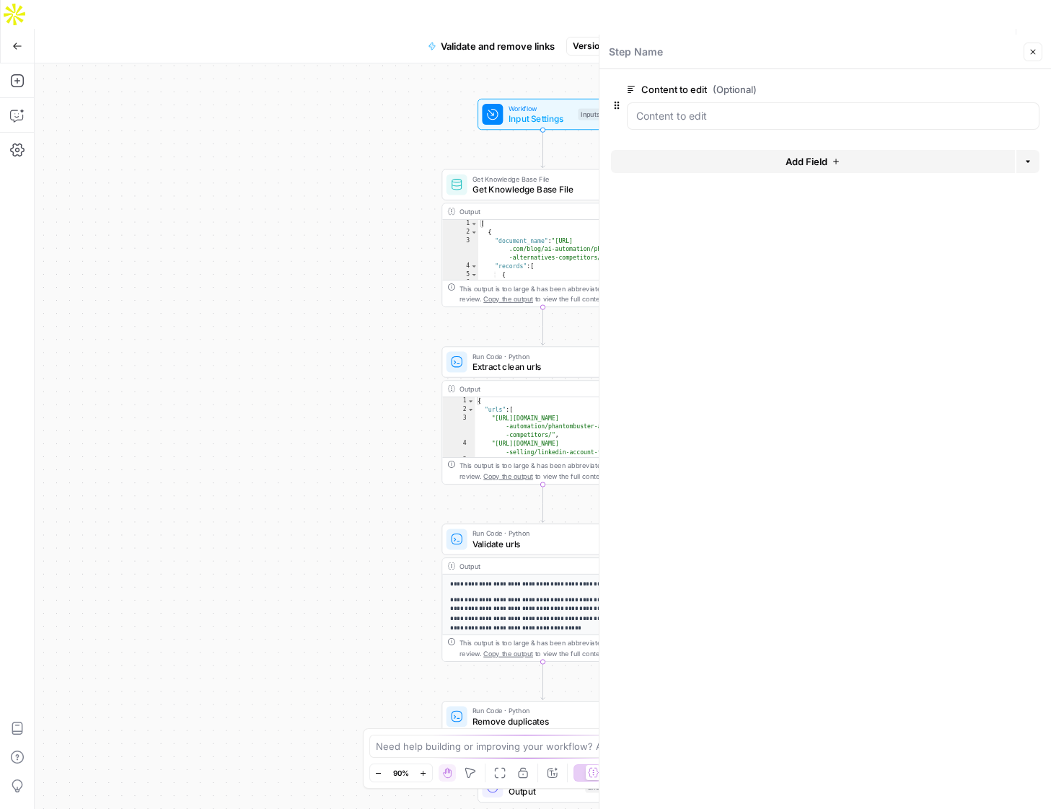
click at [302, 145] on div "Workflow Input Settings Inputs Get Knowledge Base File Get Knowledge Base File …" at bounding box center [543, 450] width 1017 height 775
click at [1034, 61] on button "Close" at bounding box center [1033, 52] width 19 height 19
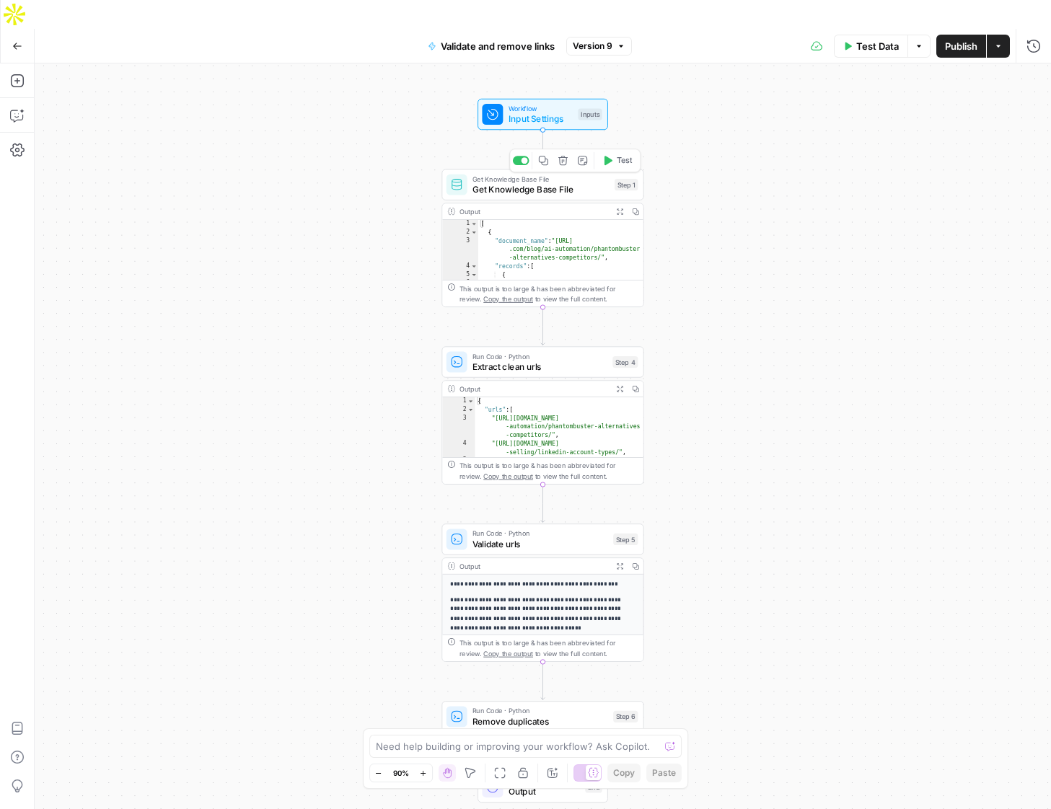
click at [525, 183] on span "Get Knowledge Base File" at bounding box center [541, 189] width 137 height 13
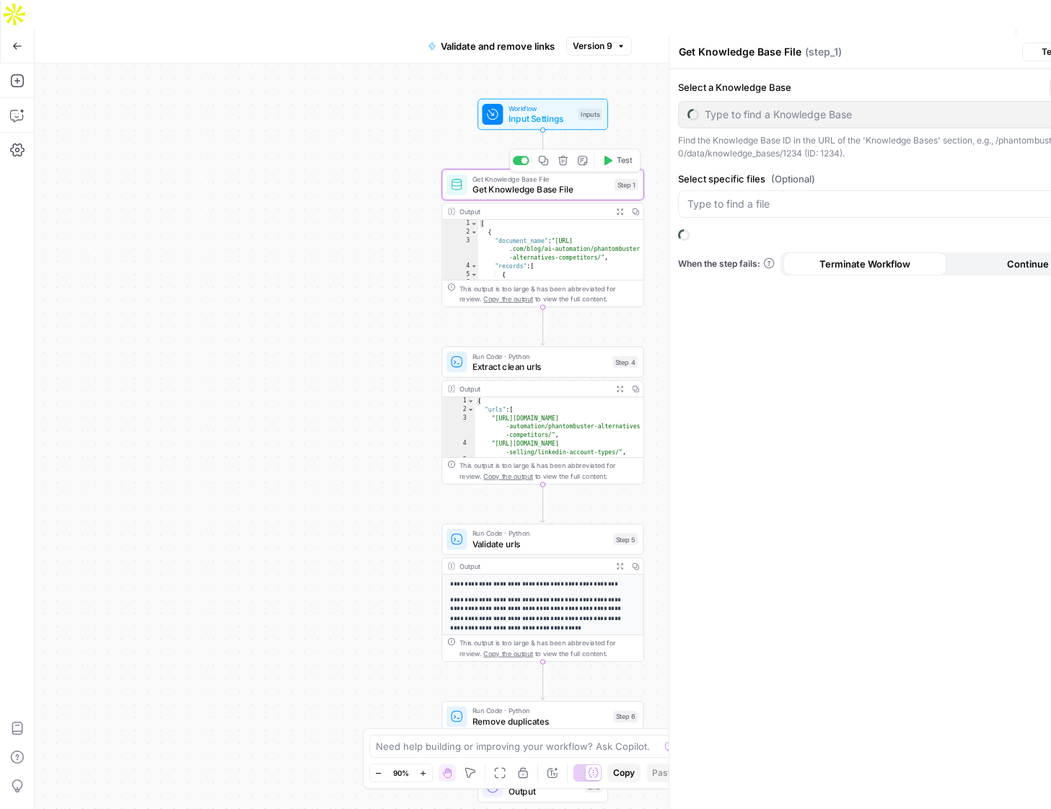
type input "PB sitemaps"
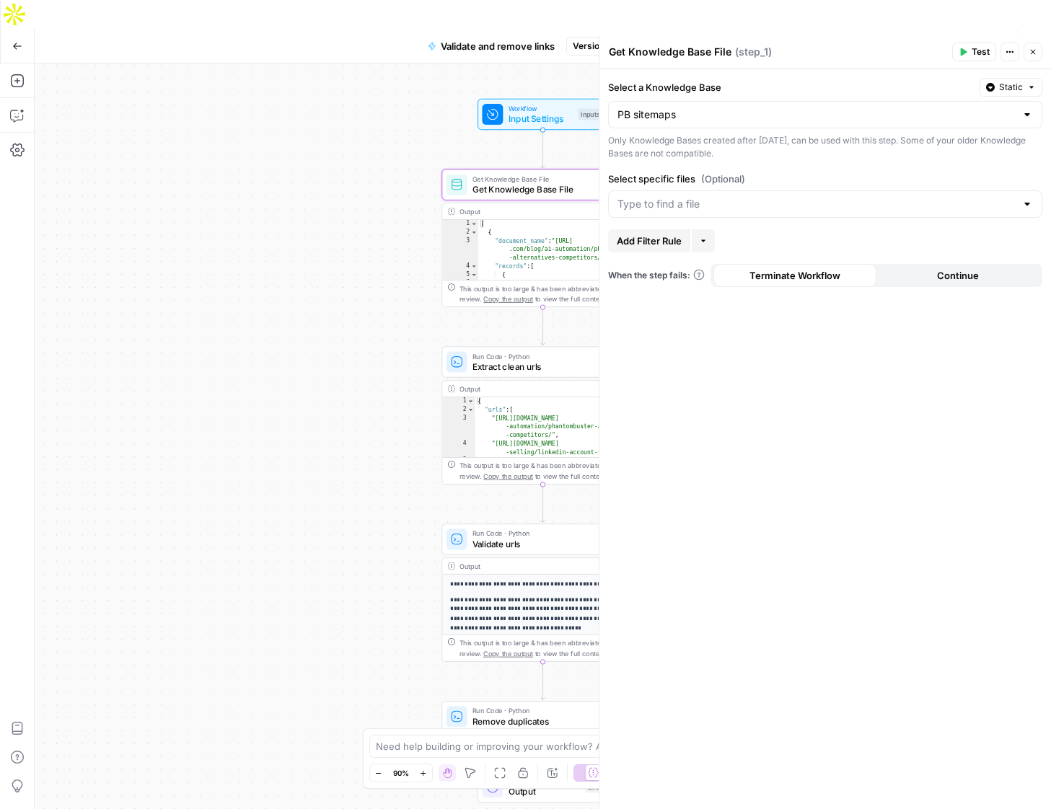
click at [1036, 53] on icon "button" at bounding box center [1033, 52] width 9 height 9
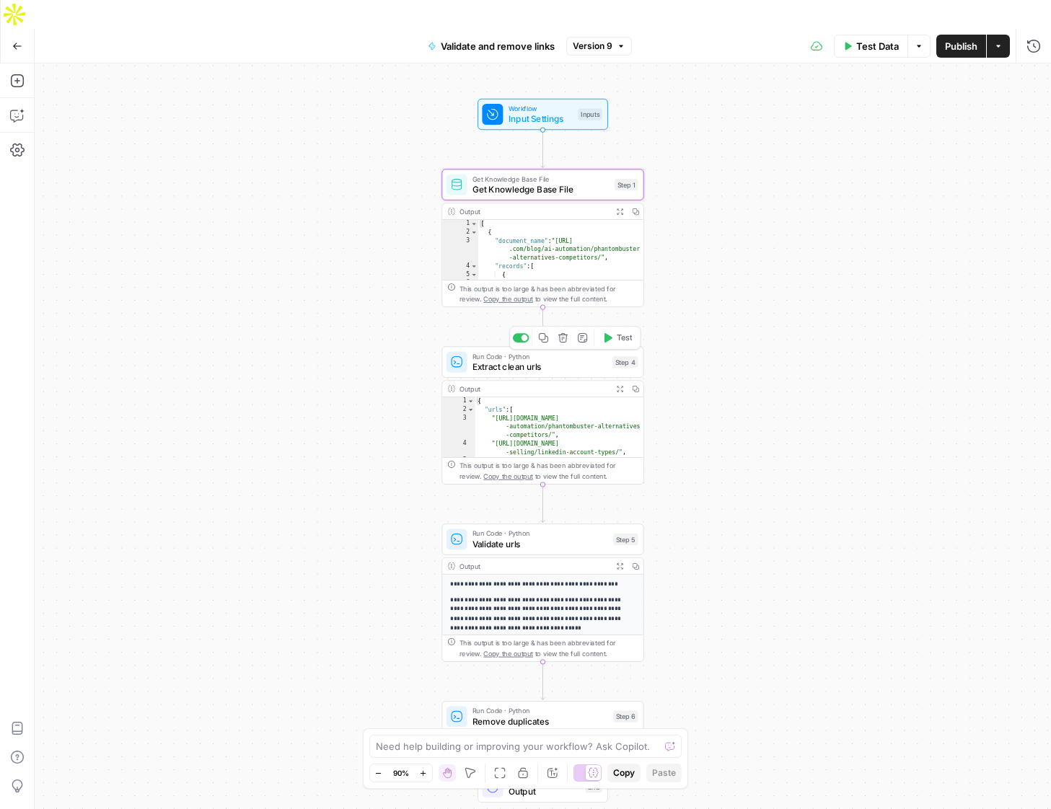
click at [518, 360] on span "Extract clean urls" at bounding box center [540, 366] width 135 height 13
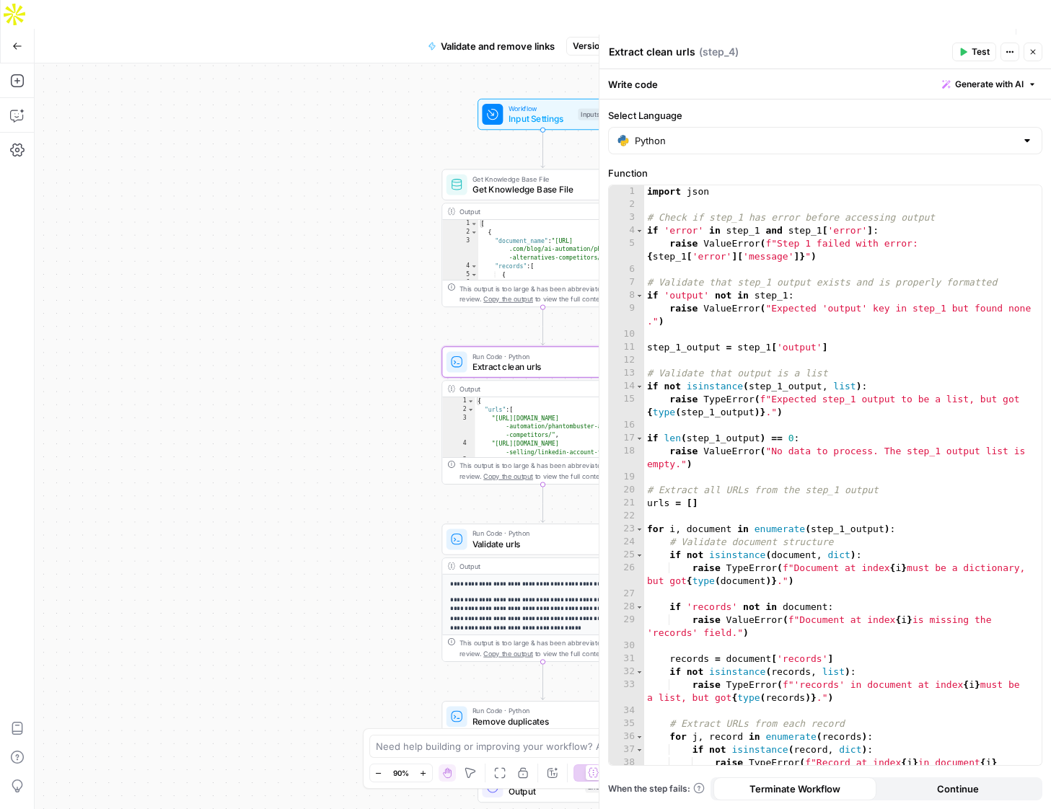
click at [1037, 53] on button "Close" at bounding box center [1033, 52] width 19 height 19
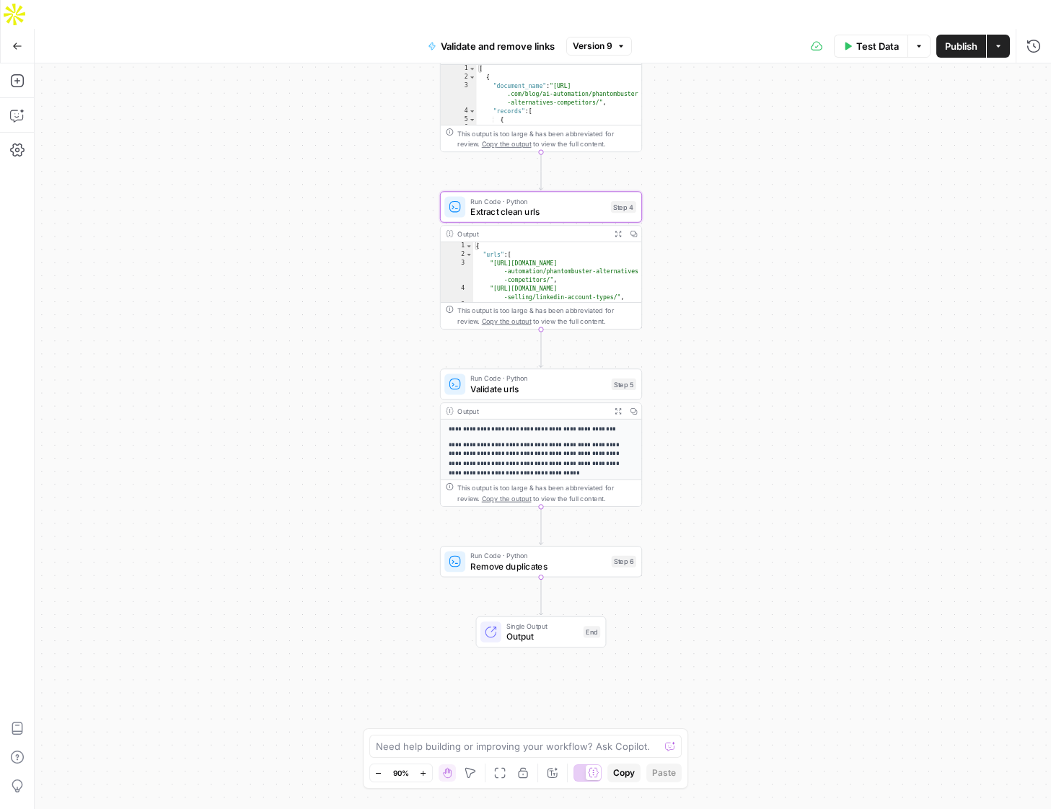
click at [510, 205] on span "Extract clean urls" at bounding box center [537, 211] width 135 height 13
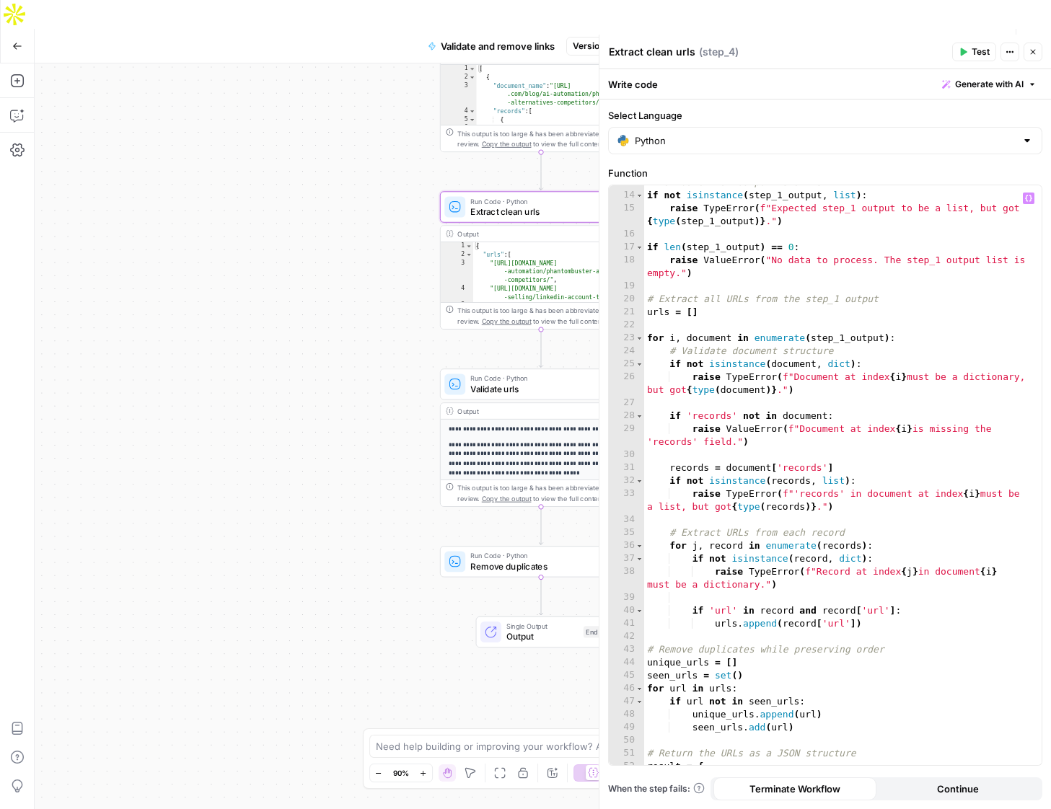
scroll to position [191, 0]
click at [1033, 56] on icon "button" at bounding box center [1033, 52] width 9 height 9
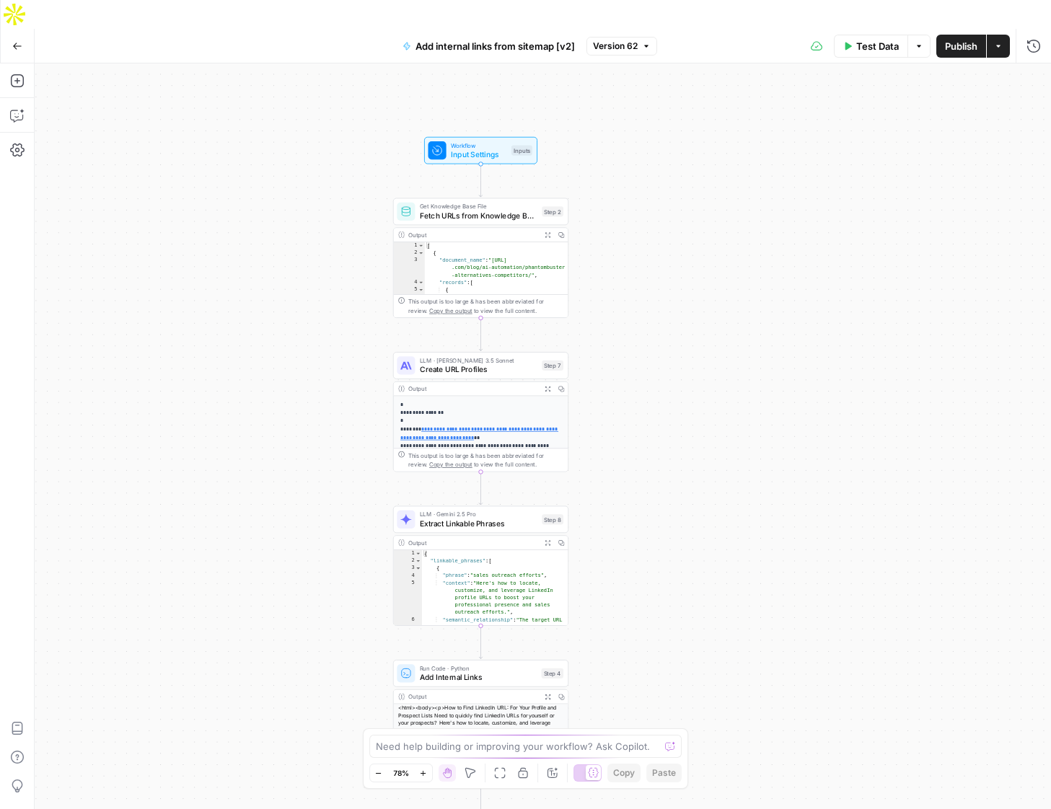
drag, startPoint x: 792, startPoint y: 636, endPoint x: 730, endPoint y: 674, distance: 72.9
click at [730, 674] on div "Workflow Input Settings Inputs Get Knowledge Base File Fetch URLs from Knowledg…" at bounding box center [543, 450] width 1017 height 775
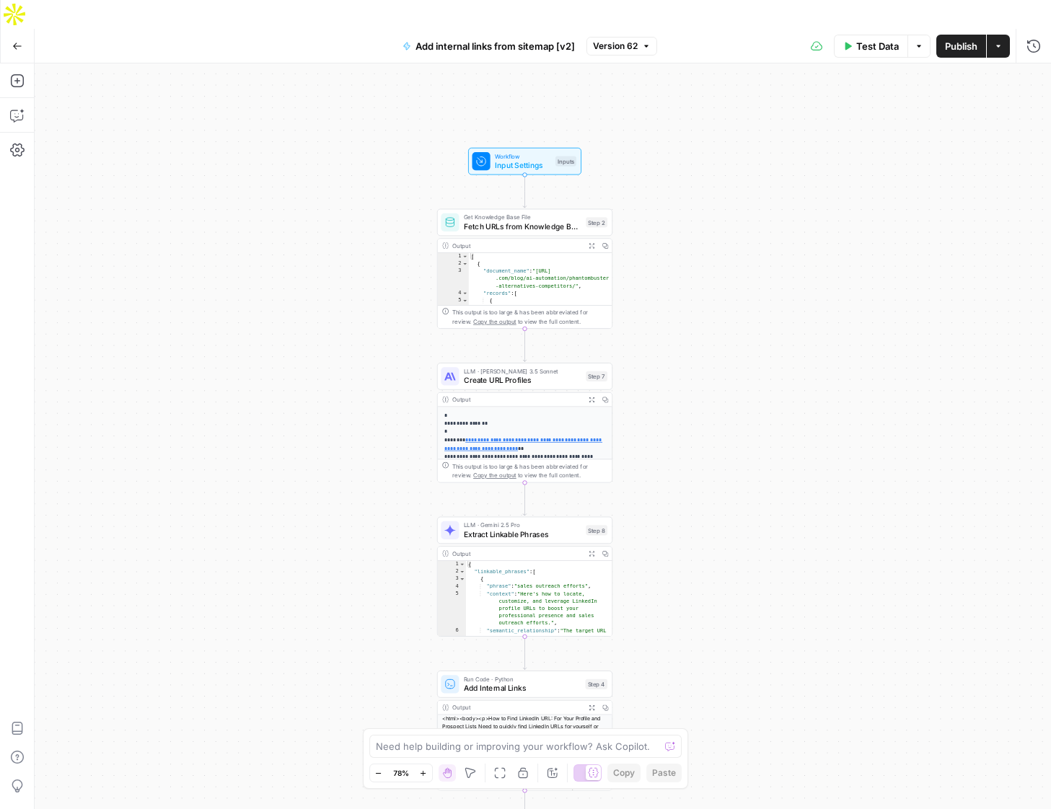
drag, startPoint x: 640, startPoint y: 559, endPoint x: 684, endPoint y: 570, distance: 45.3
click at [684, 570] on div "Workflow Input Settings Inputs Get Knowledge Base File Fetch URLs from Knowledg…" at bounding box center [543, 450] width 1017 height 775
